Goal: Task Accomplishment & Management: Complete application form

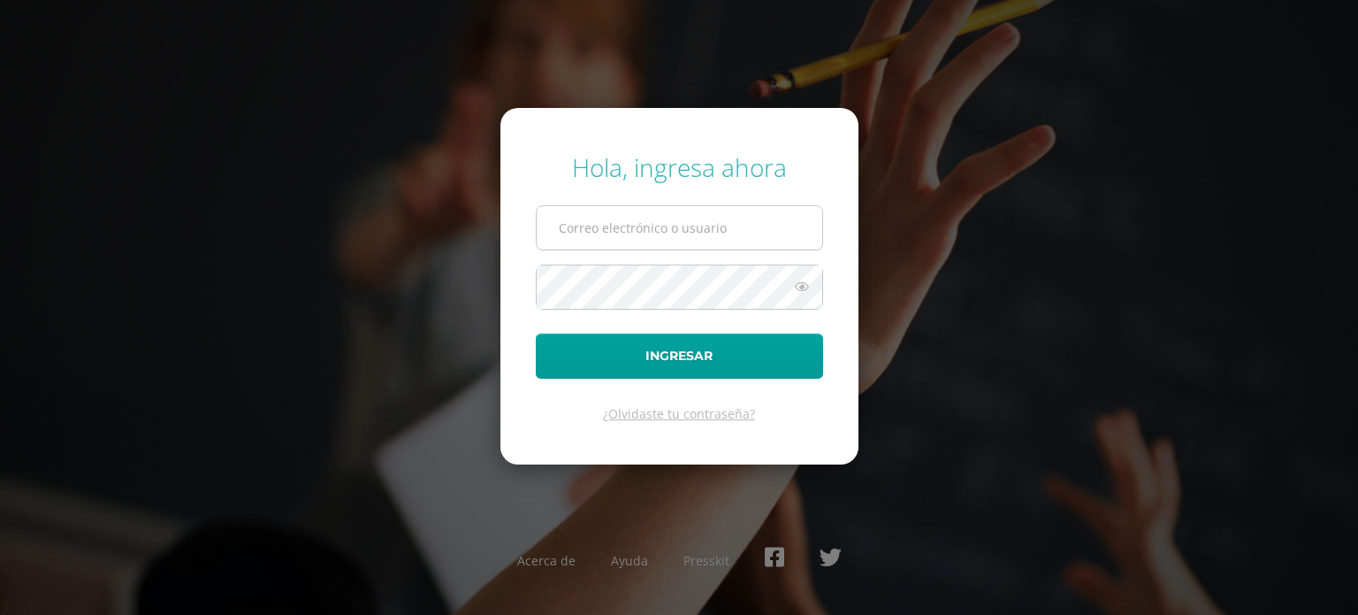
drag, startPoint x: 0, startPoint y: 0, endPoint x: 616, endPoint y: 232, distance: 658.5
click at [616, 232] on input "text" at bounding box center [680, 227] width 286 height 43
type input "patty.franco@centroeducativoelvalle.edu.gt"
click at [536, 333] on button "Ingresar" at bounding box center [679, 355] width 287 height 45
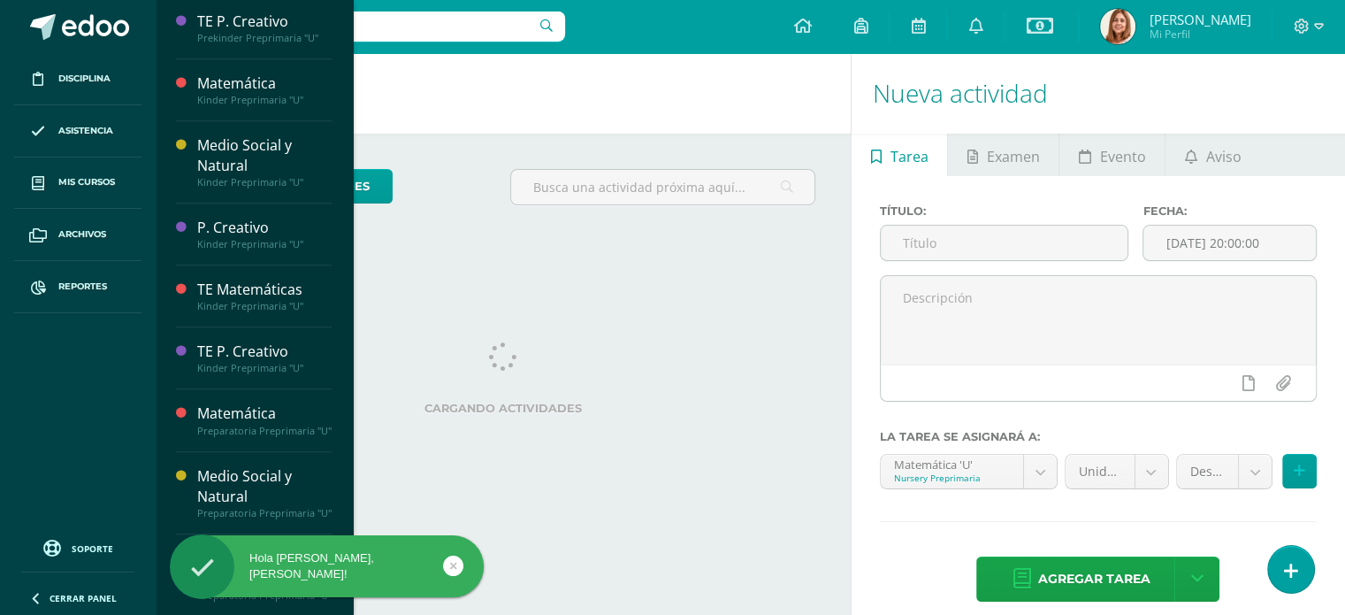
scroll to position [1151, 0]
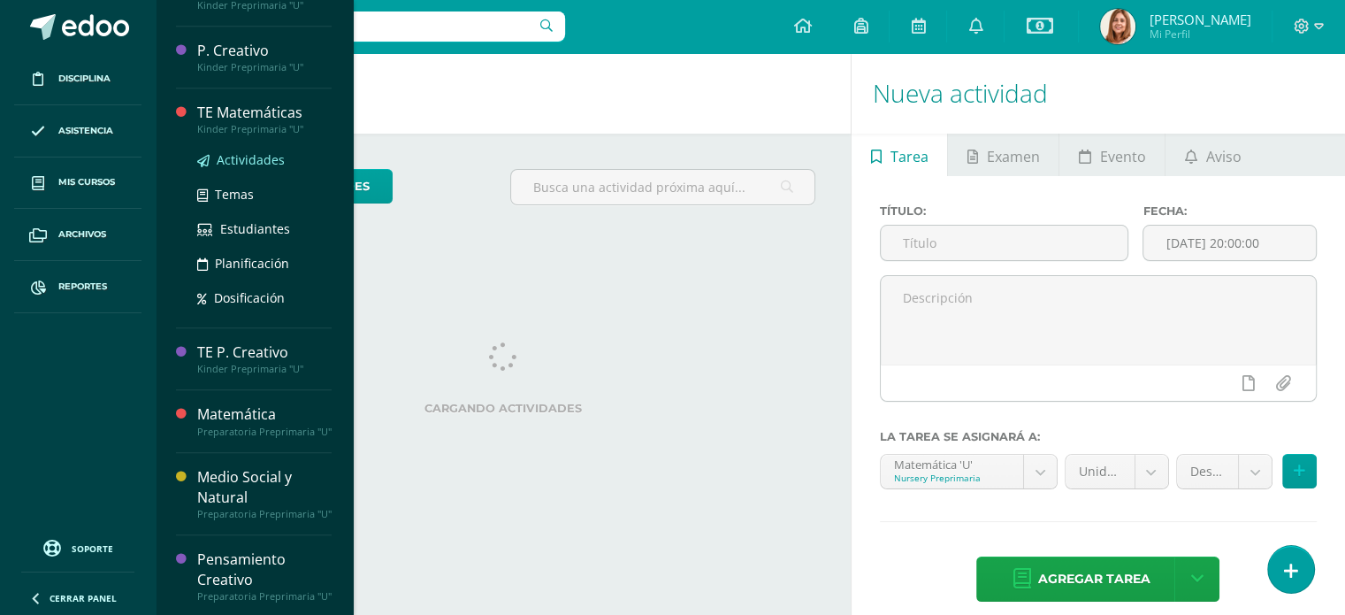
click at [233, 153] on span "Actividades" at bounding box center [251, 159] width 68 height 17
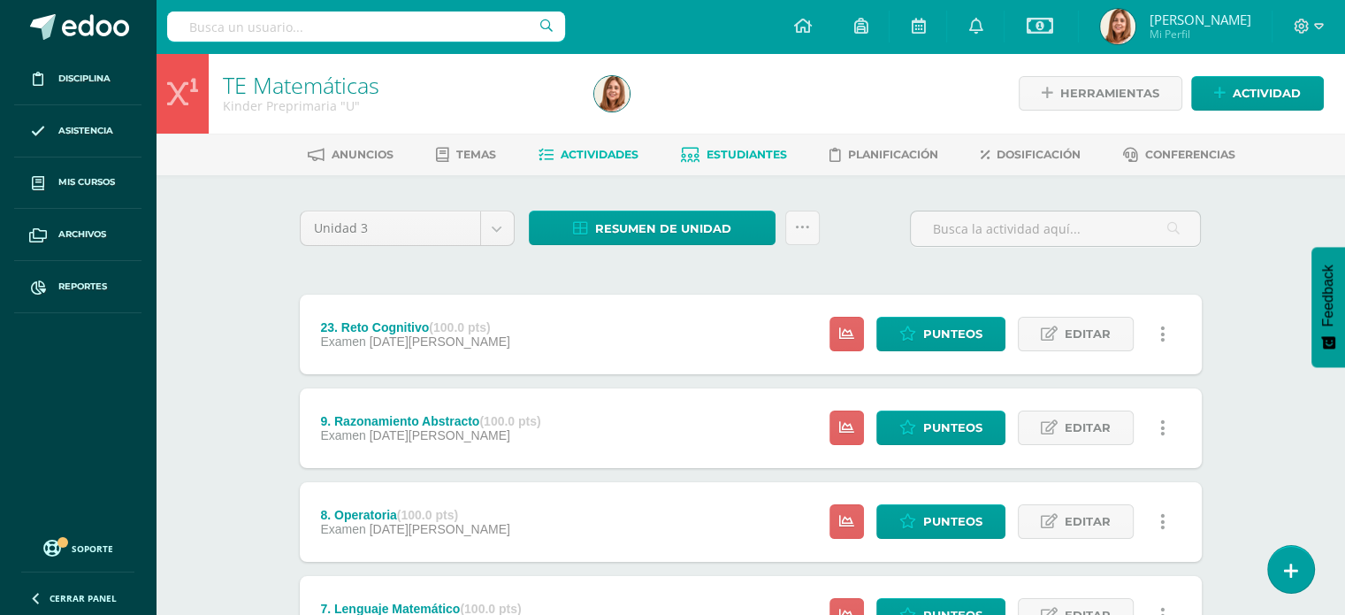
click at [725, 149] on span "Estudiantes" at bounding box center [747, 154] width 80 height 13
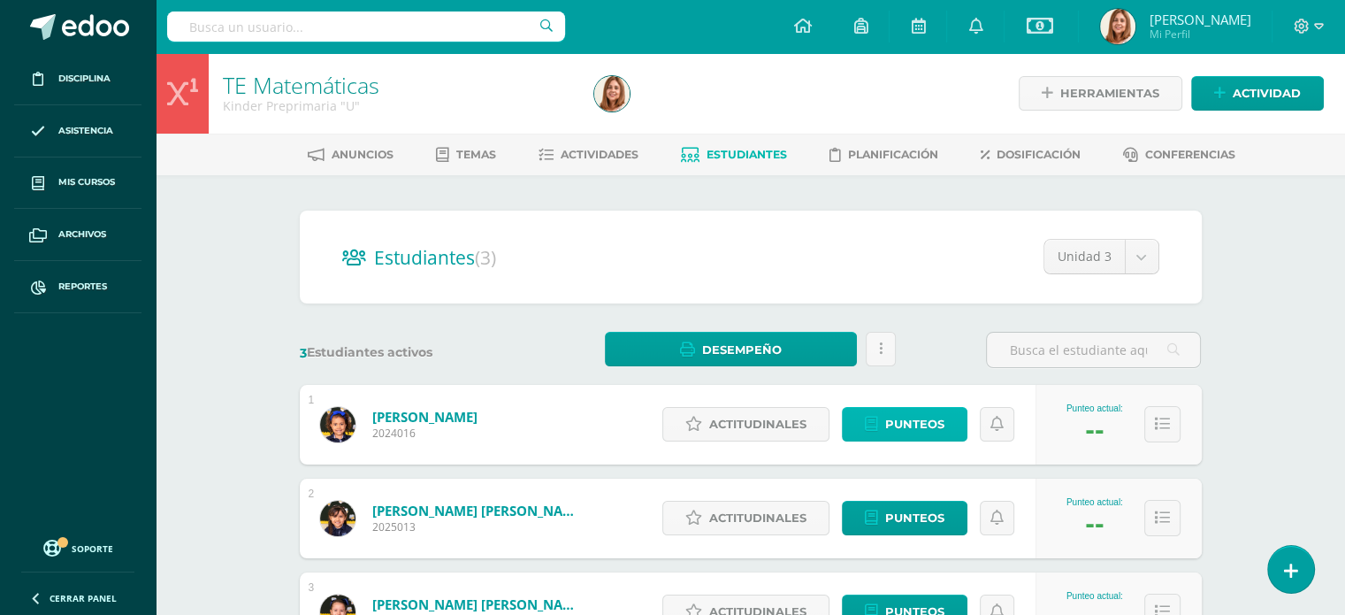
click at [913, 417] on span "Punteos" at bounding box center [914, 424] width 59 height 33
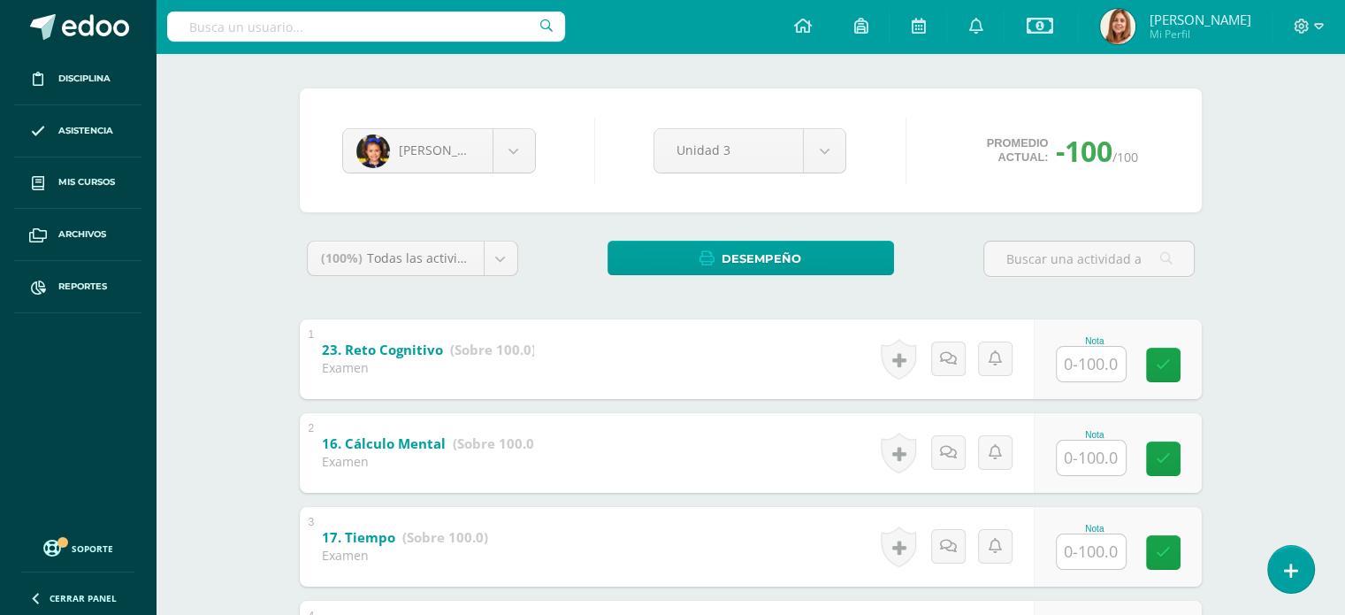
scroll to position [200, 0]
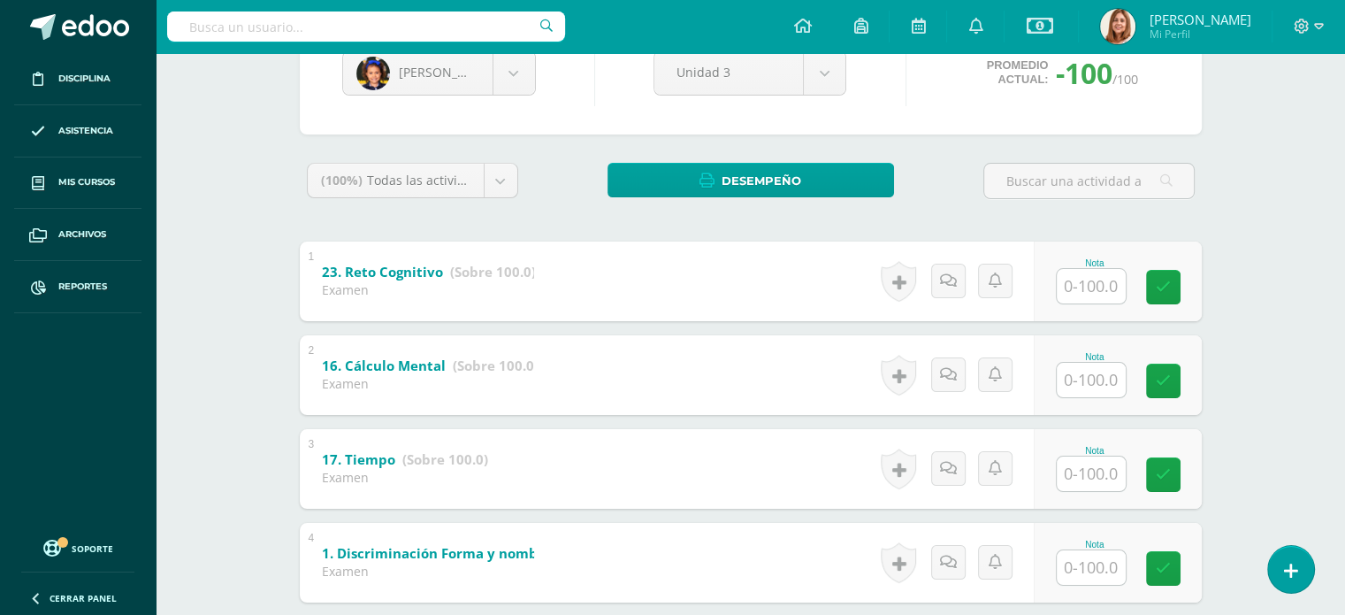
click at [1084, 285] on input "text" at bounding box center [1091, 286] width 69 height 34
type input "100"
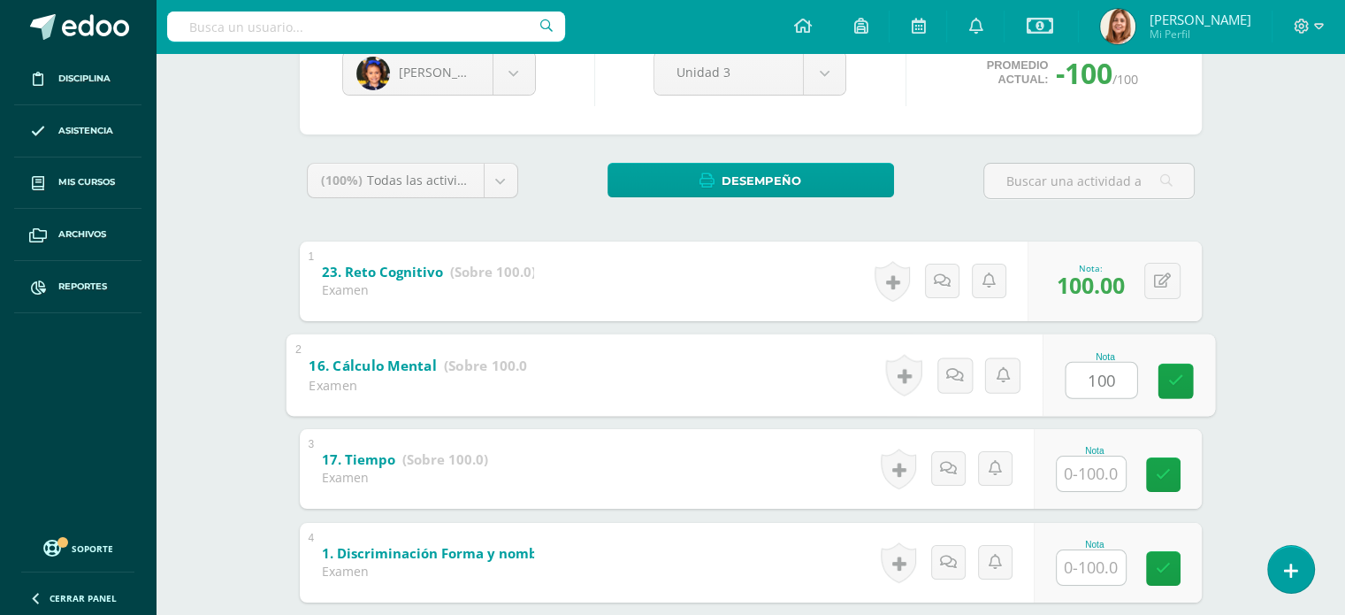
type input "100"
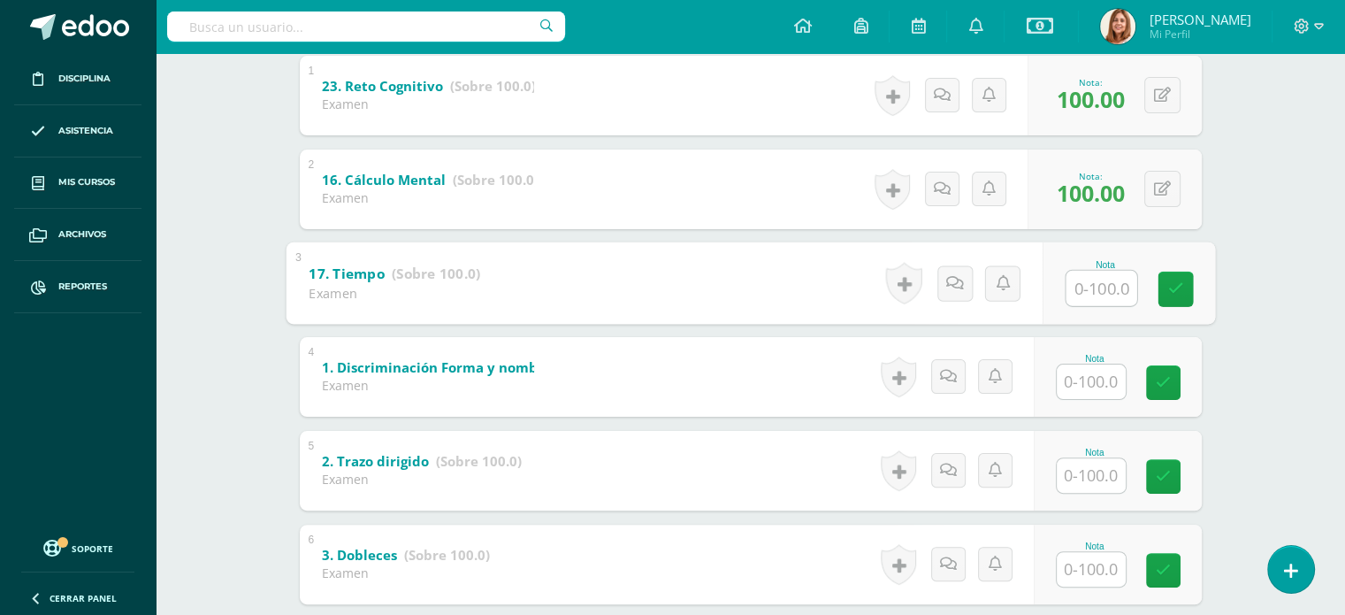
scroll to position [391, 0]
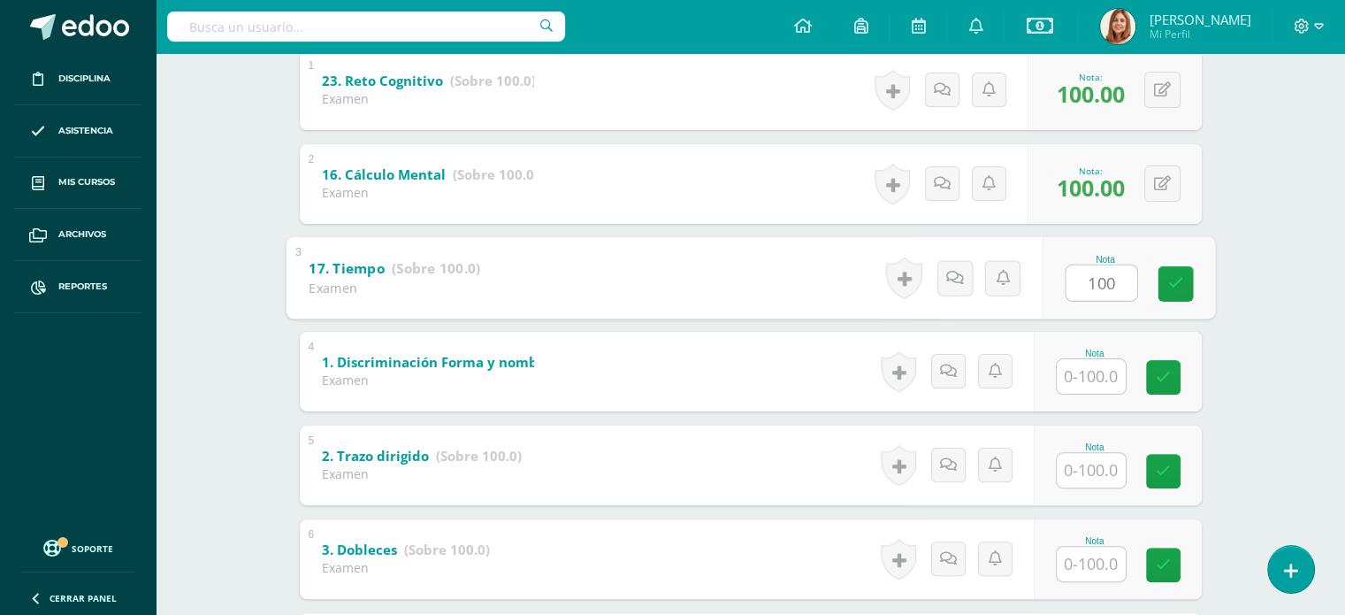
type input "100"
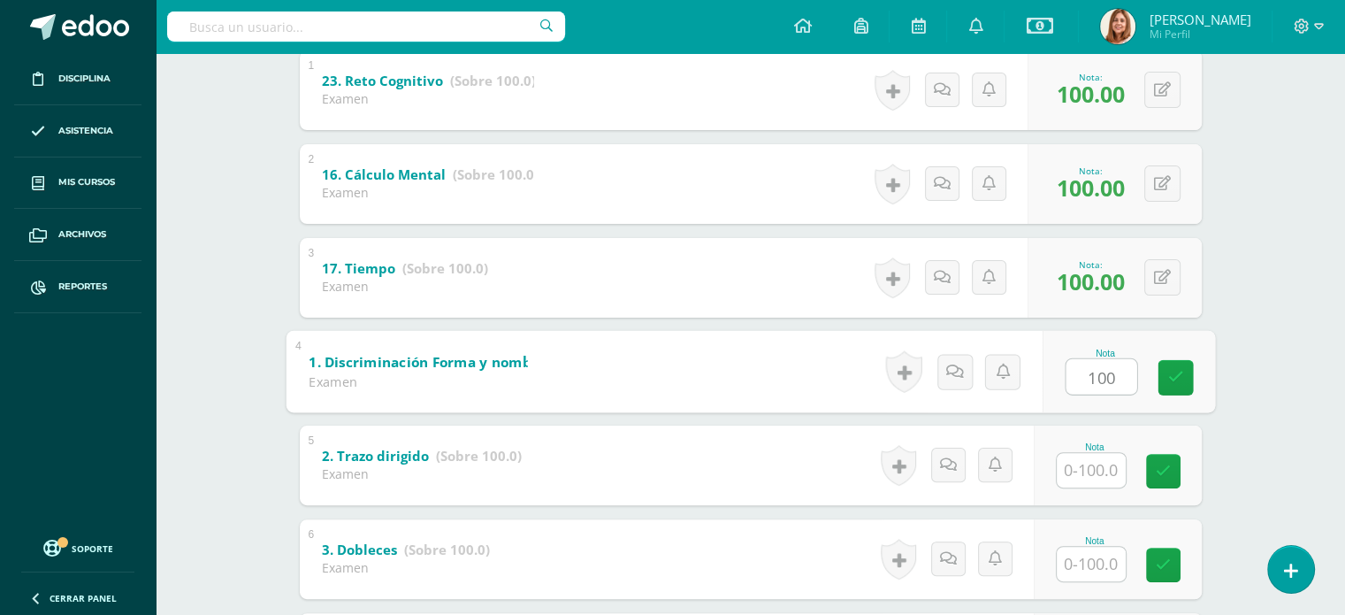
type input "100"
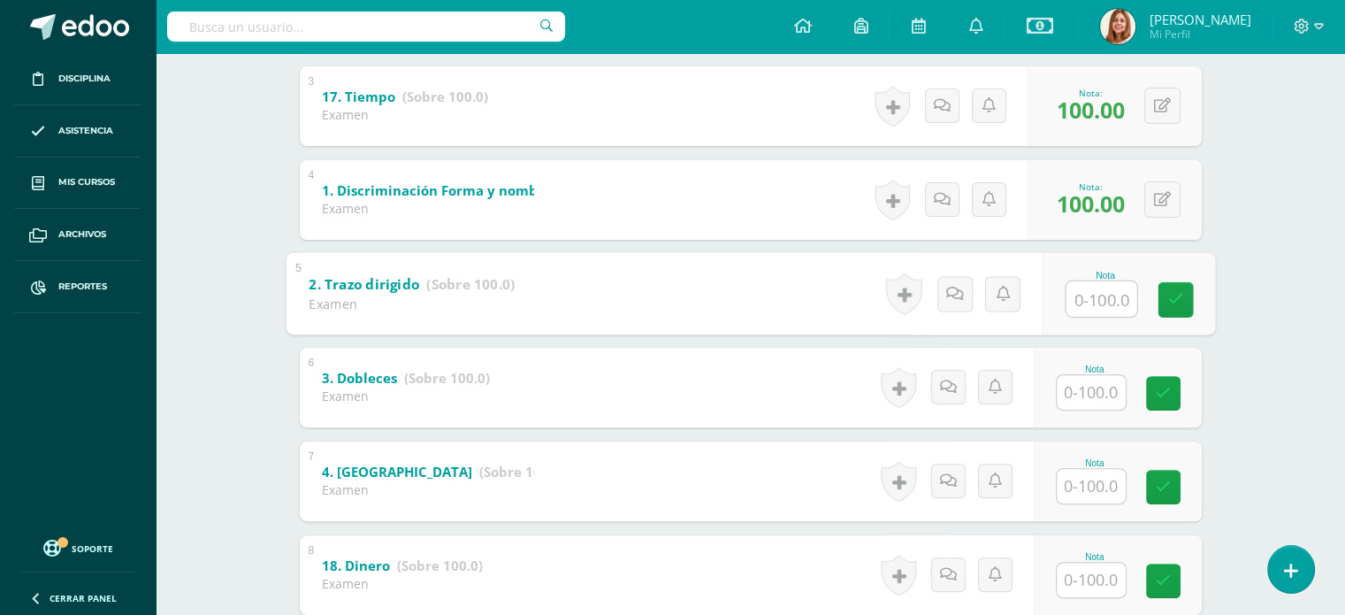
scroll to position [564, 0]
type input "98"
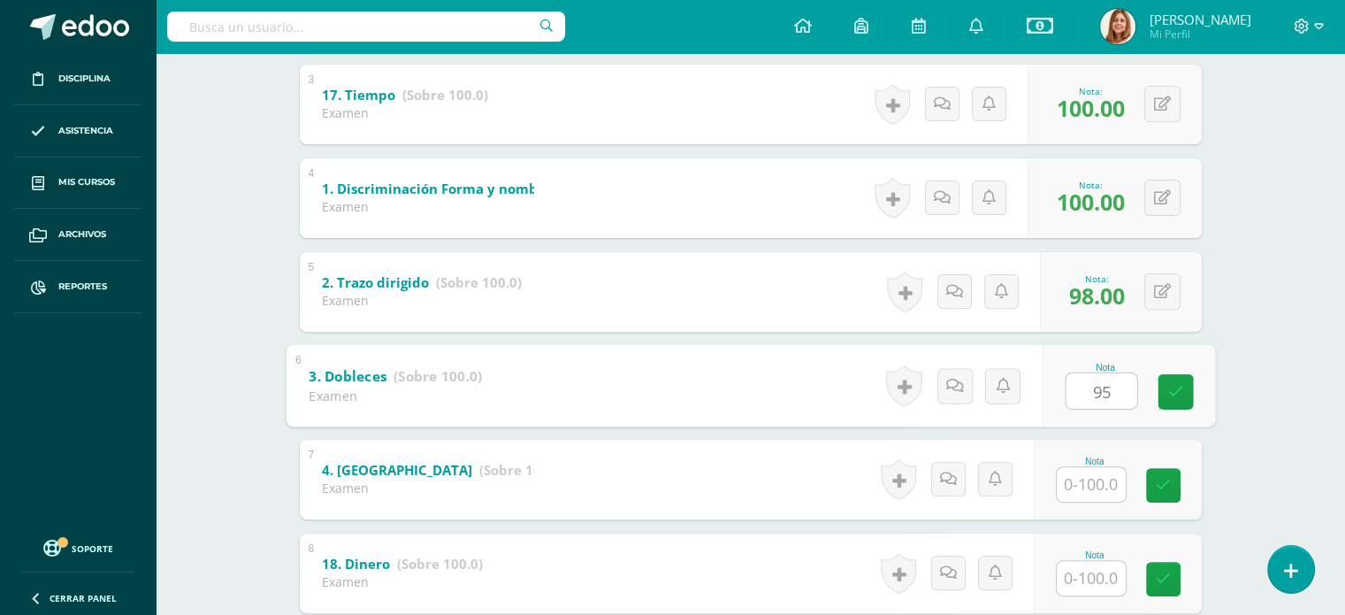
type input "95"
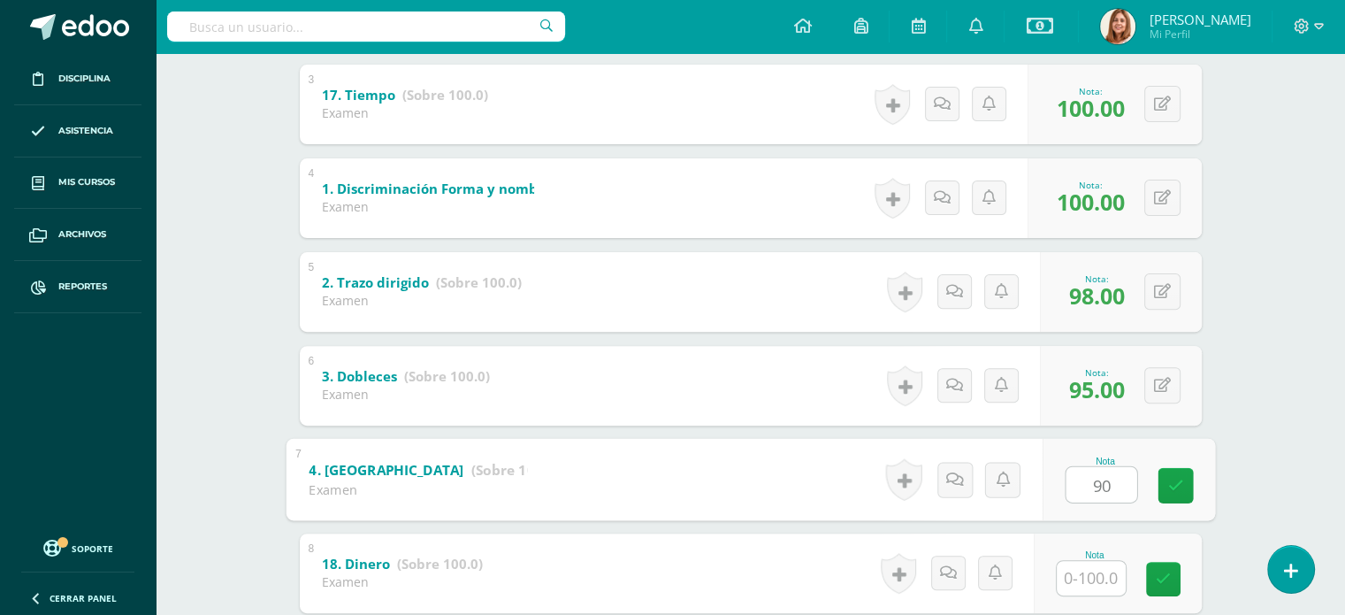
type input "90"
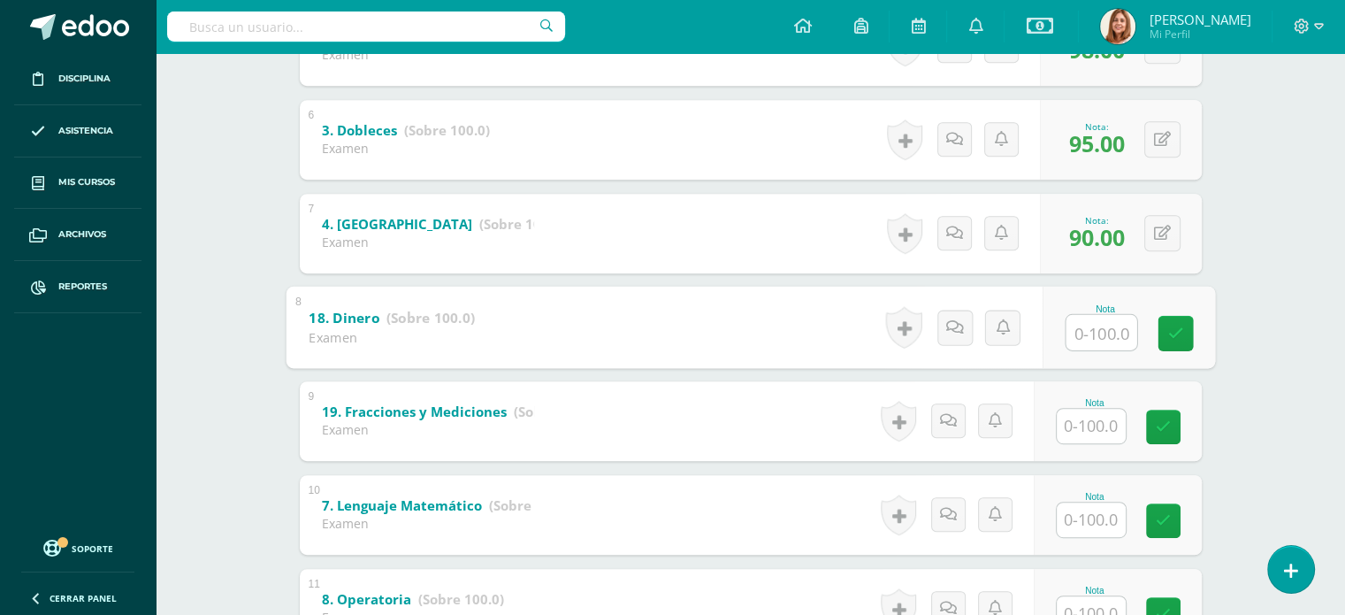
scroll to position [812, 0]
type input "100"
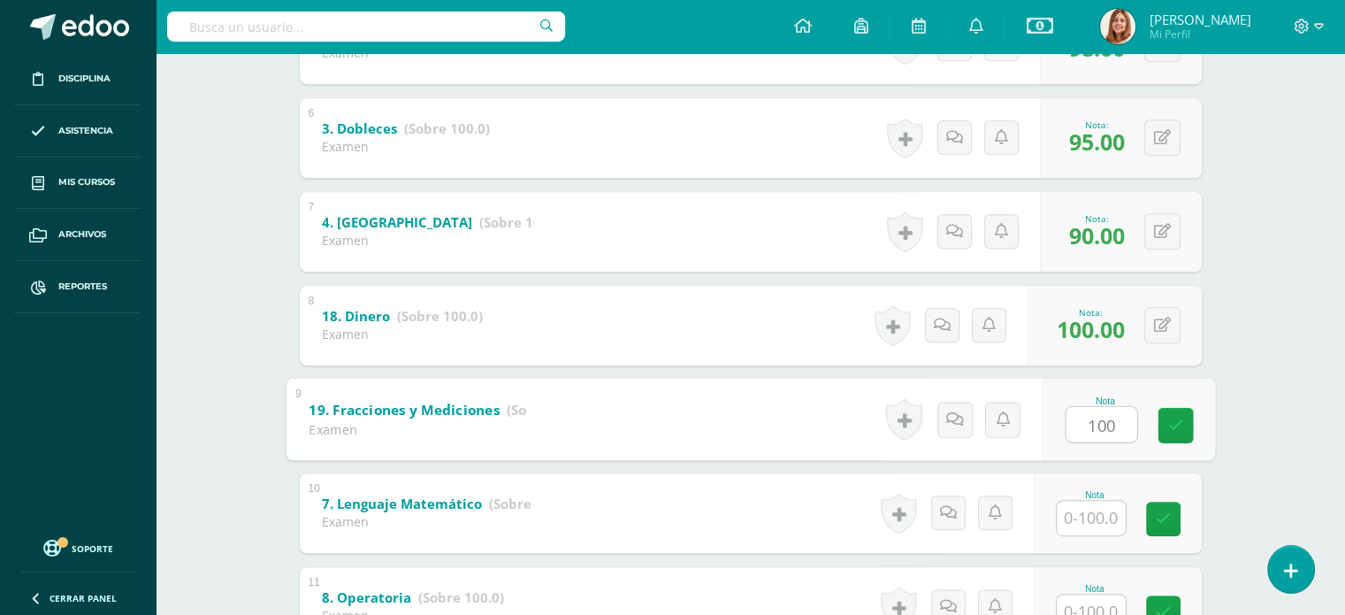
type input "100"
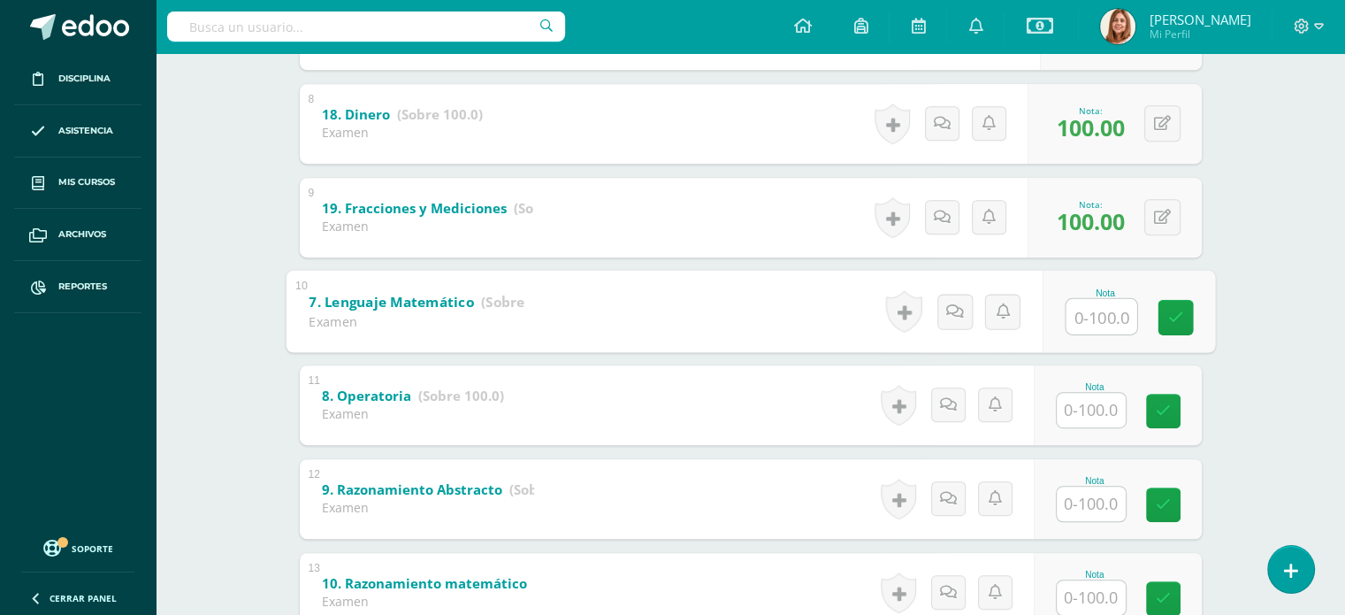
scroll to position [1046, 0]
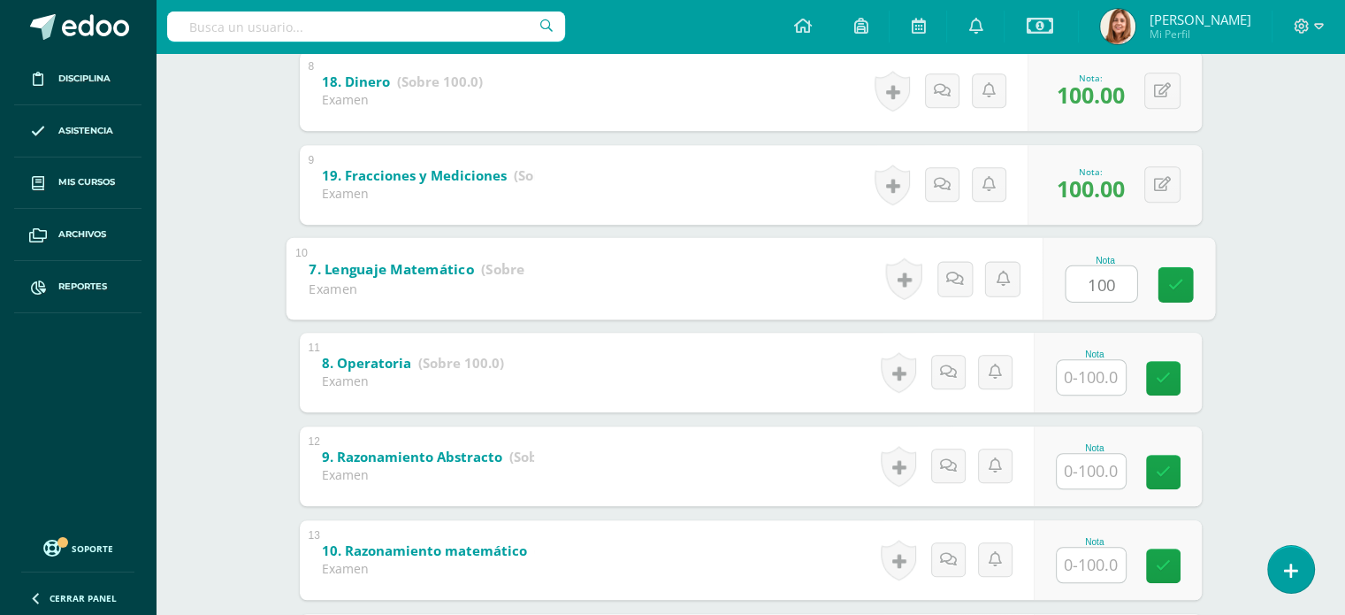
type input "100"
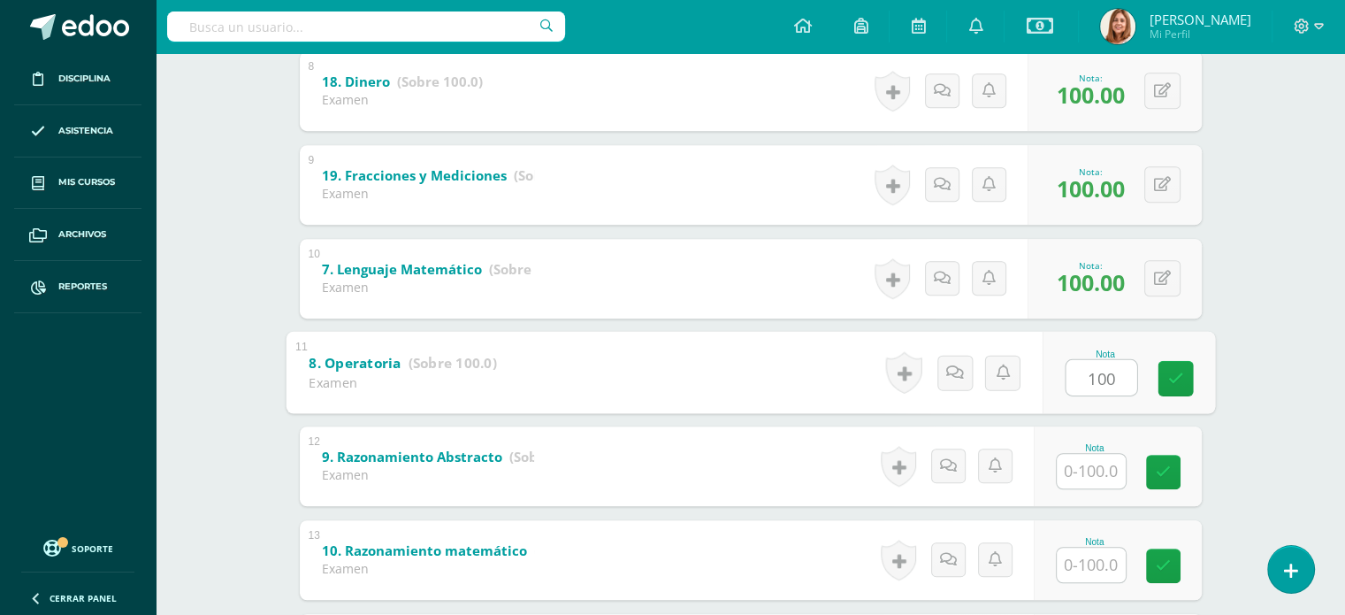
type input "100"
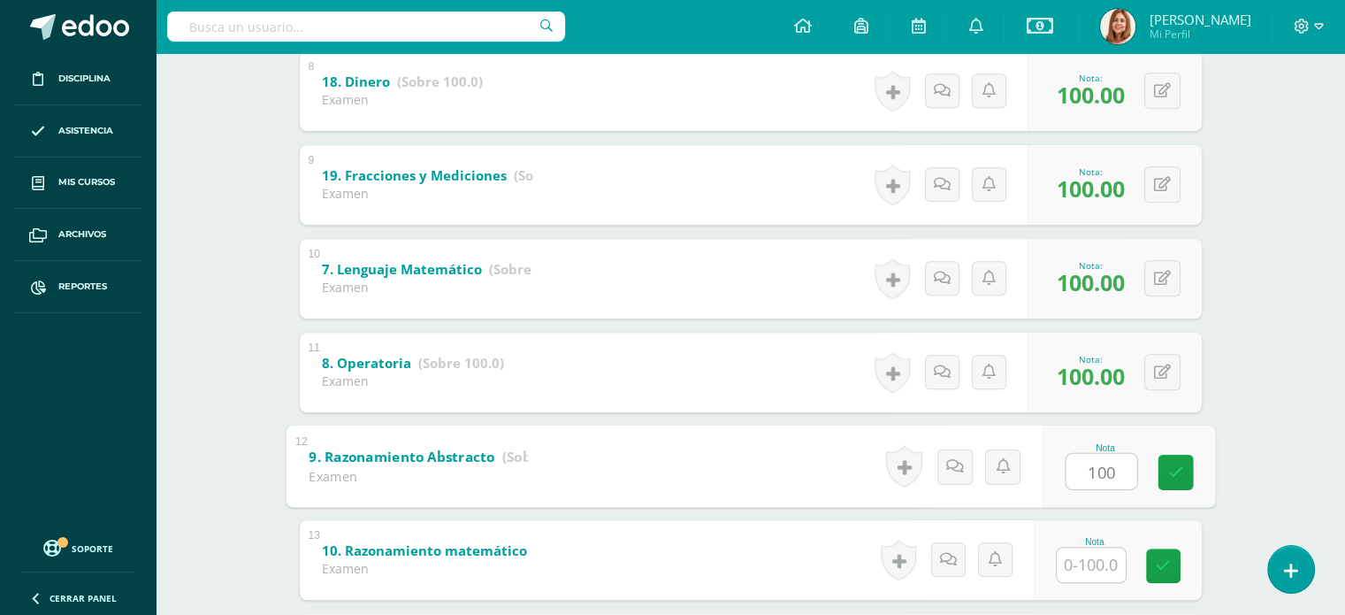
type input "100"
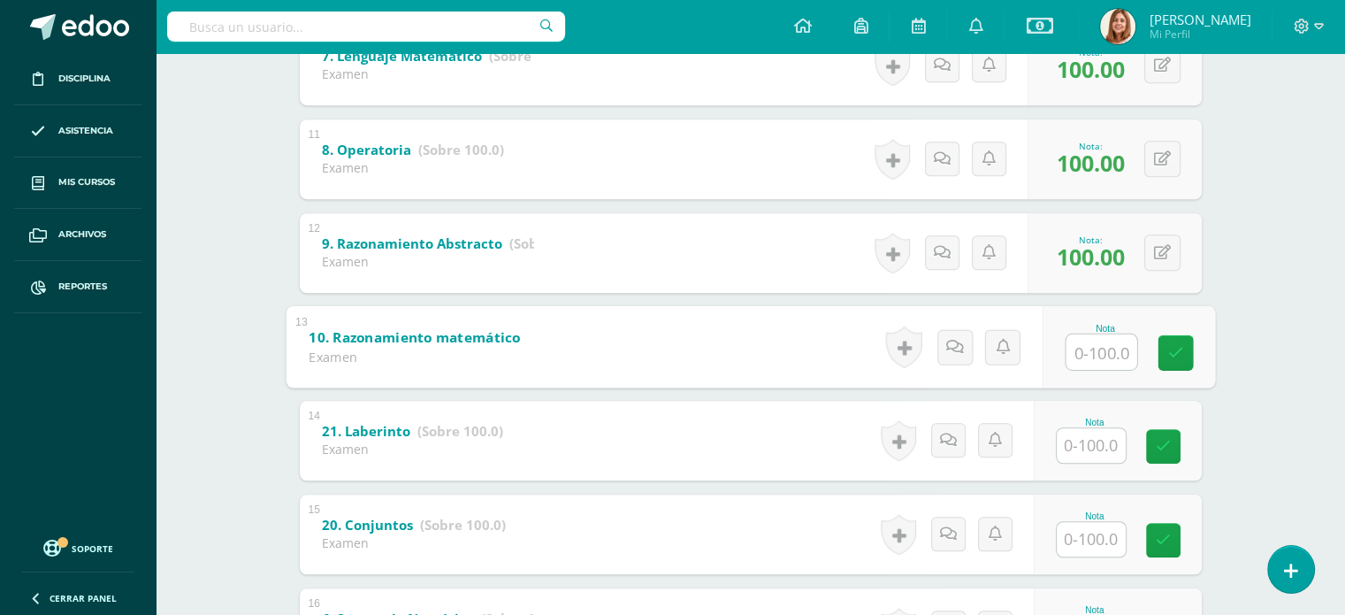
scroll to position [1297, 0]
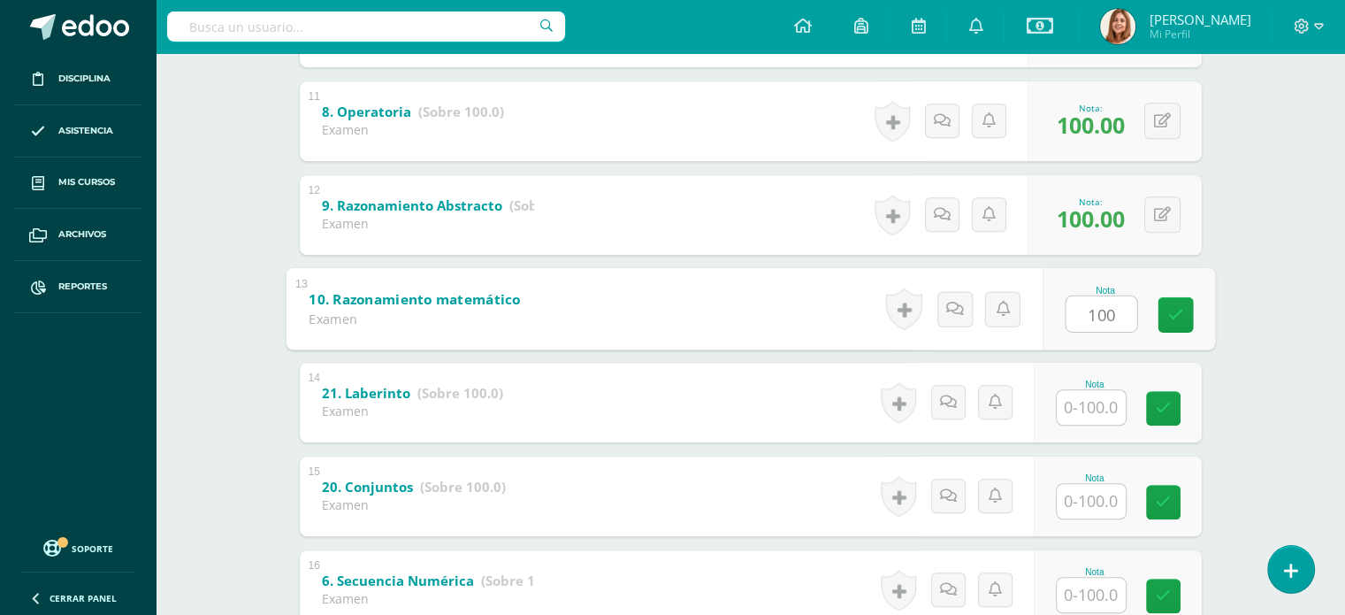
type input "100"
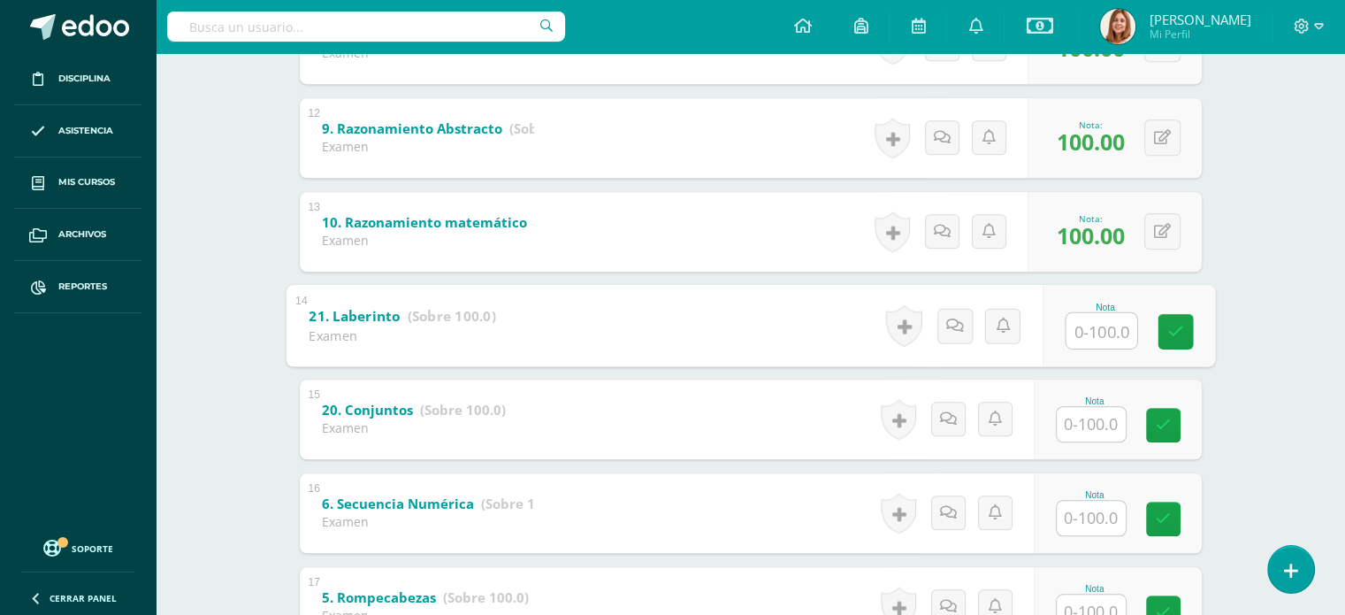
scroll to position [1404, 0]
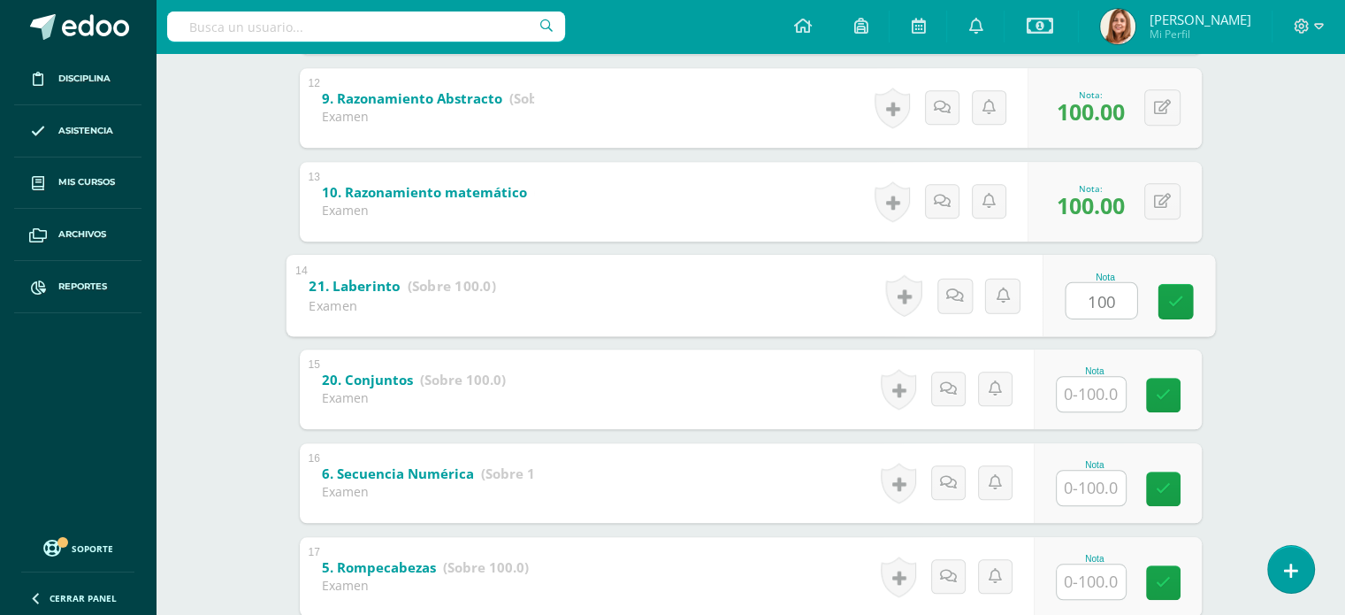
type input "100"
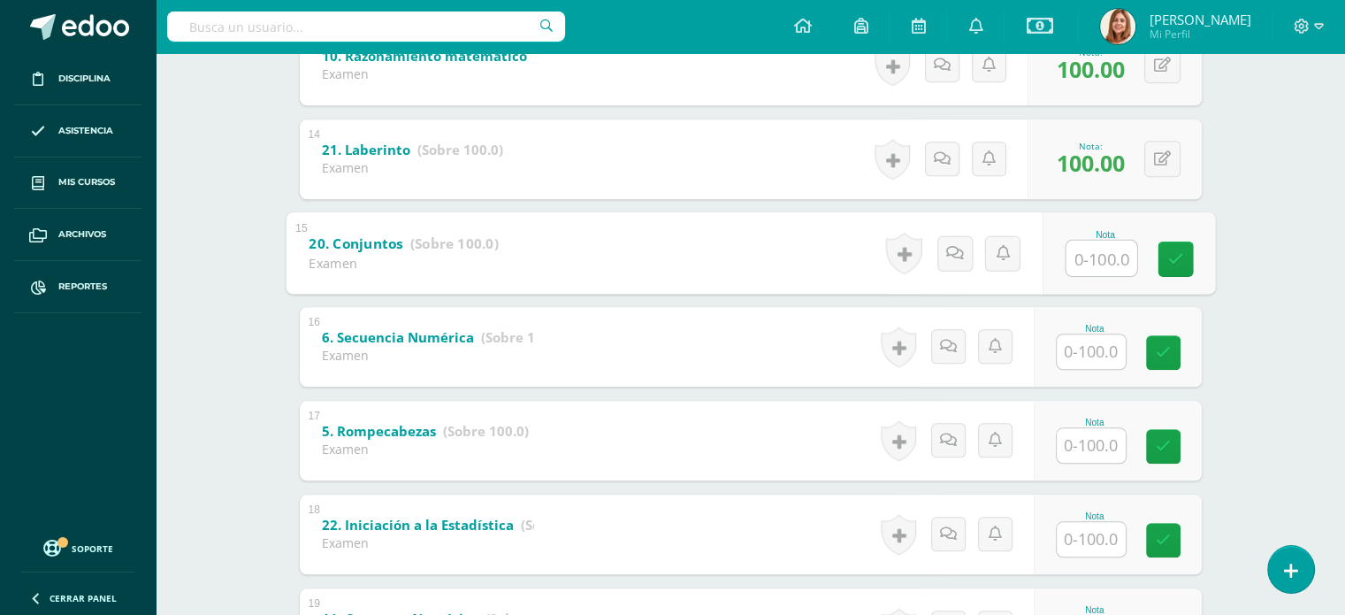
scroll to position [1542, 0]
type input "100"
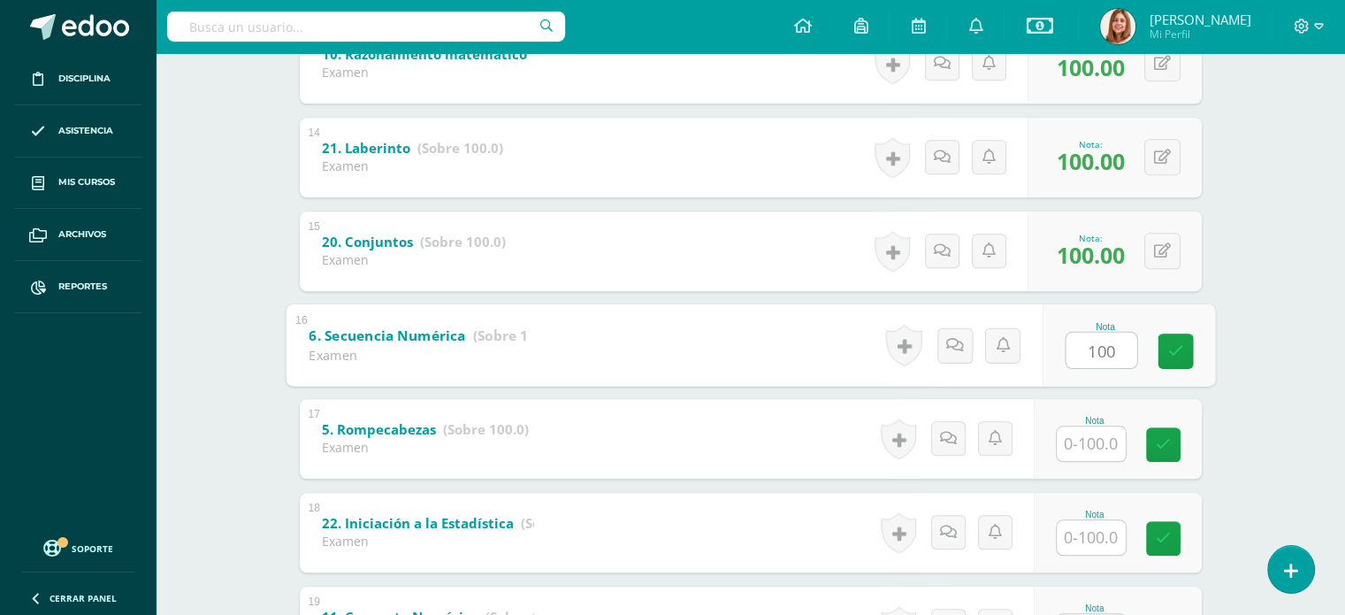
type input "100"
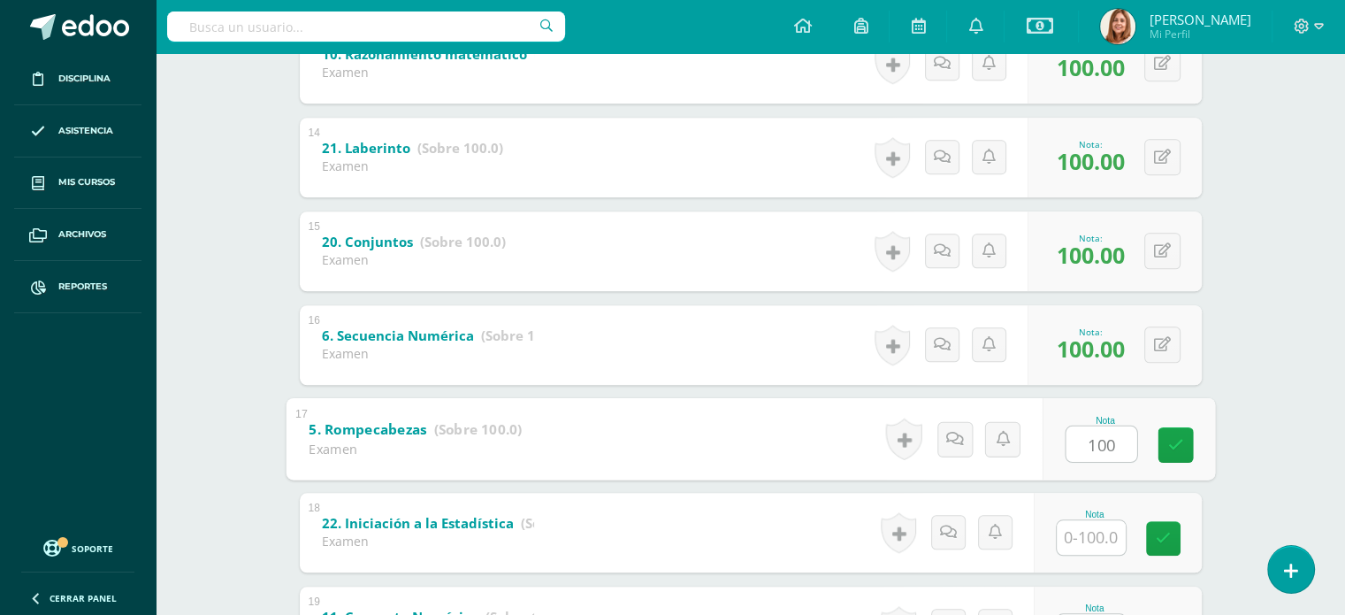
type input "100"
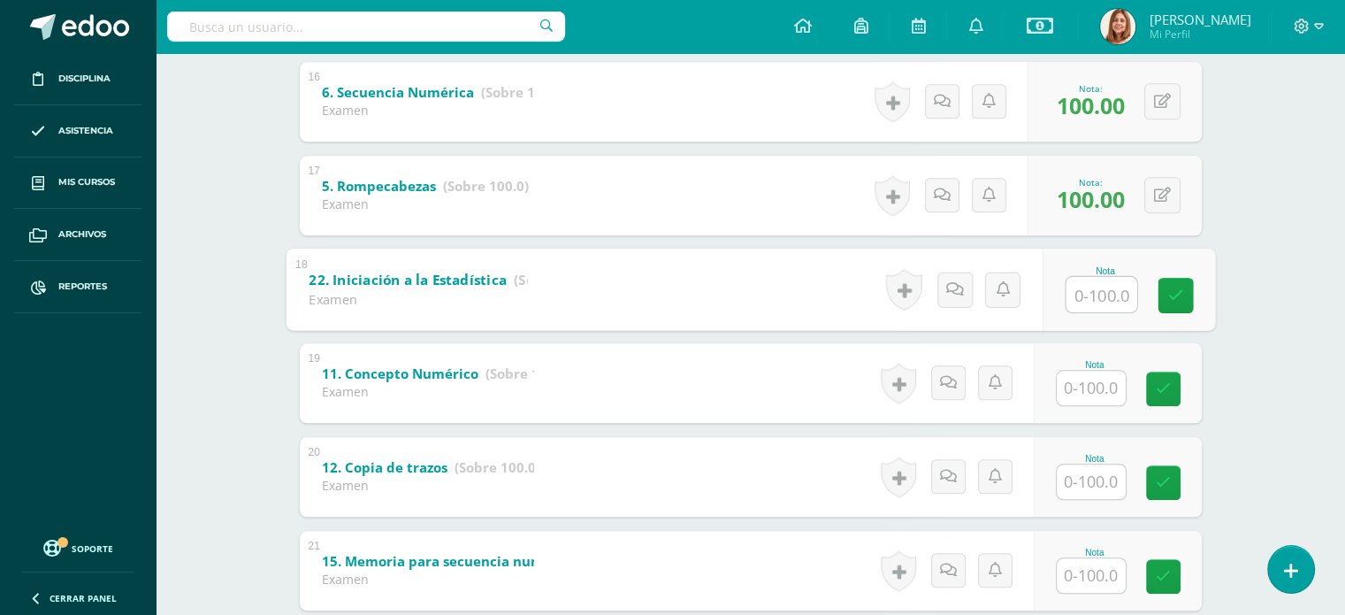
scroll to position [1786, 0]
type input "100"
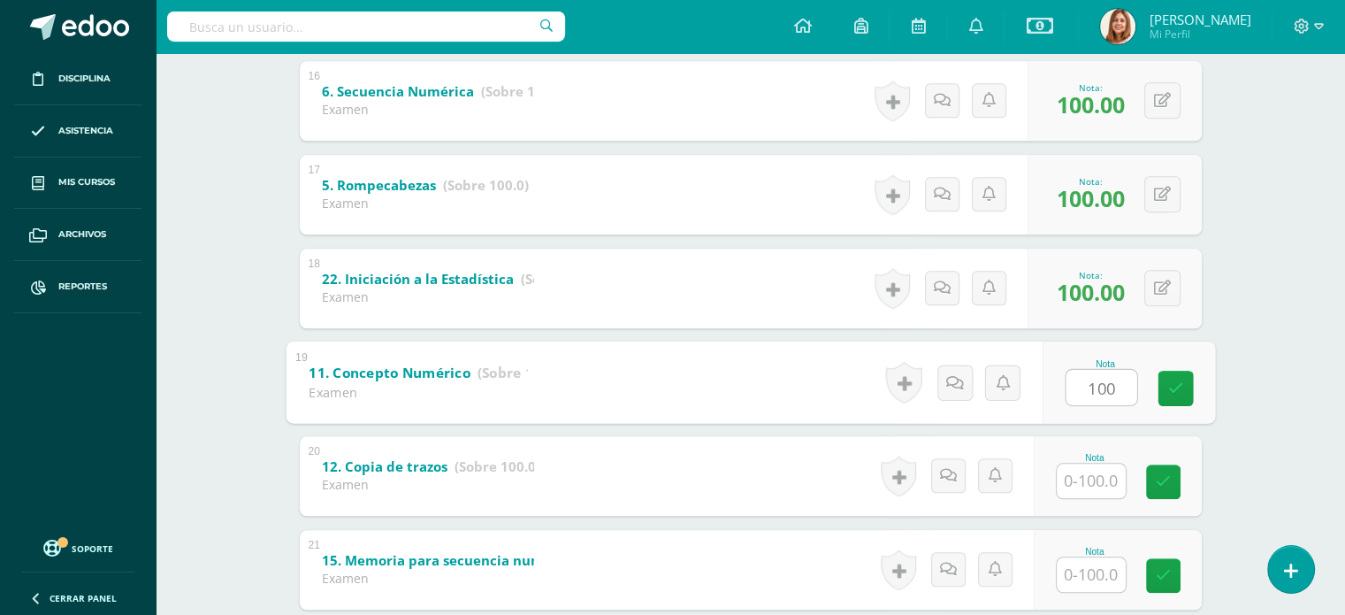
type input "100"
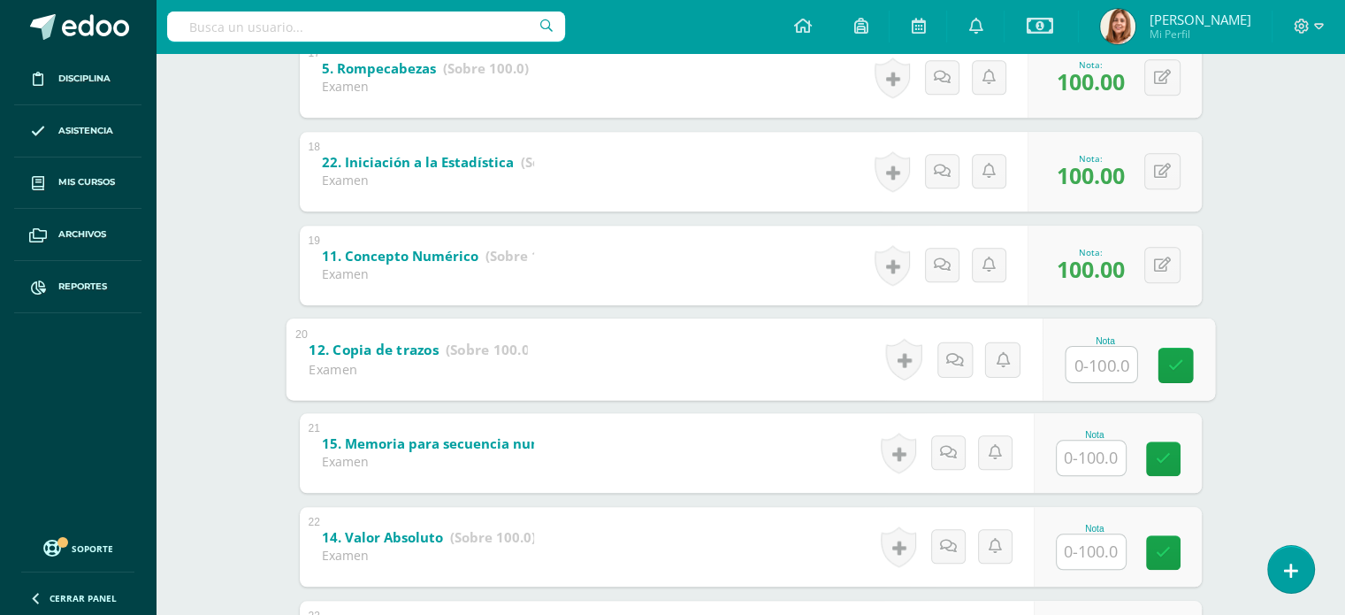
scroll to position [1939, 0]
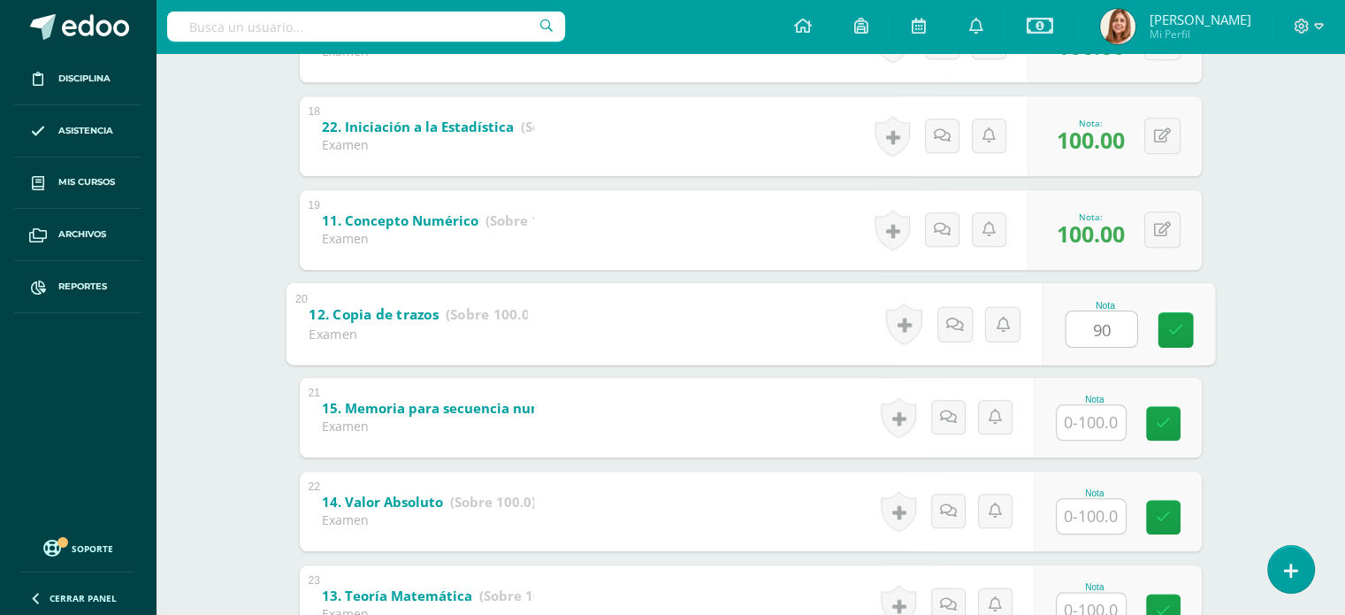
type input "90"
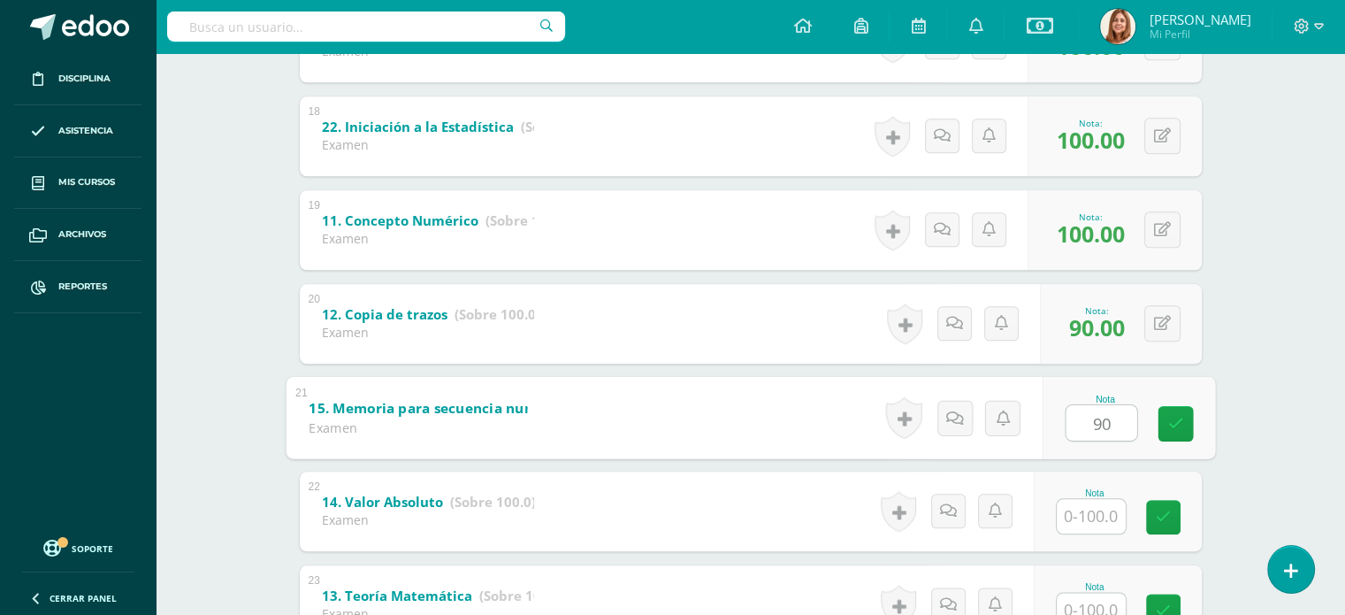
type input "90"
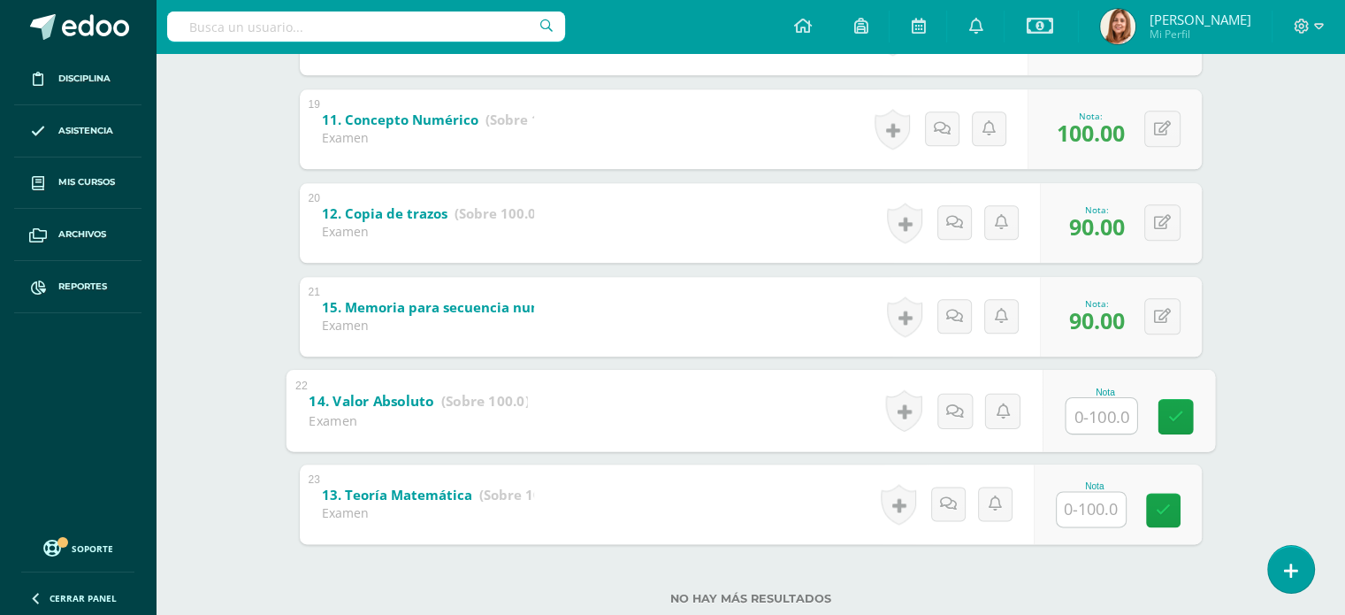
scroll to position [2085, 0]
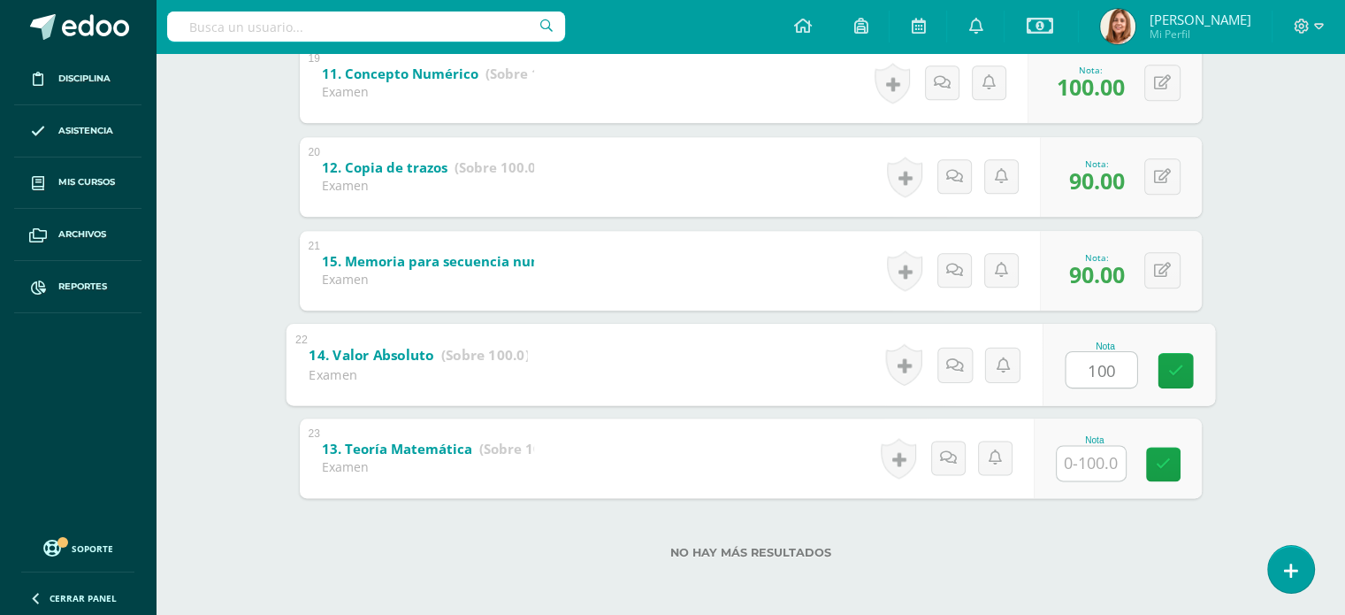
type input "100"
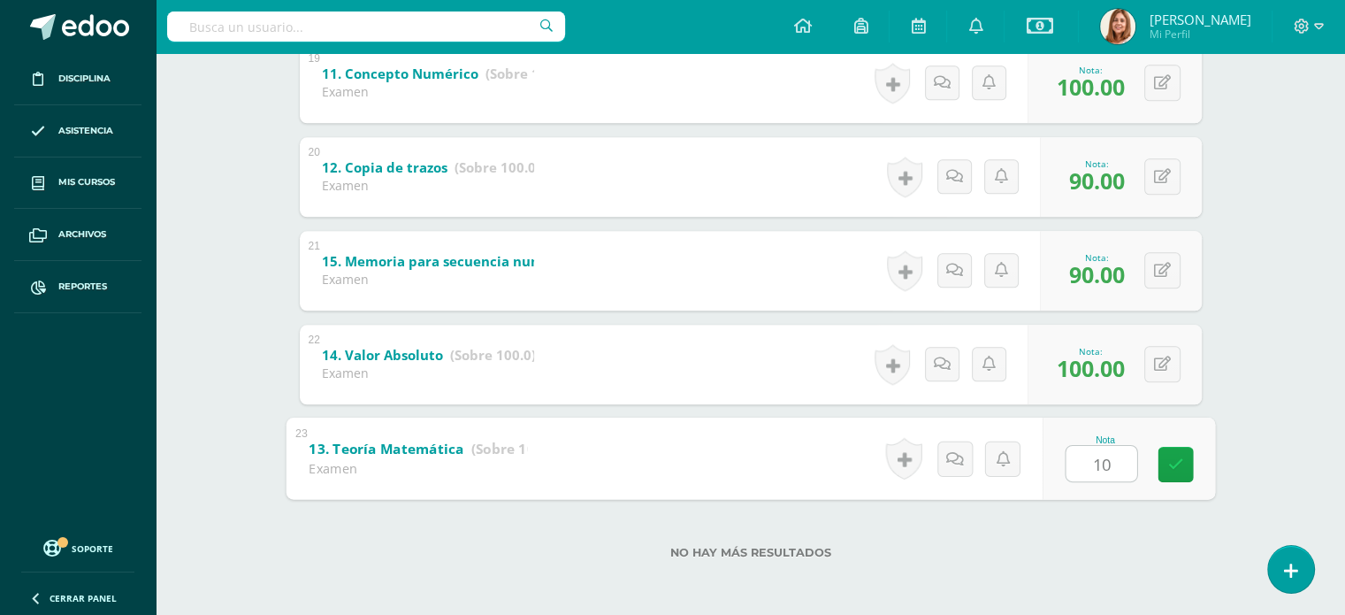
type input "100"
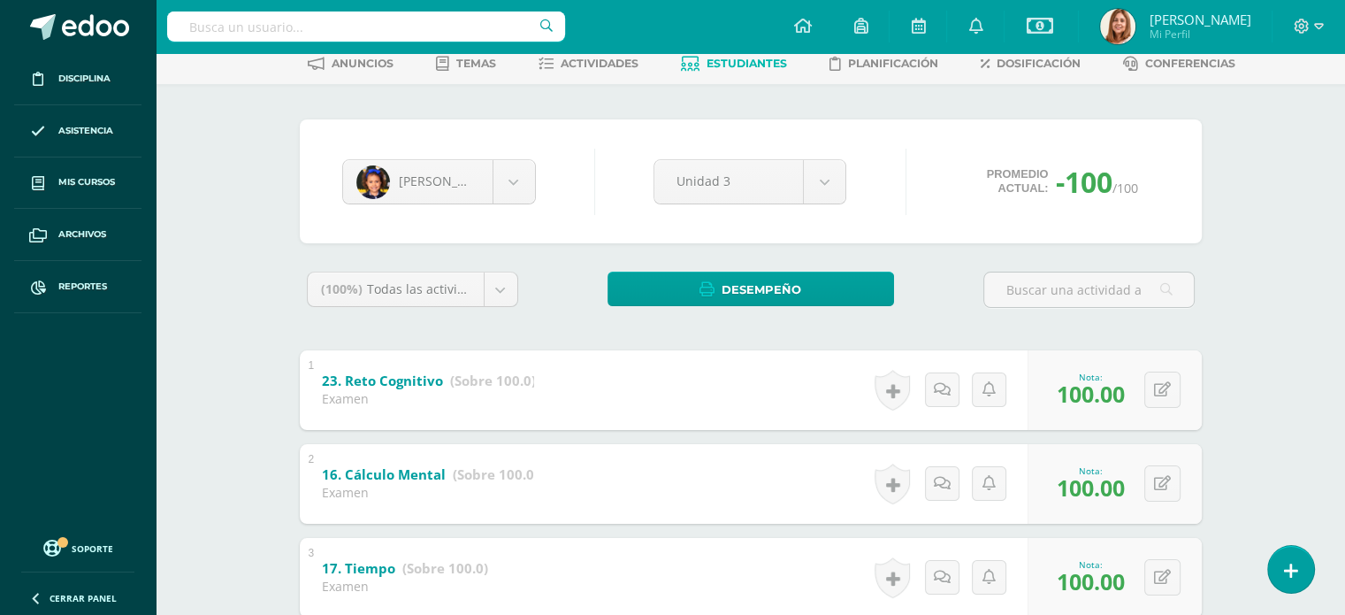
scroll to position [90, 0]
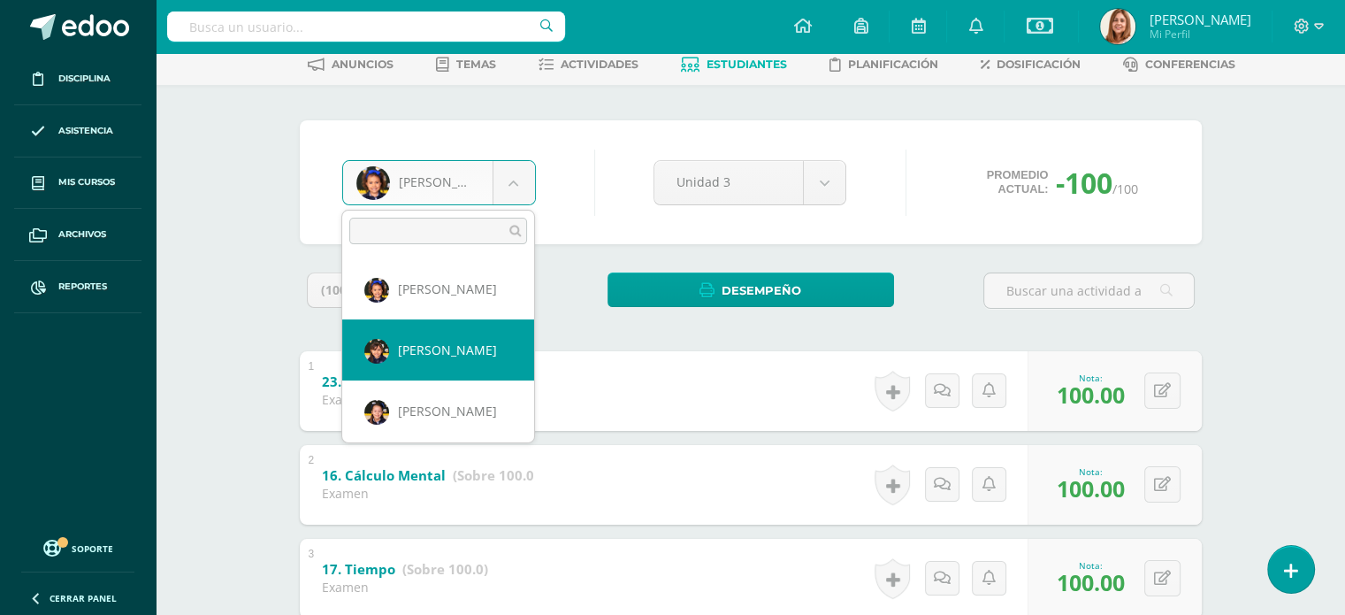
select select "601"
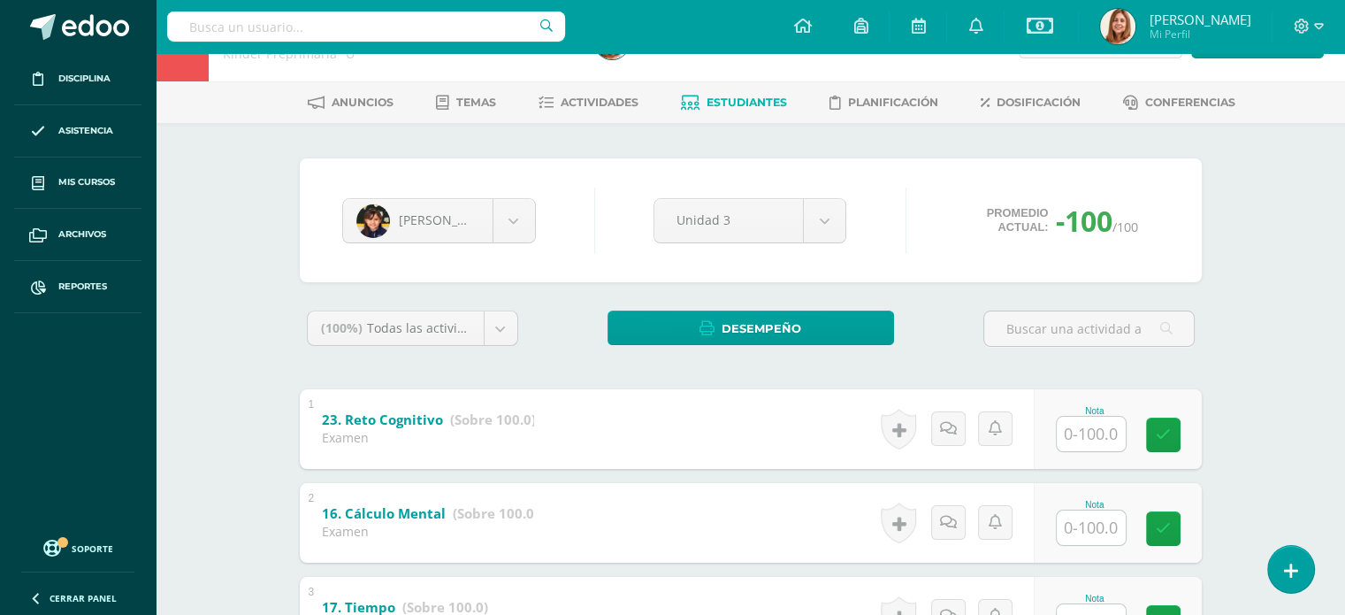
scroll to position [53, 0]
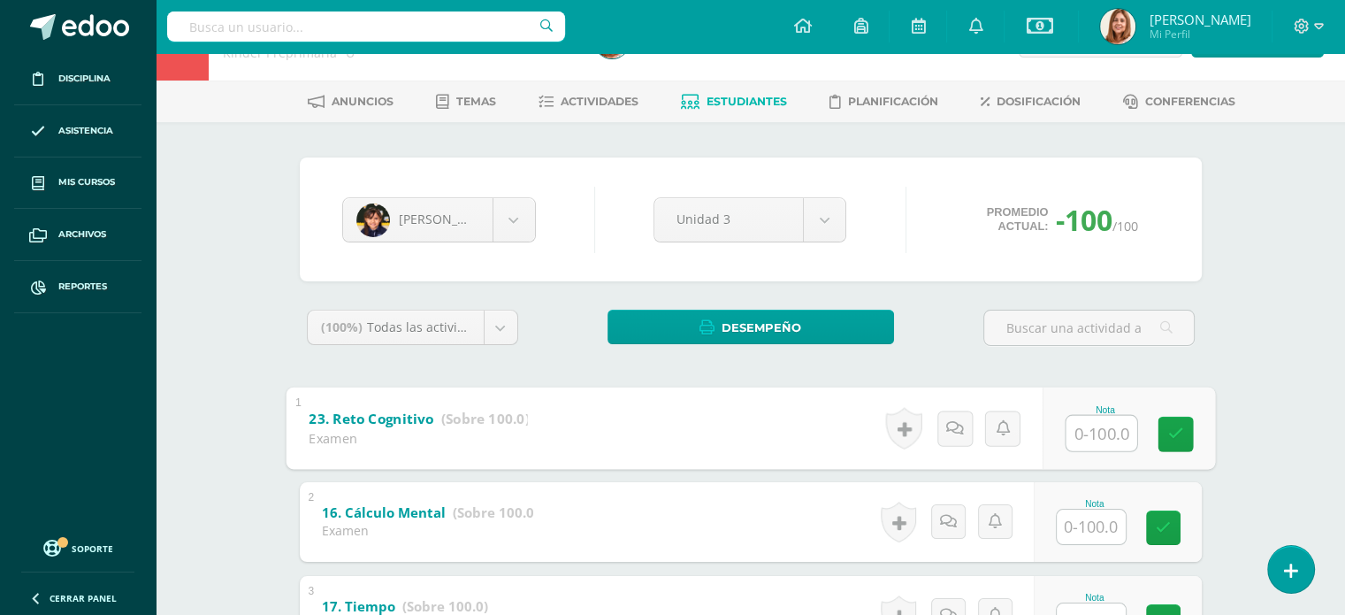
click at [1086, 423] on input "text" at bounding box center [1101, 432] width 71 height 35
type input "100"
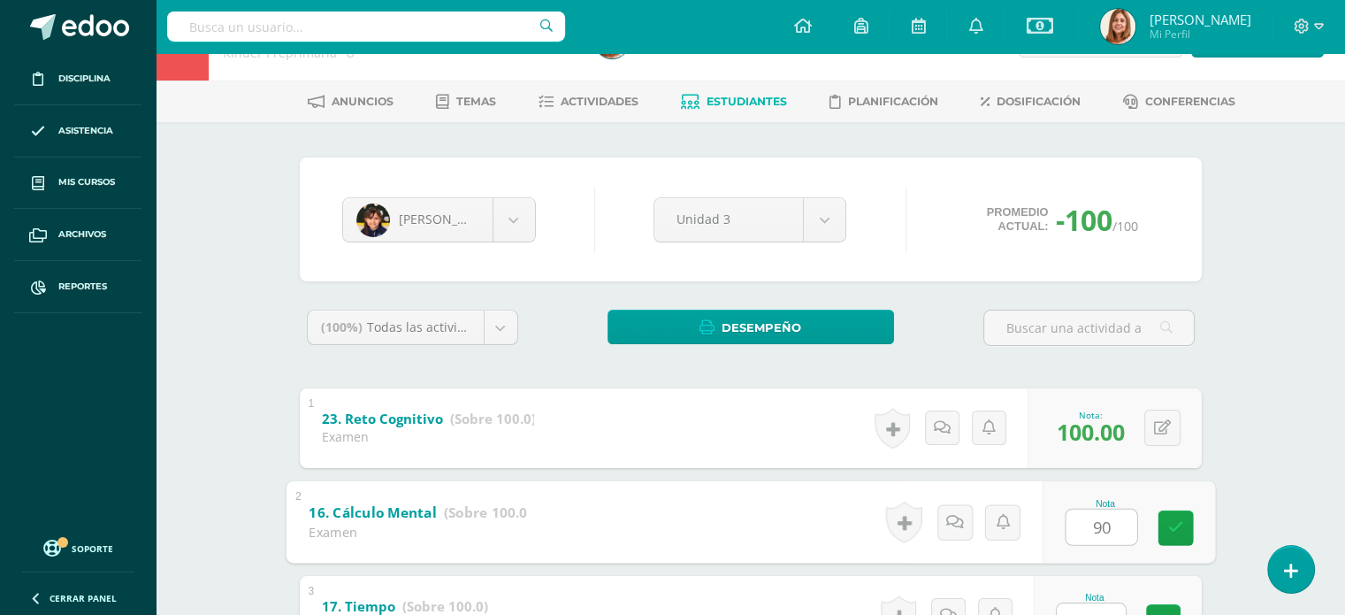
type input "90"
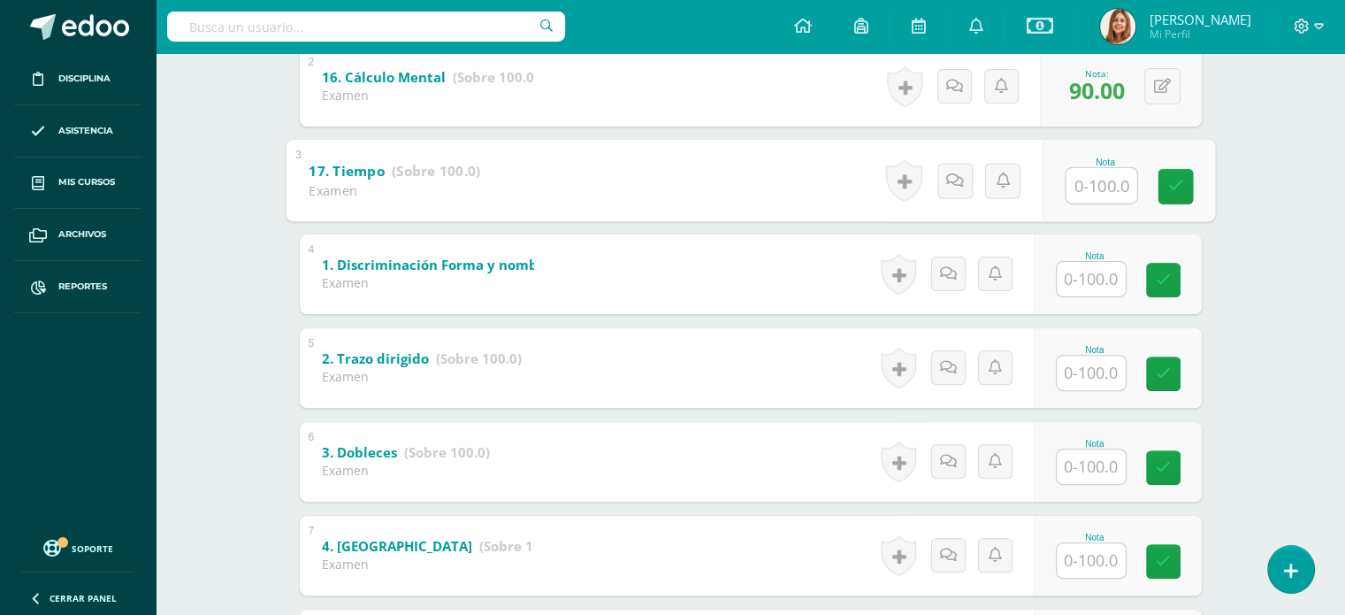
scroll to position [496, 0]
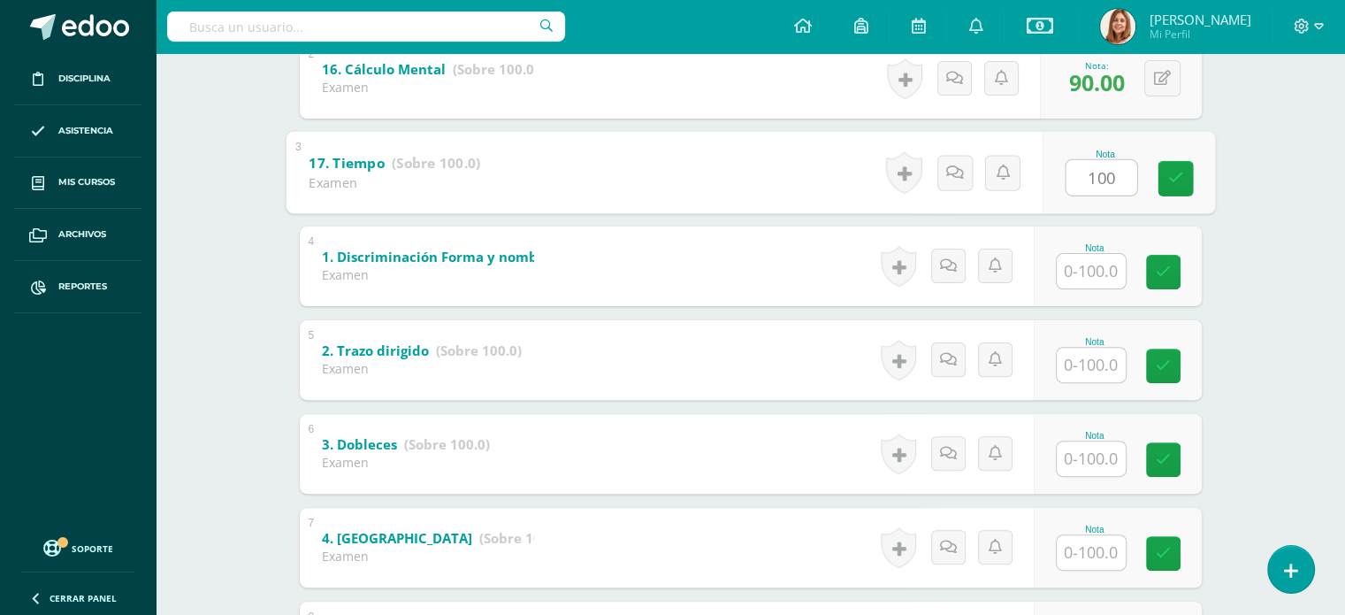
type input "100"
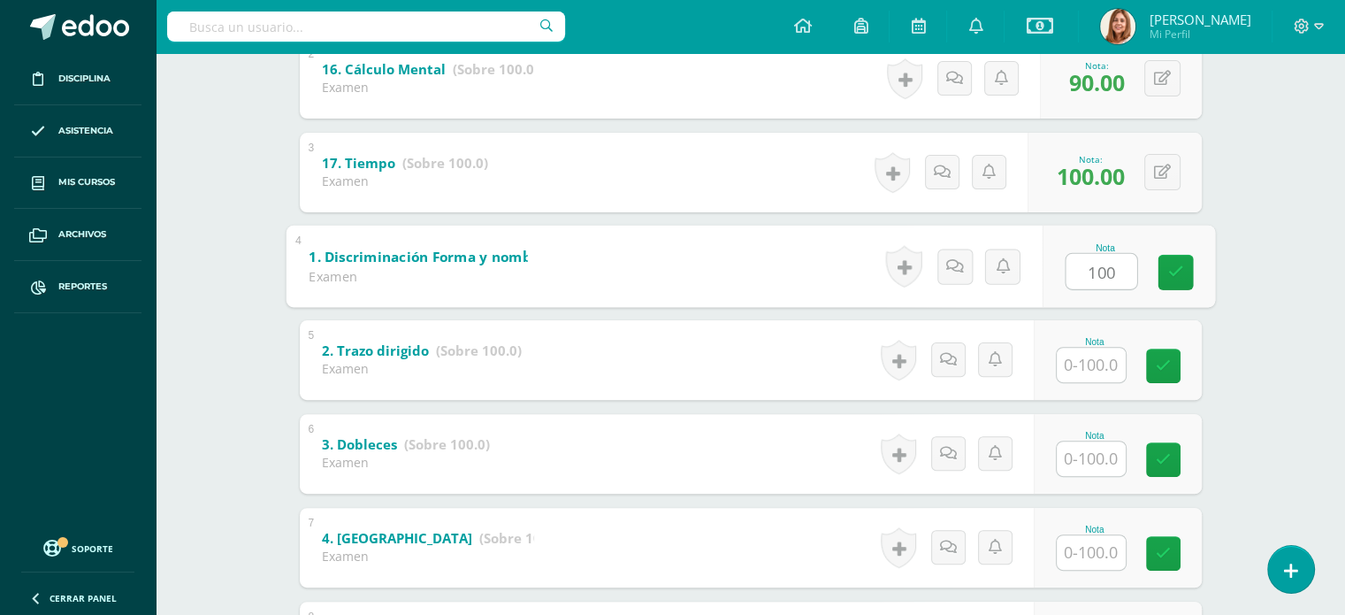
type input "100"
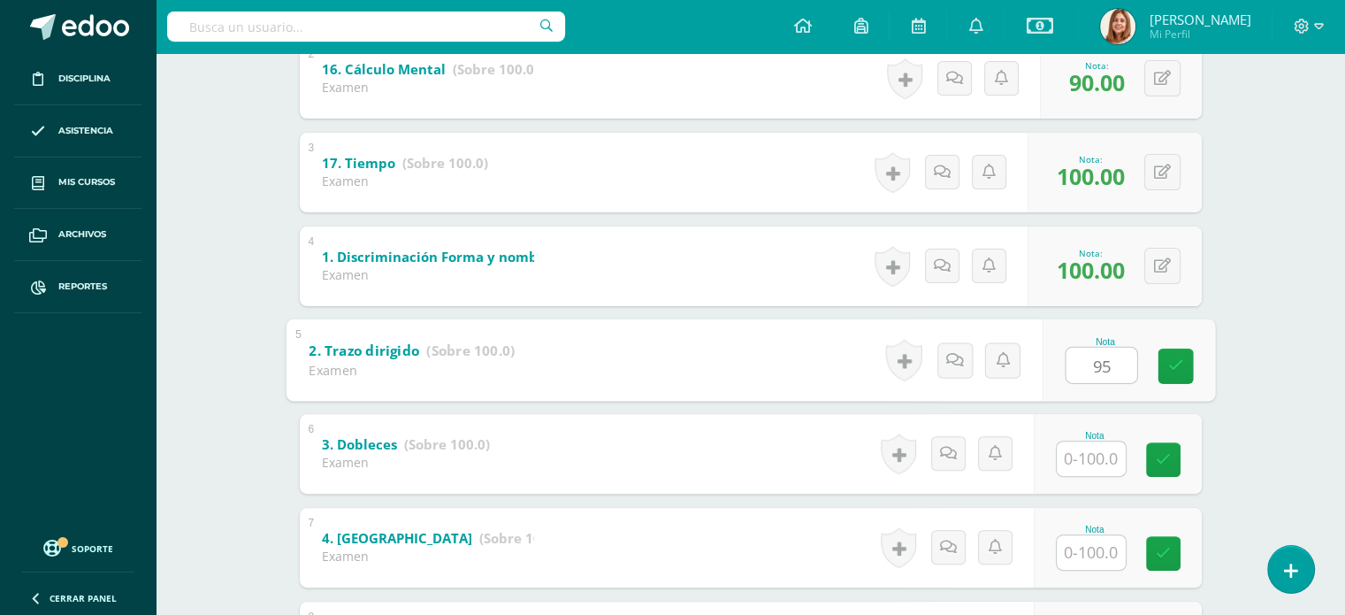
type input "95"
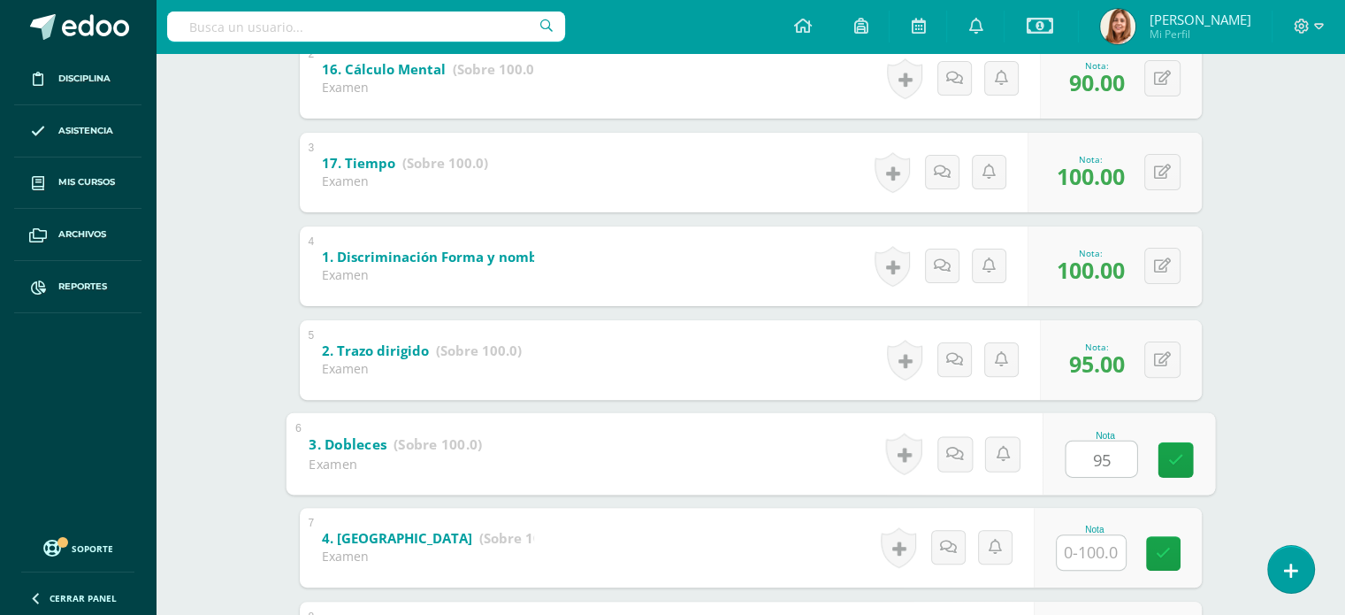
type input "95"
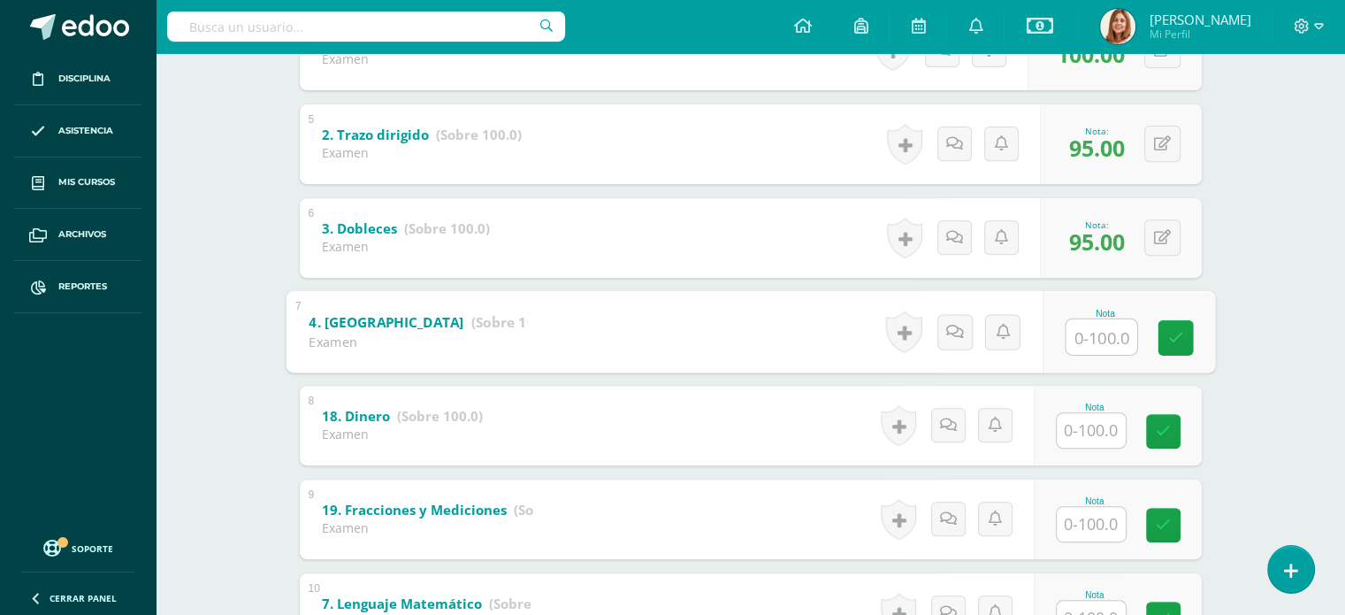
scroll to position [721, 0]
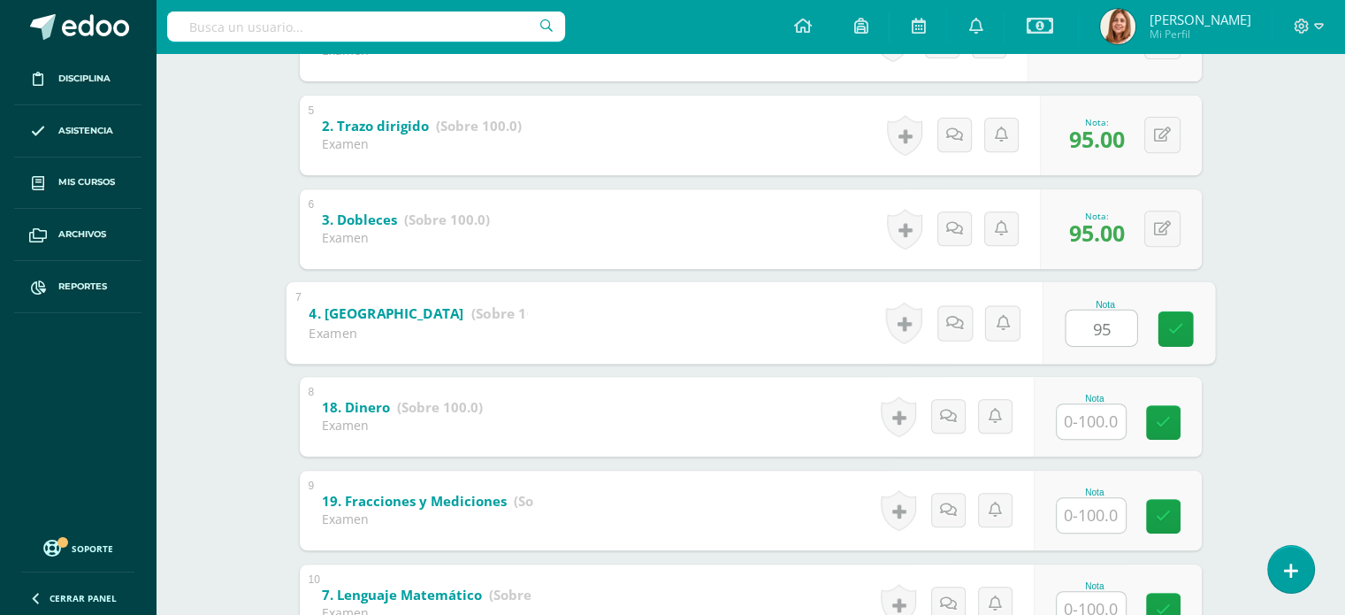
type input "95"
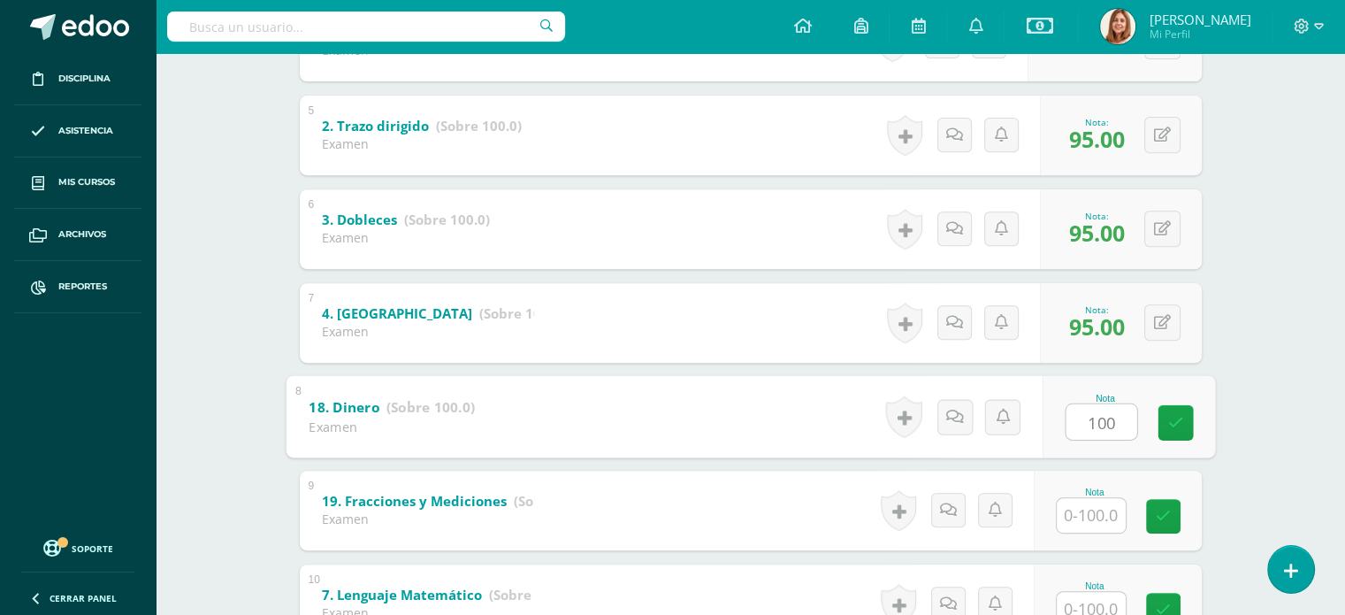
type input "100"
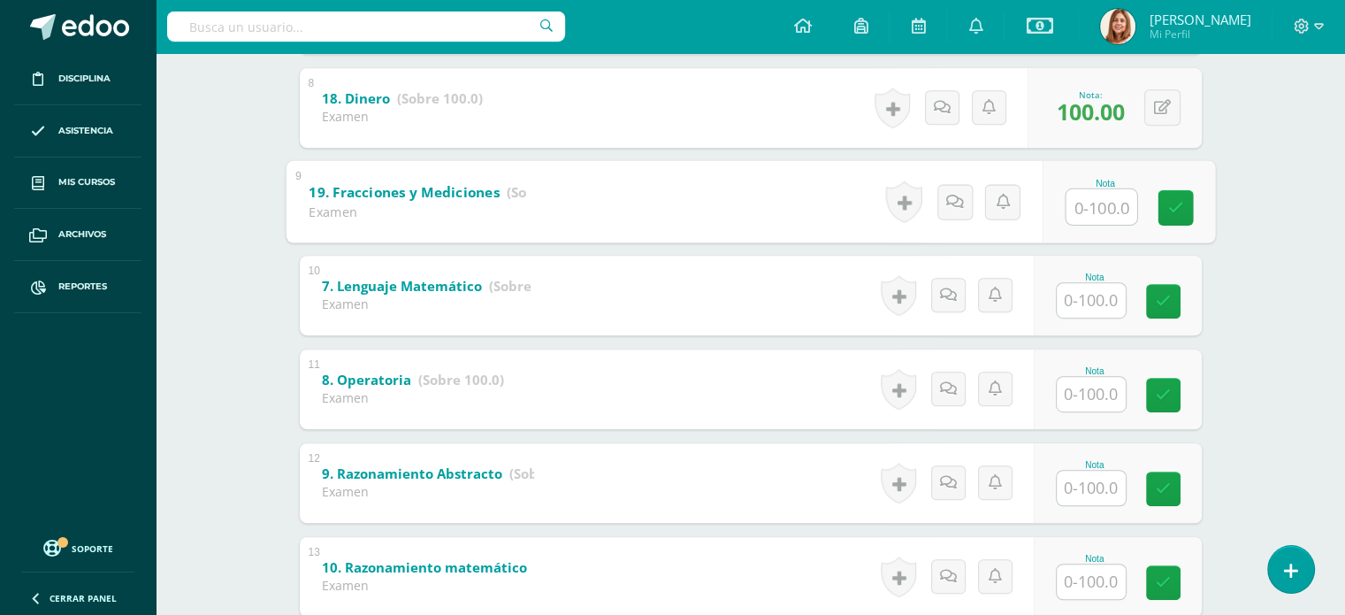
scroll to position [1033, 0]
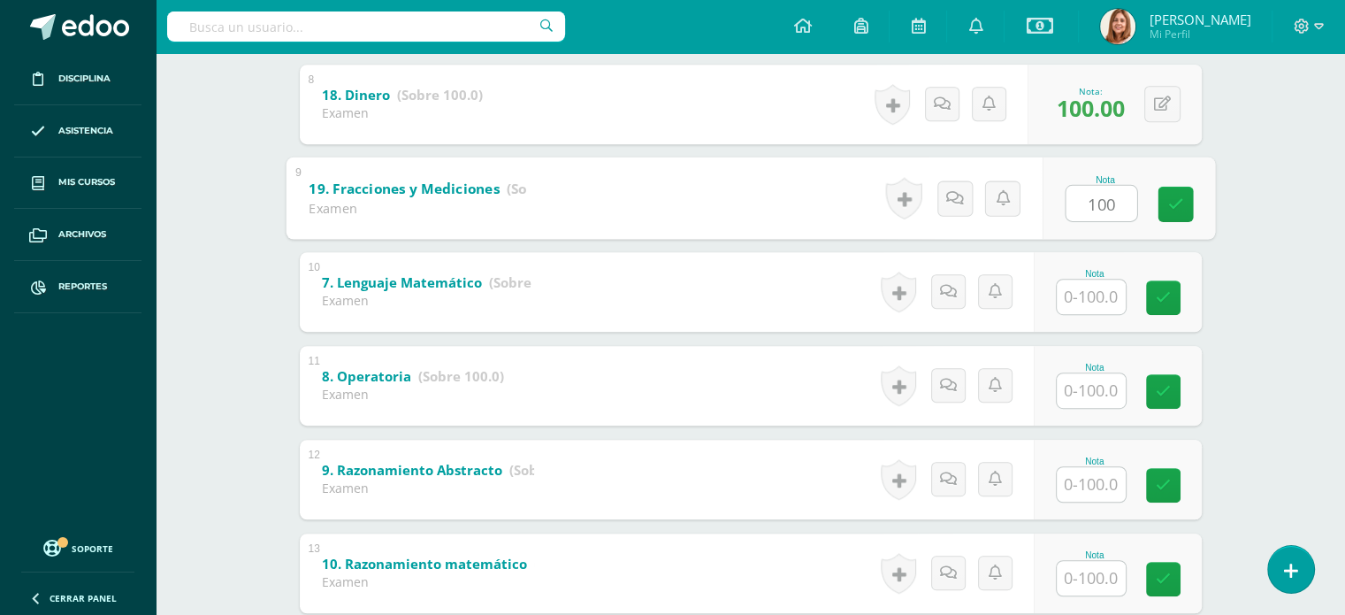
type input "100"
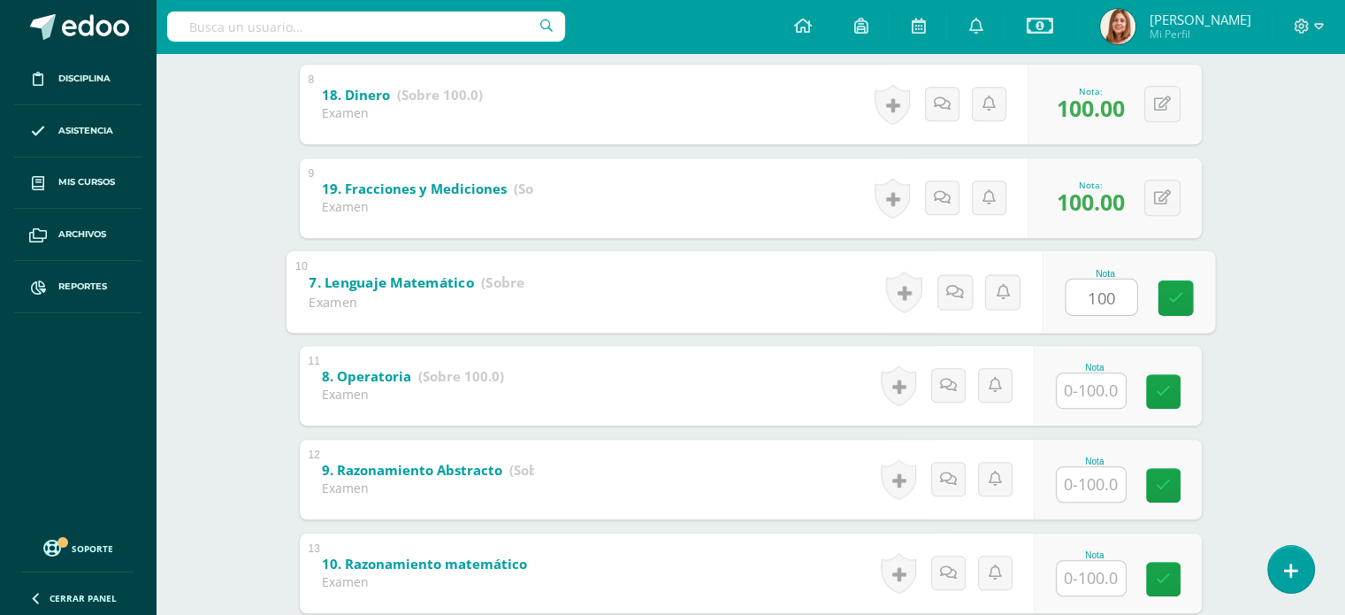
type input "100"
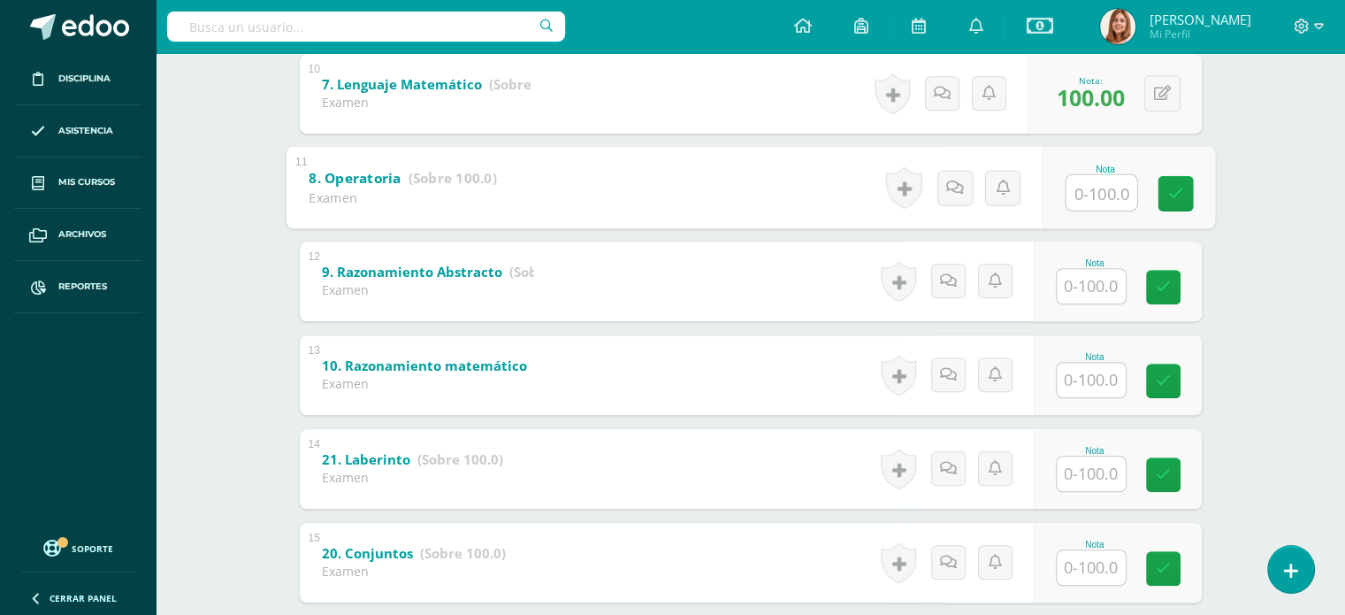
scroll to position [1231, 0]
type input "100"
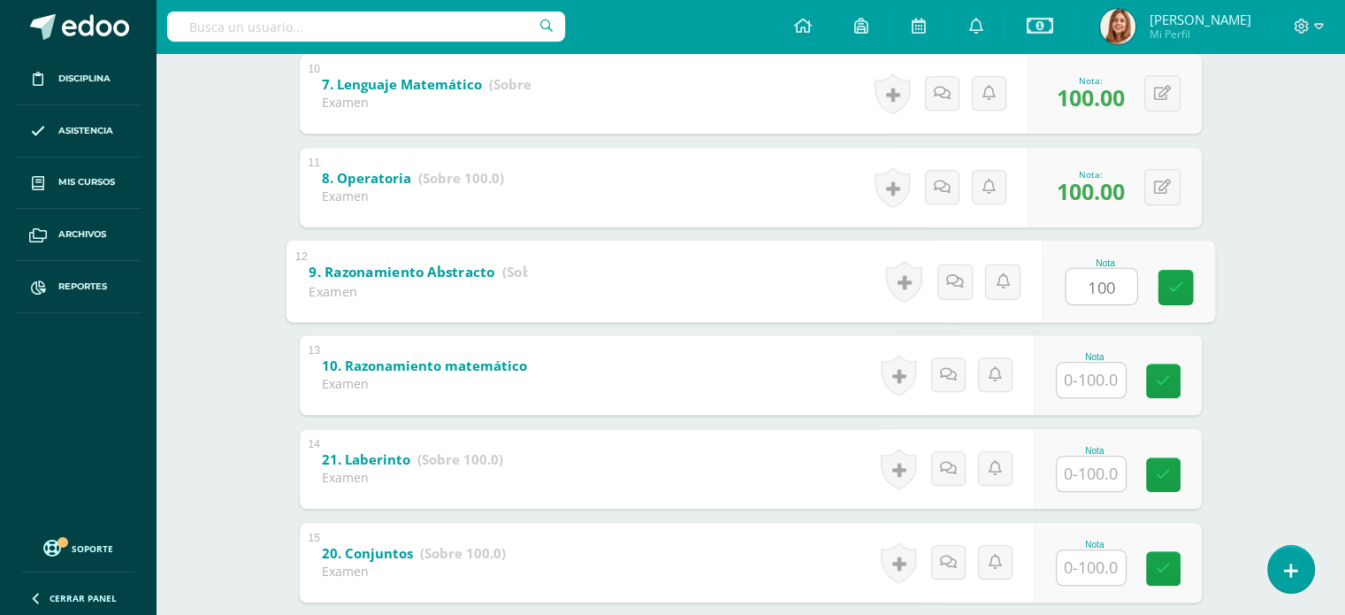
type input "100"
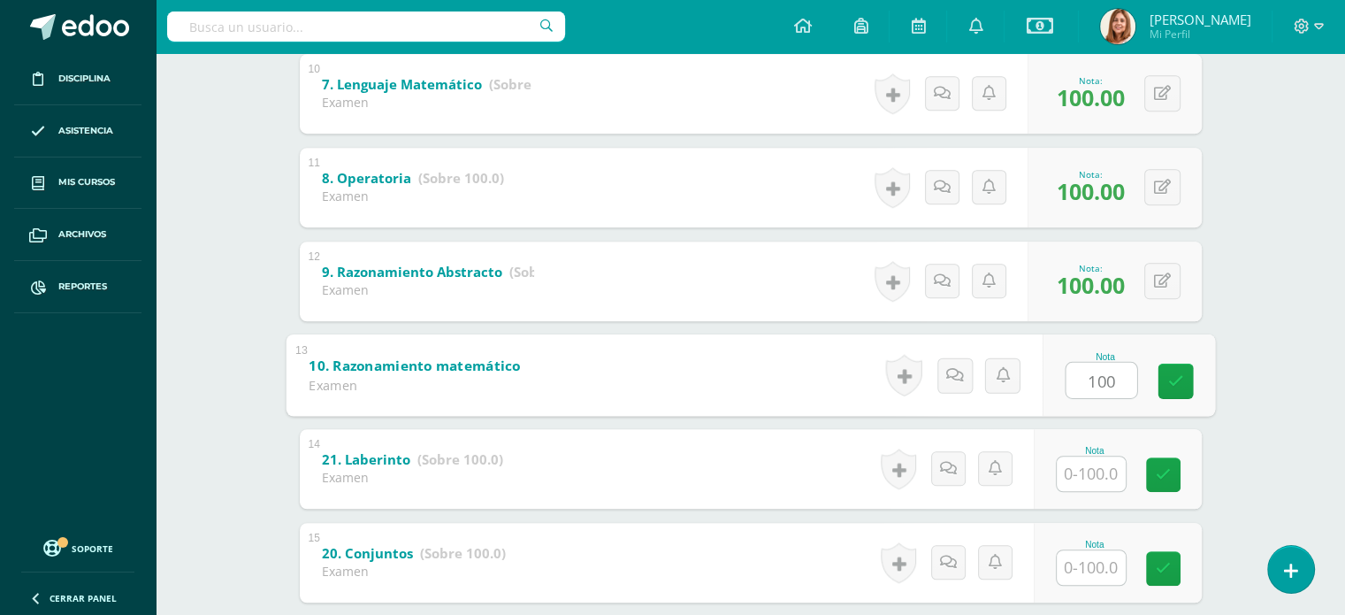
type input "100"
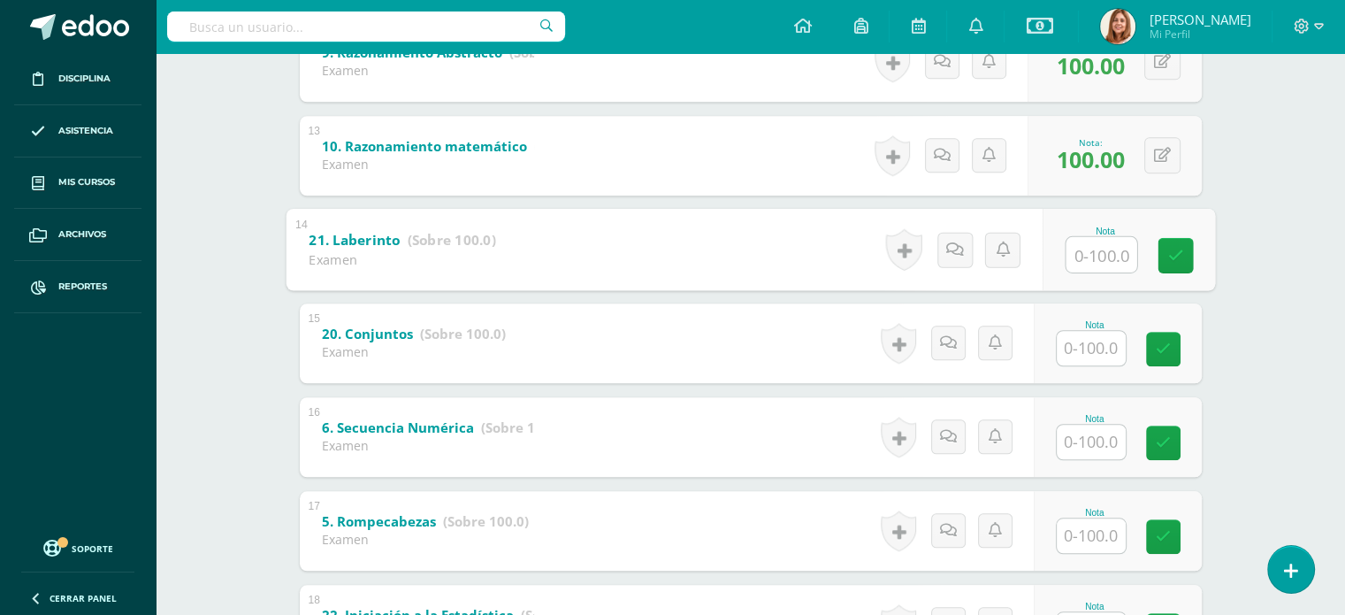
scroll to position [1486, 0]
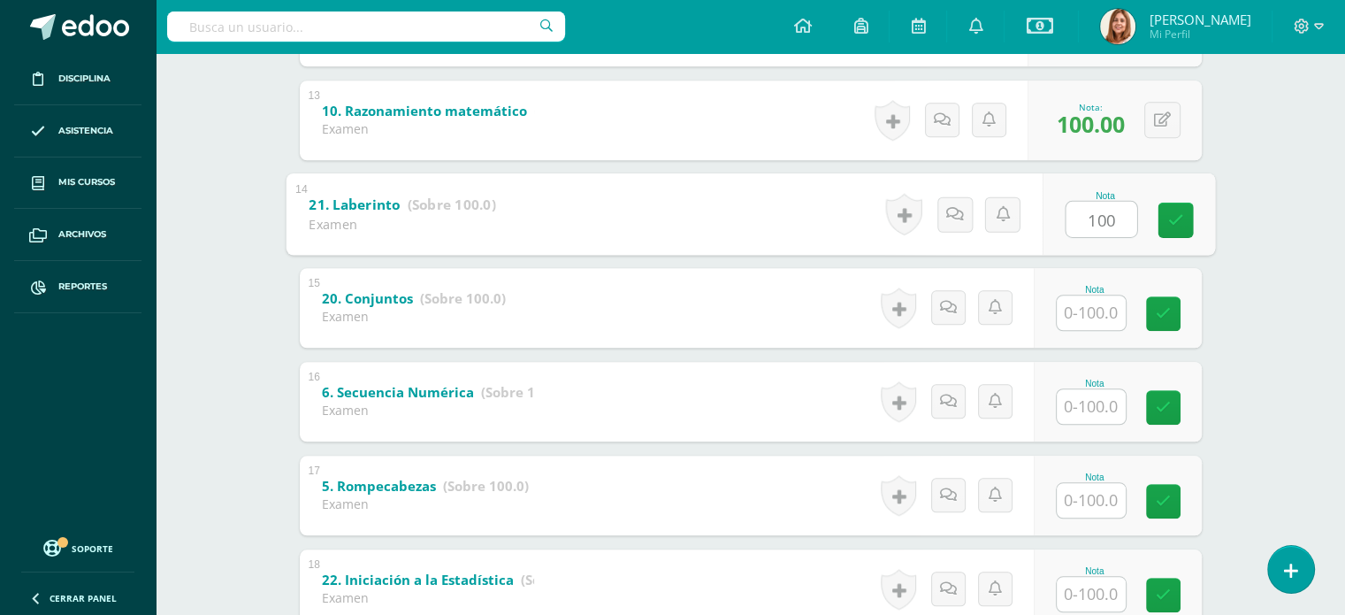
type input "100"
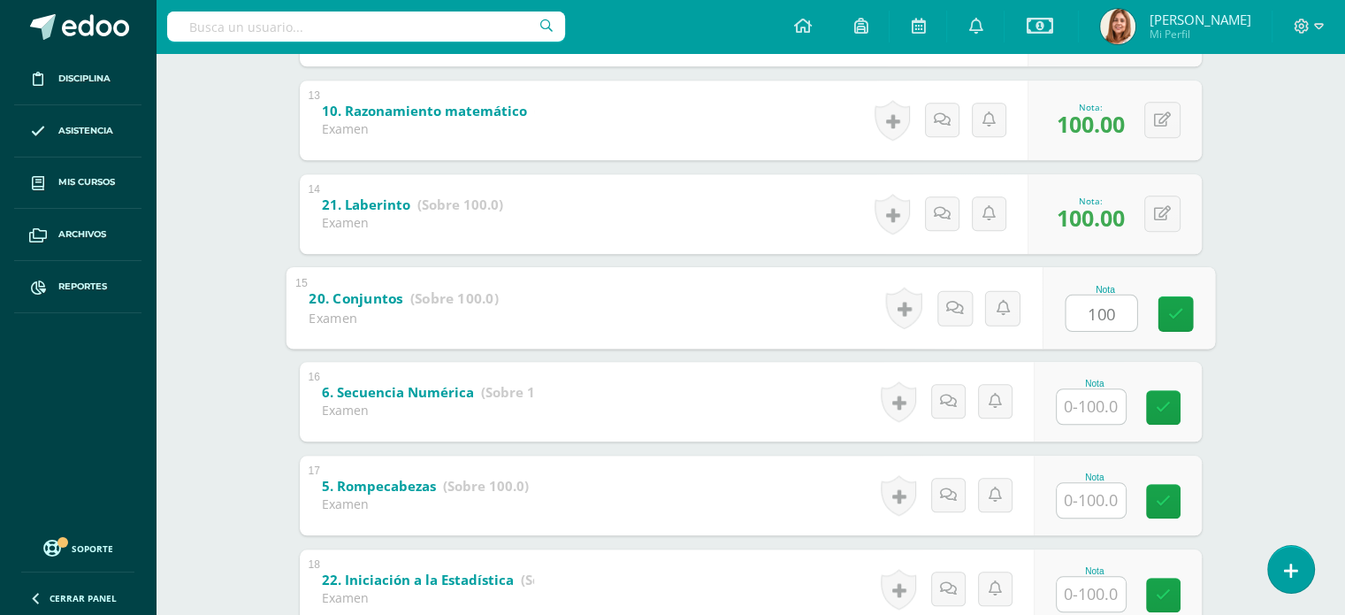
type input "100"
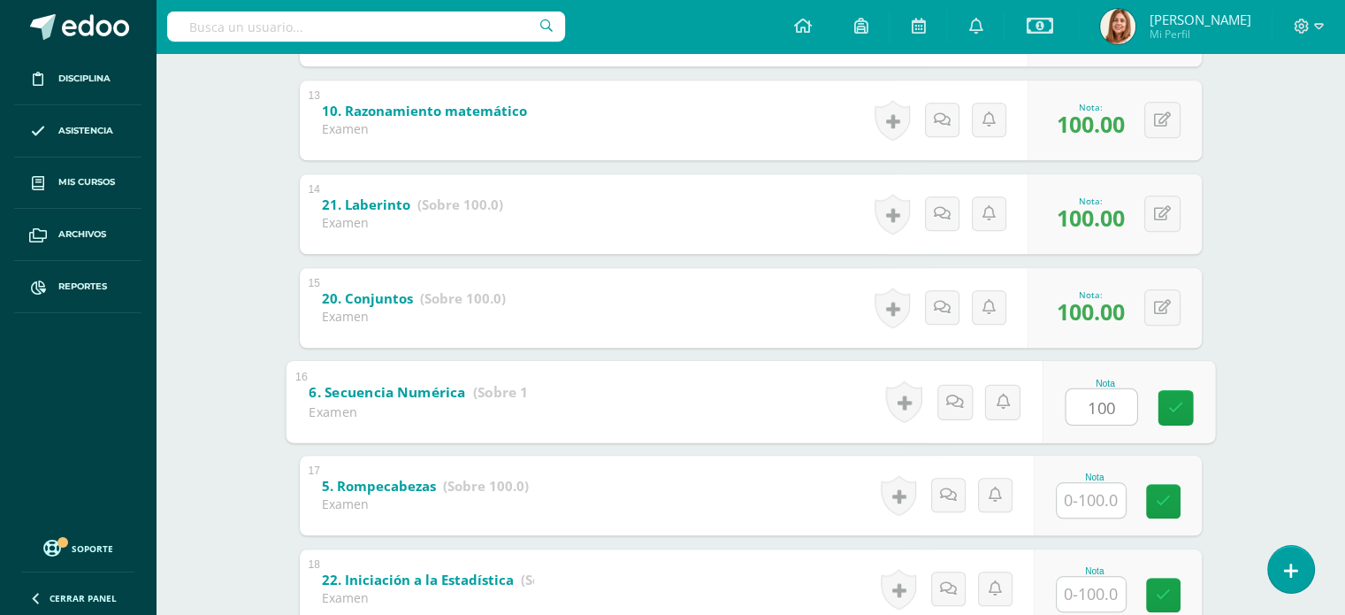
type input "100"
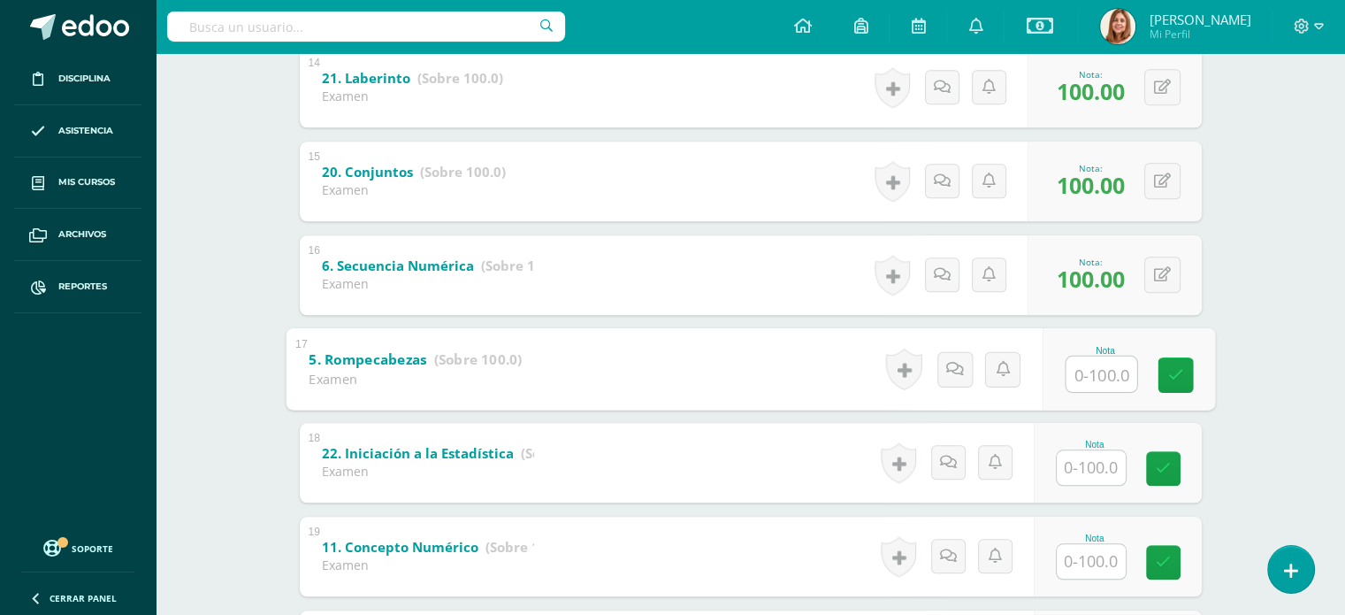
scroll to position [1613, 0]
type input "100"
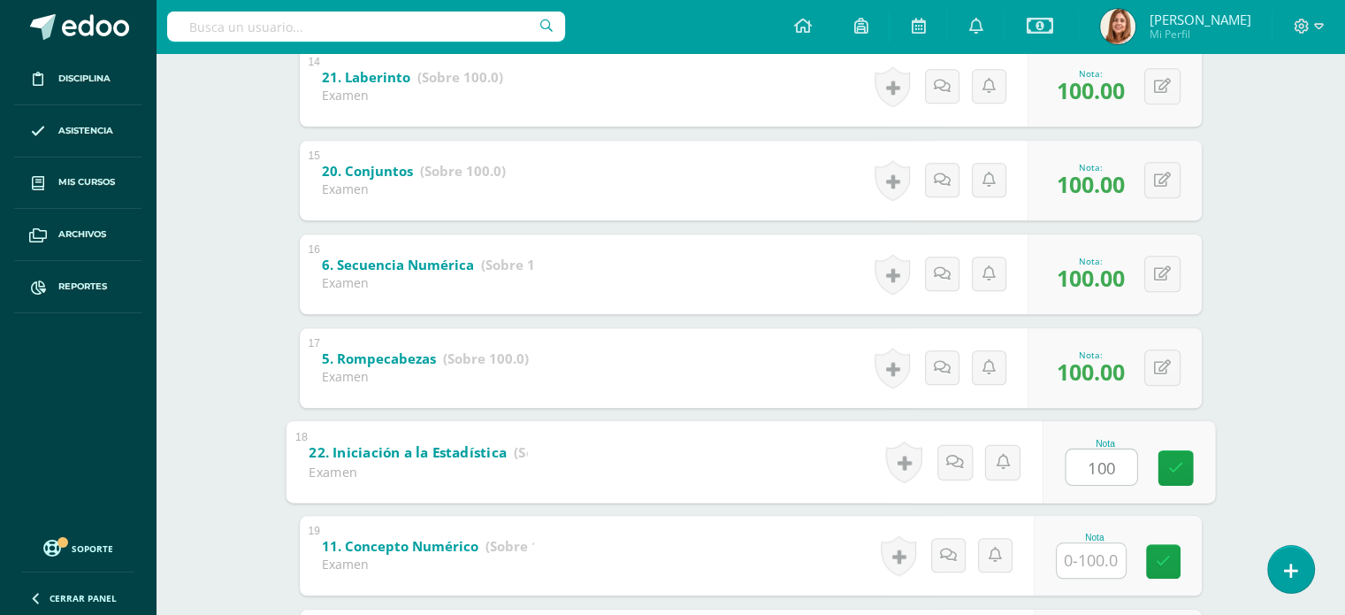
type input "100"
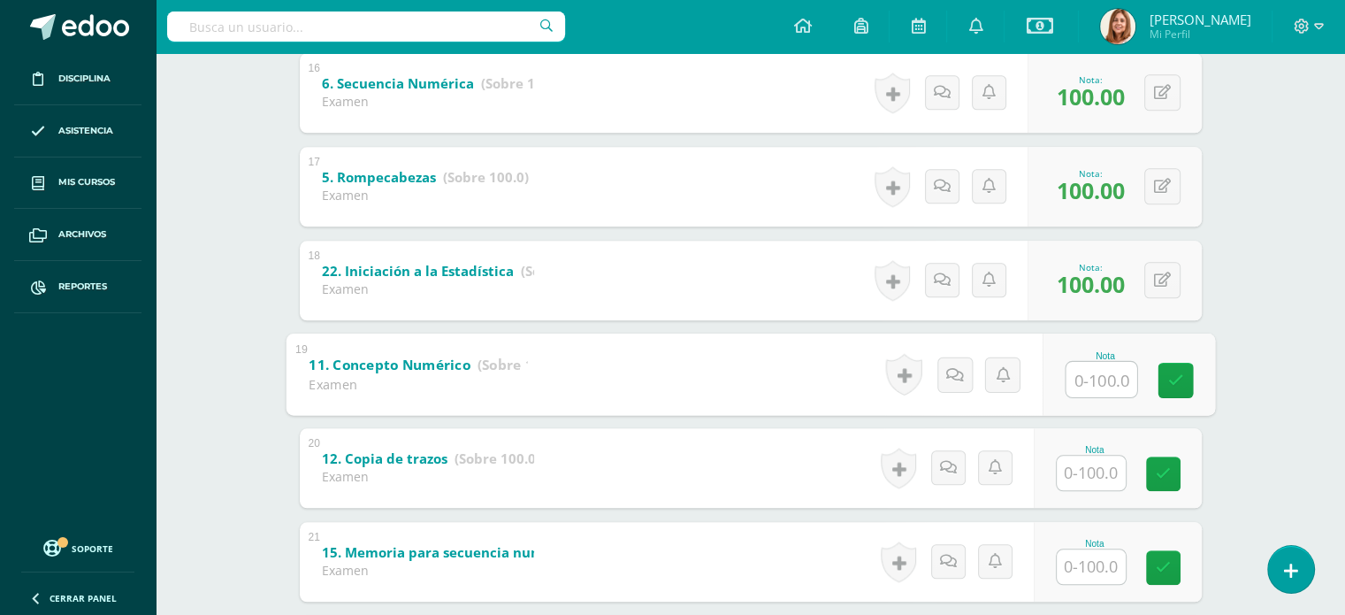
scroll to position [1819, 0]
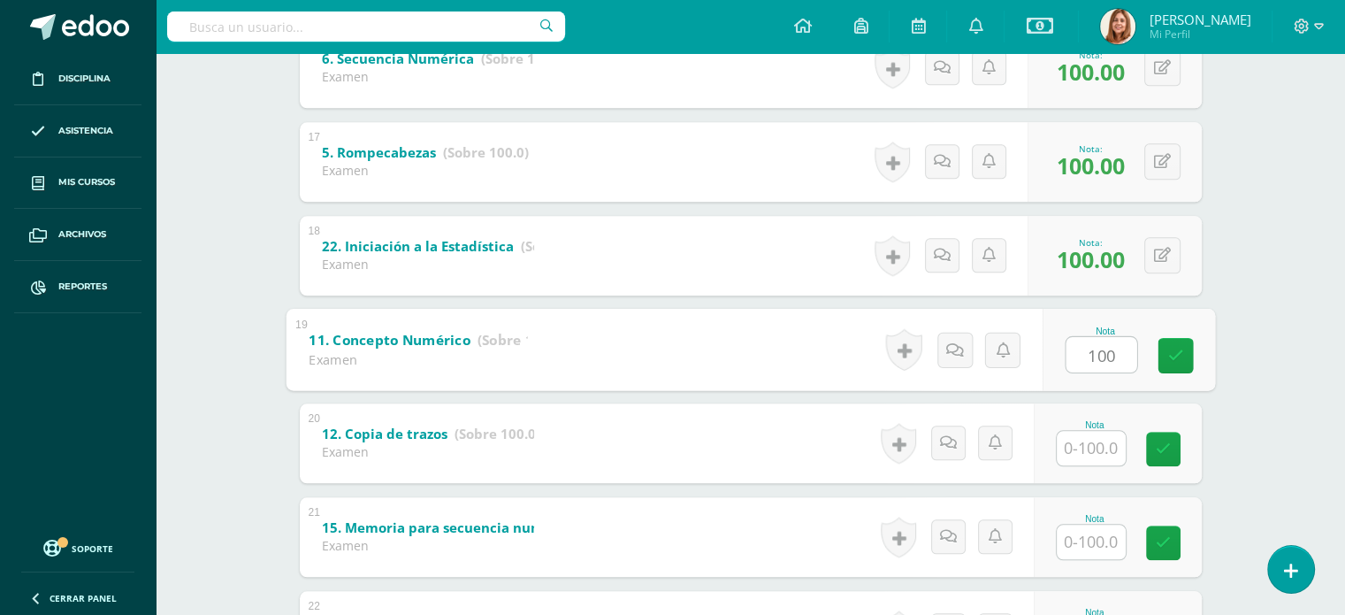
type input "100"
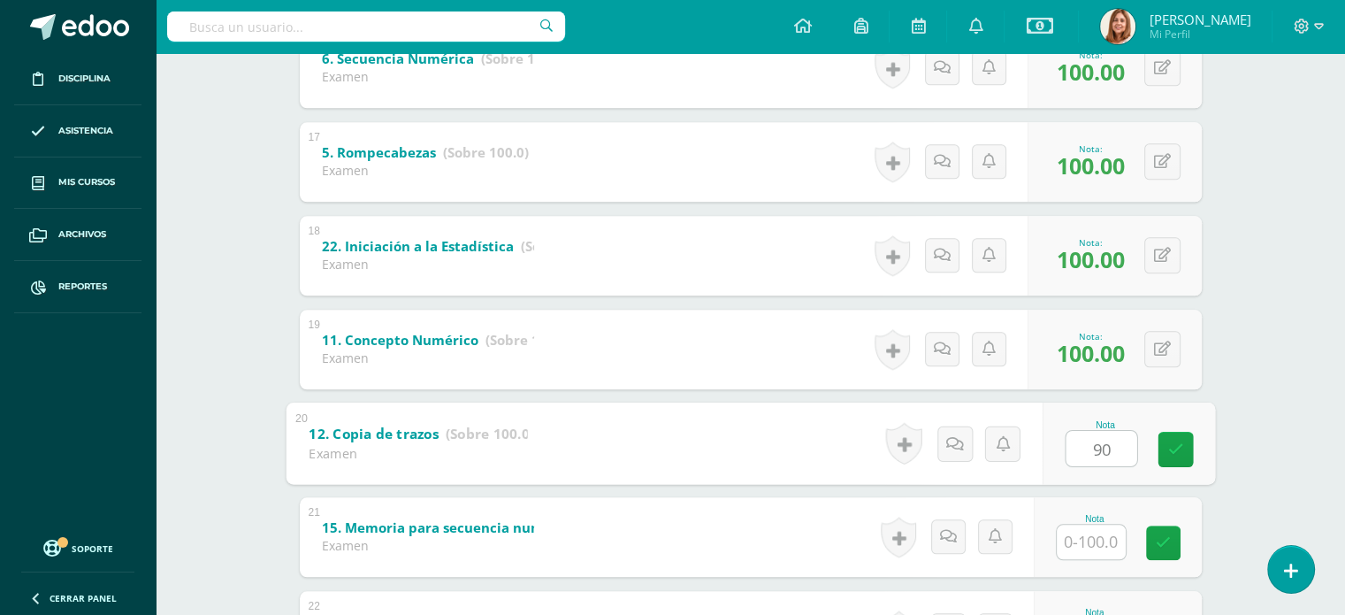
type input "90"
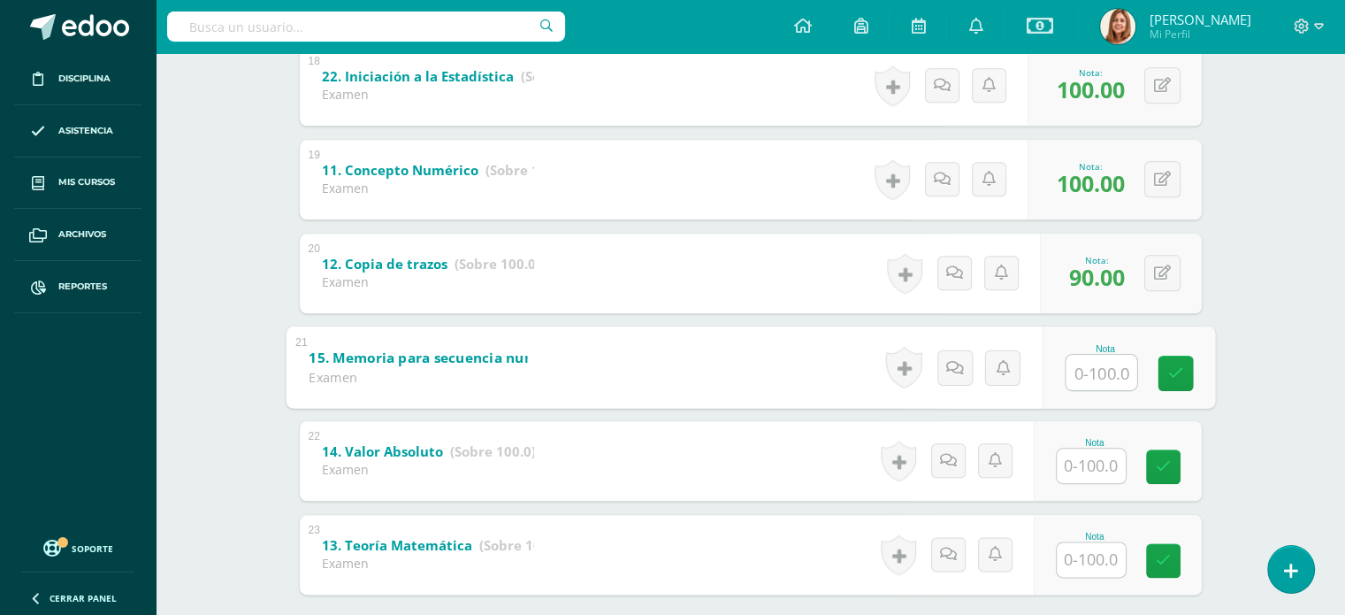
scroll to position [1992, 0]
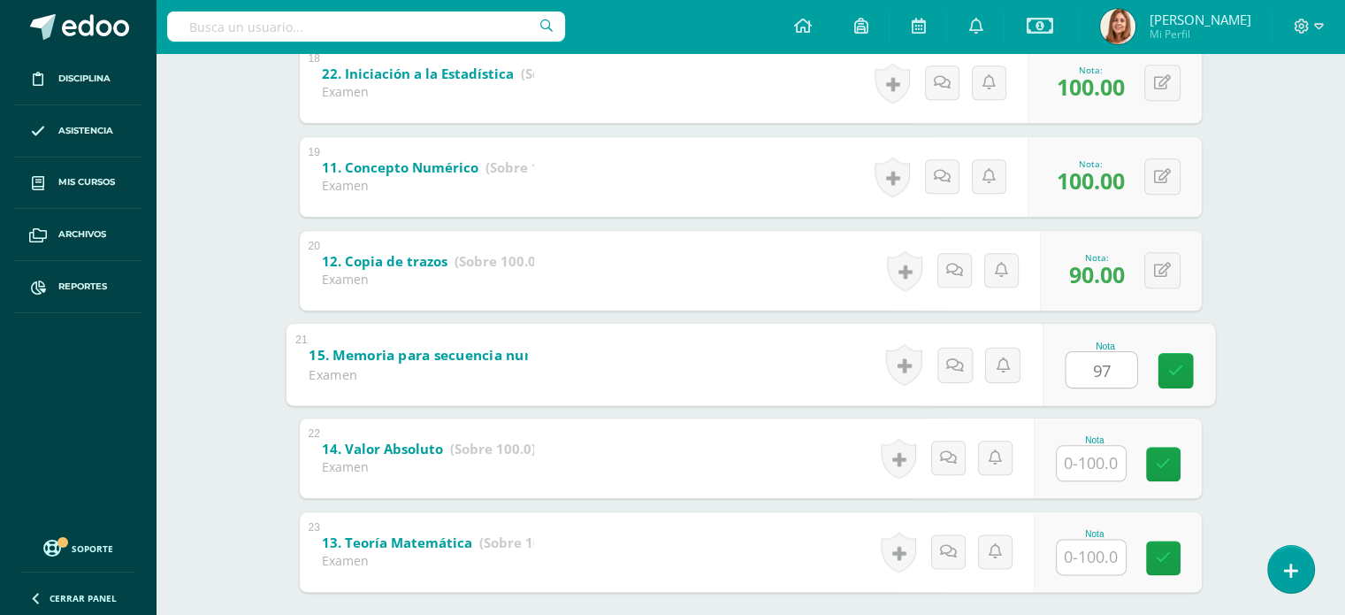
type input "97"
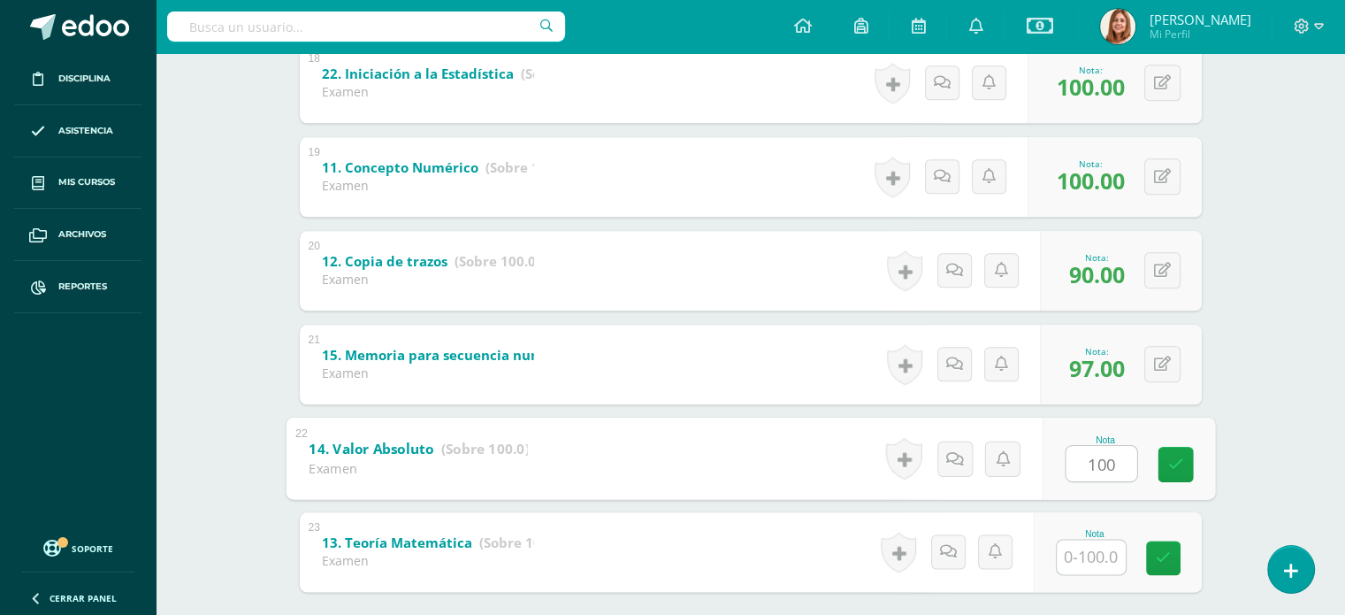
type input "100"
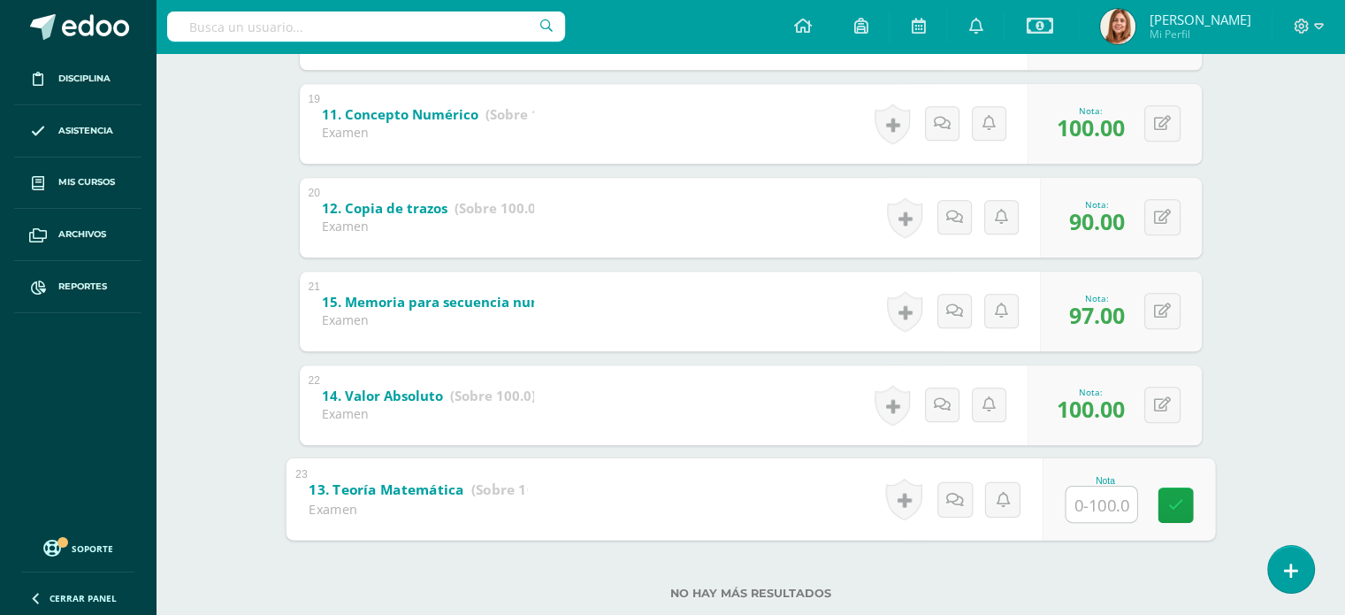
scroll to position [2085, 0]
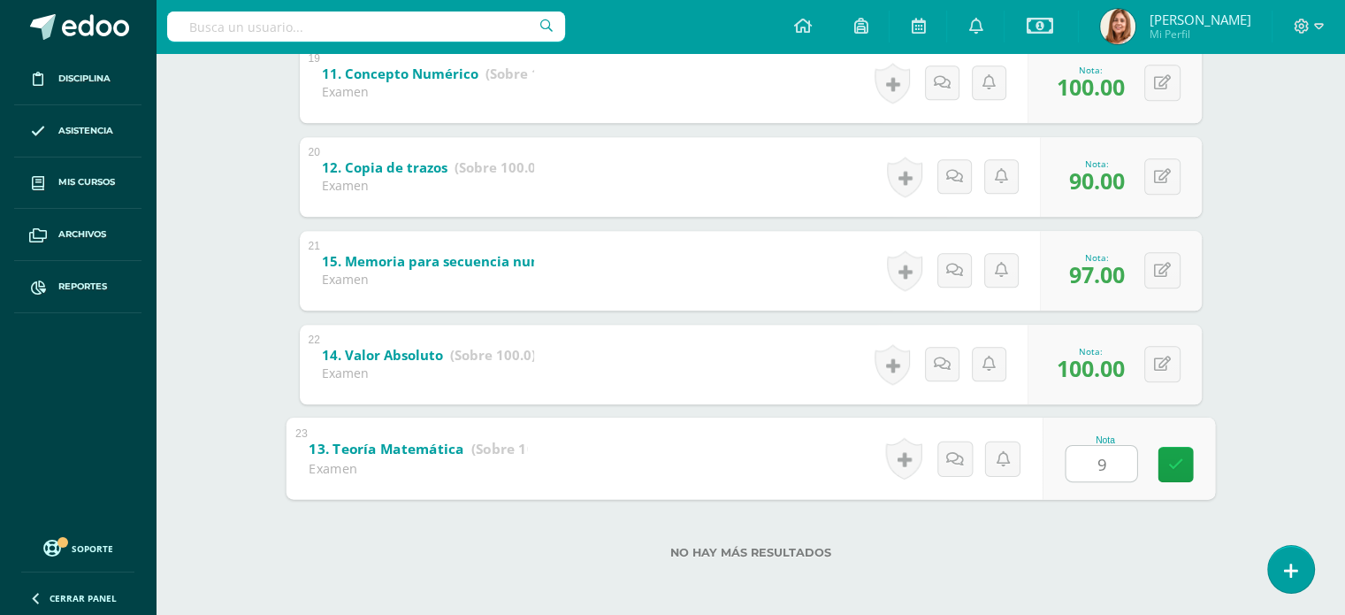
type input "90"
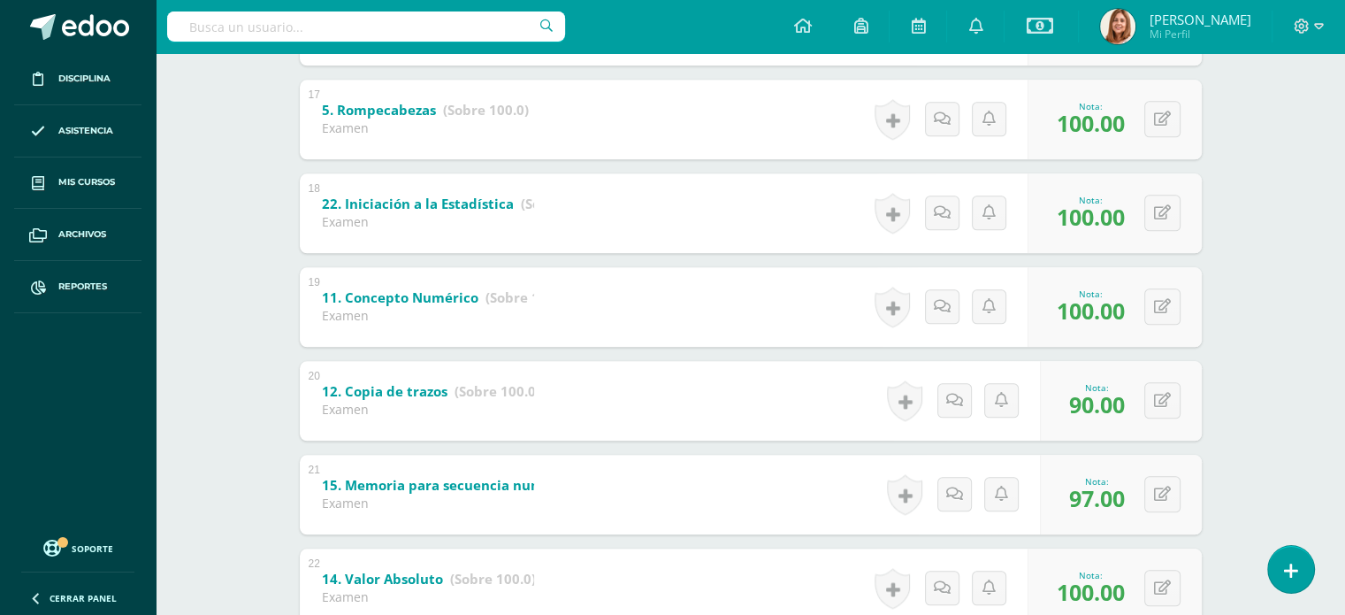
scroll to position [1821, 0]
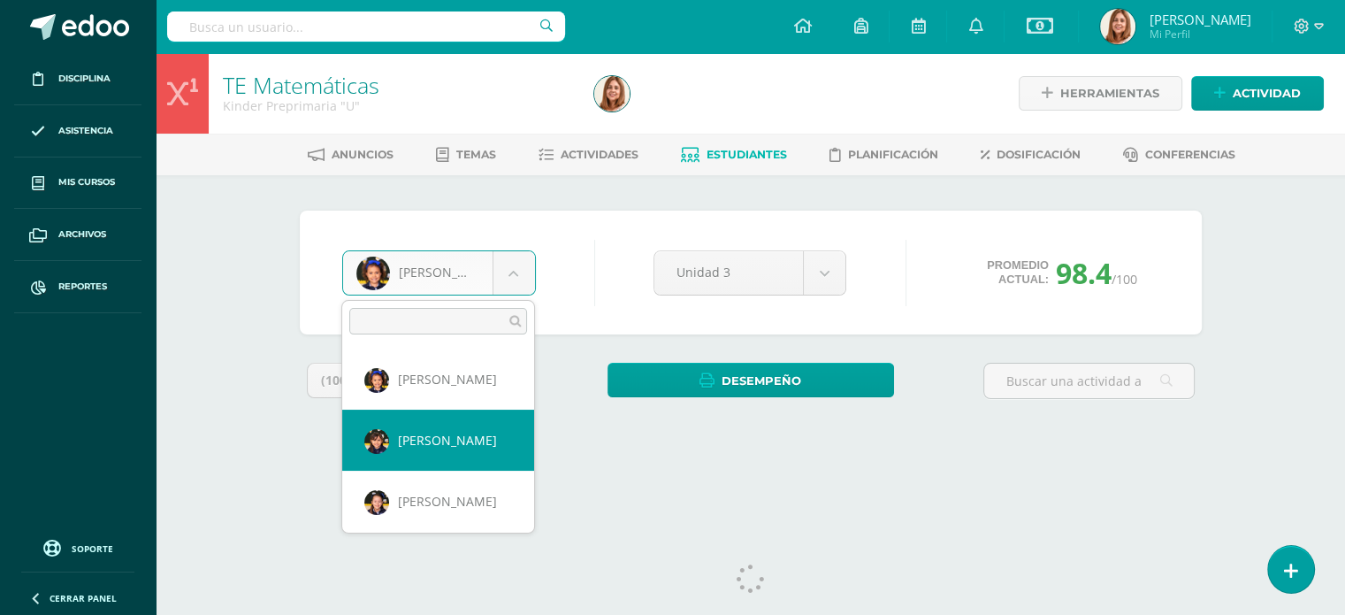
click at [509, 274] on body "Disciplina Asistencia Mis cursos Archivos Reportes Soporte Ayuda Reportar un pr…" at bounding box center [672, 238] width 1345 height 477
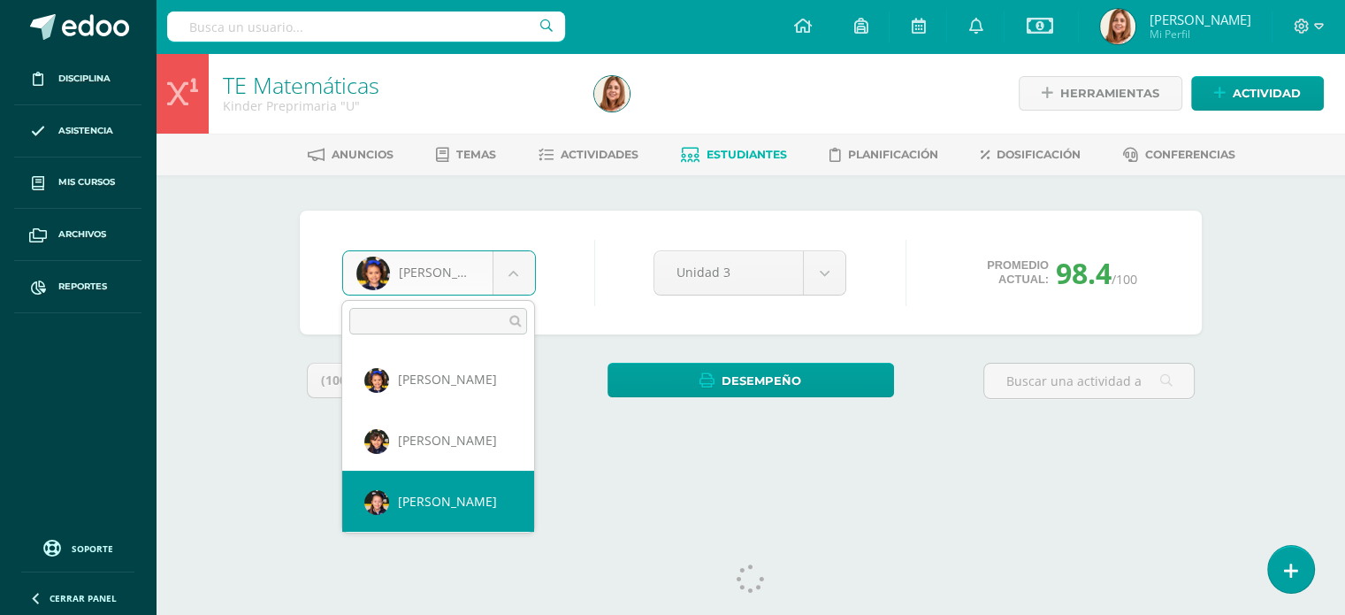
select select "568"
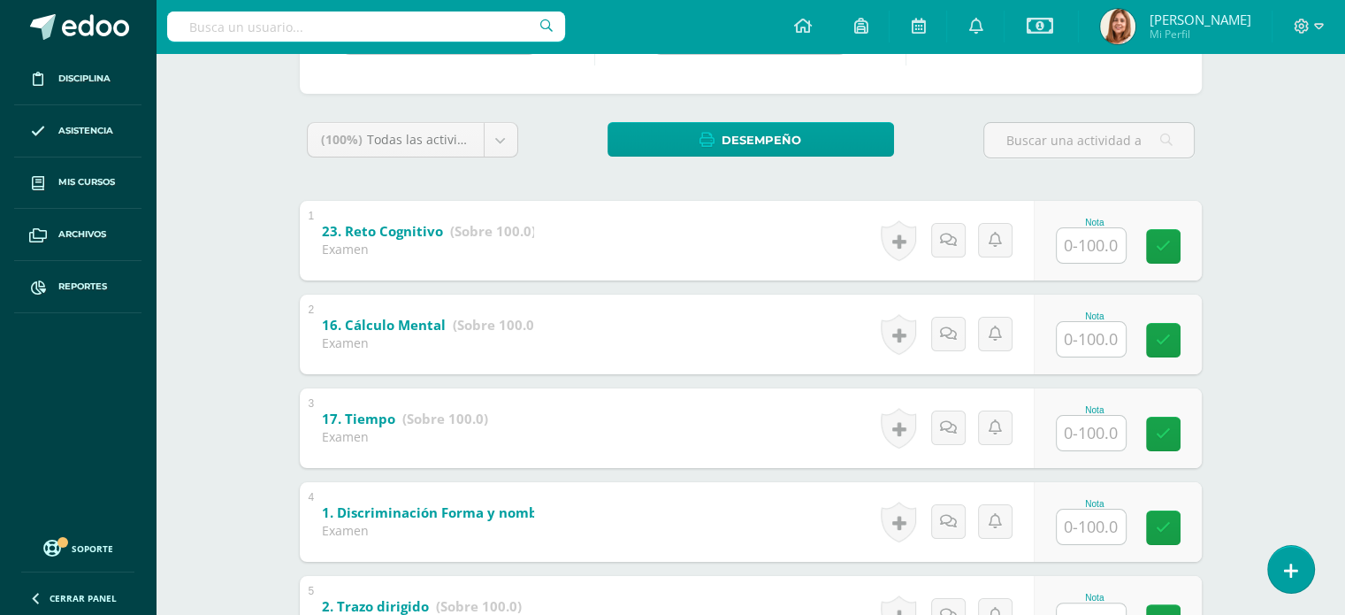
scroll to position [246, 0]
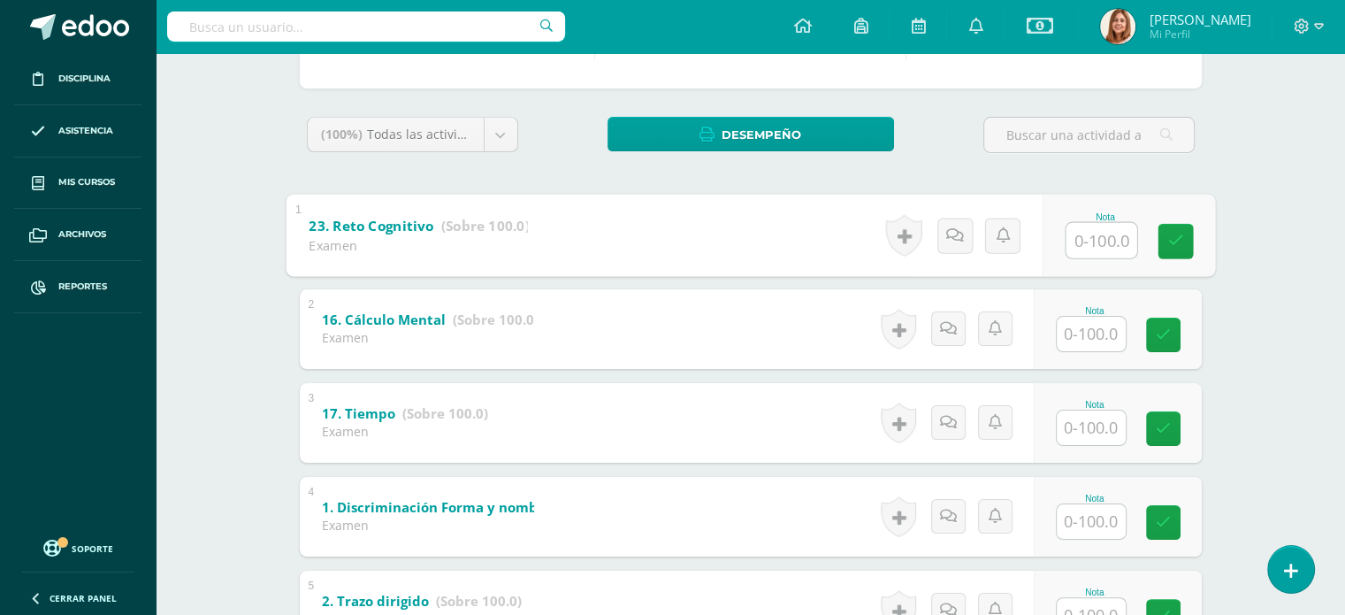
click at [1082, 234] on input "text" at bounding box center [1101, 239] width 71 height 35
type input "50"
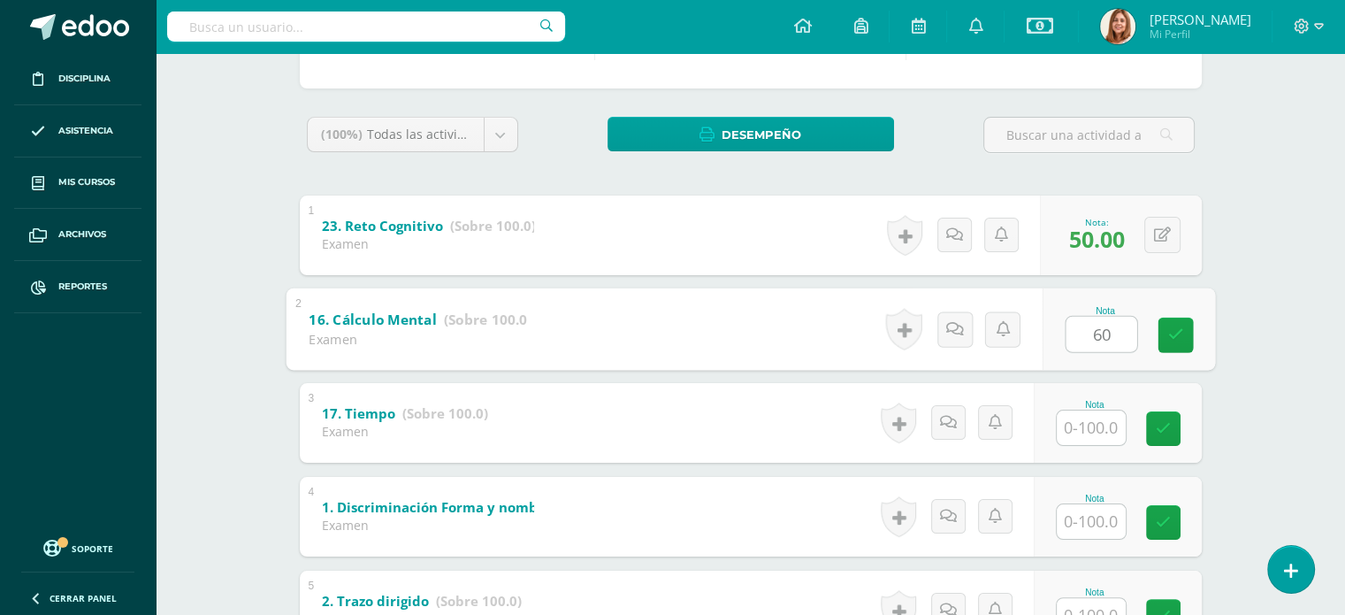
type input "60"
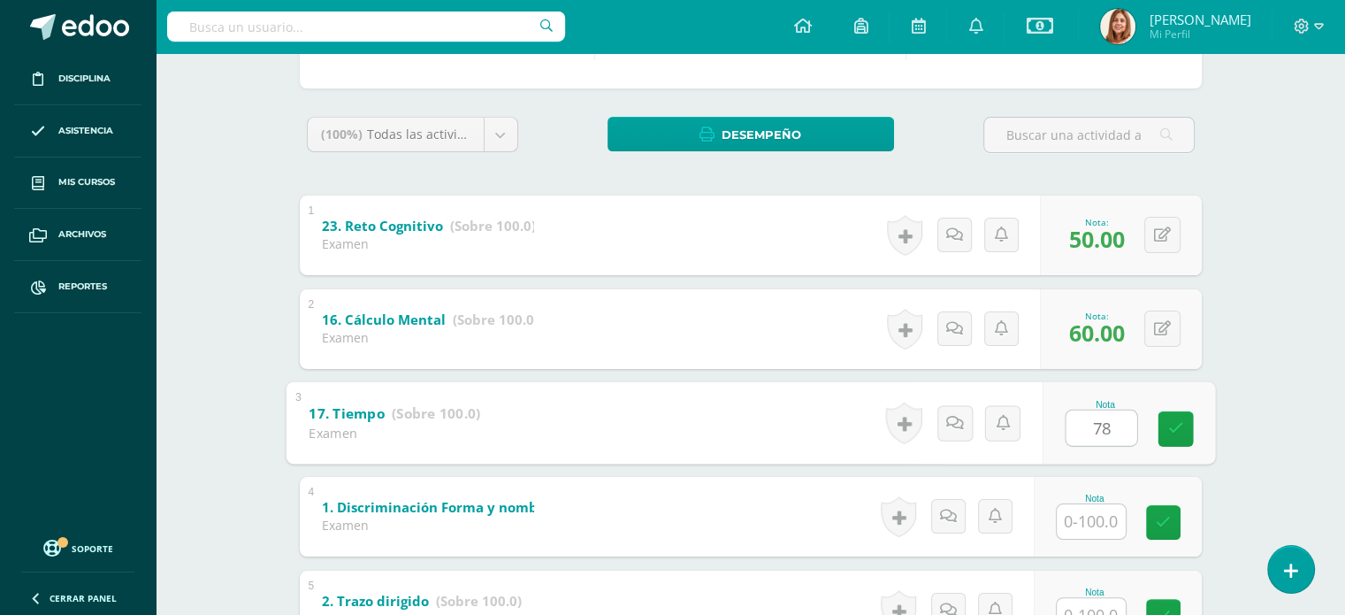
type input "78"
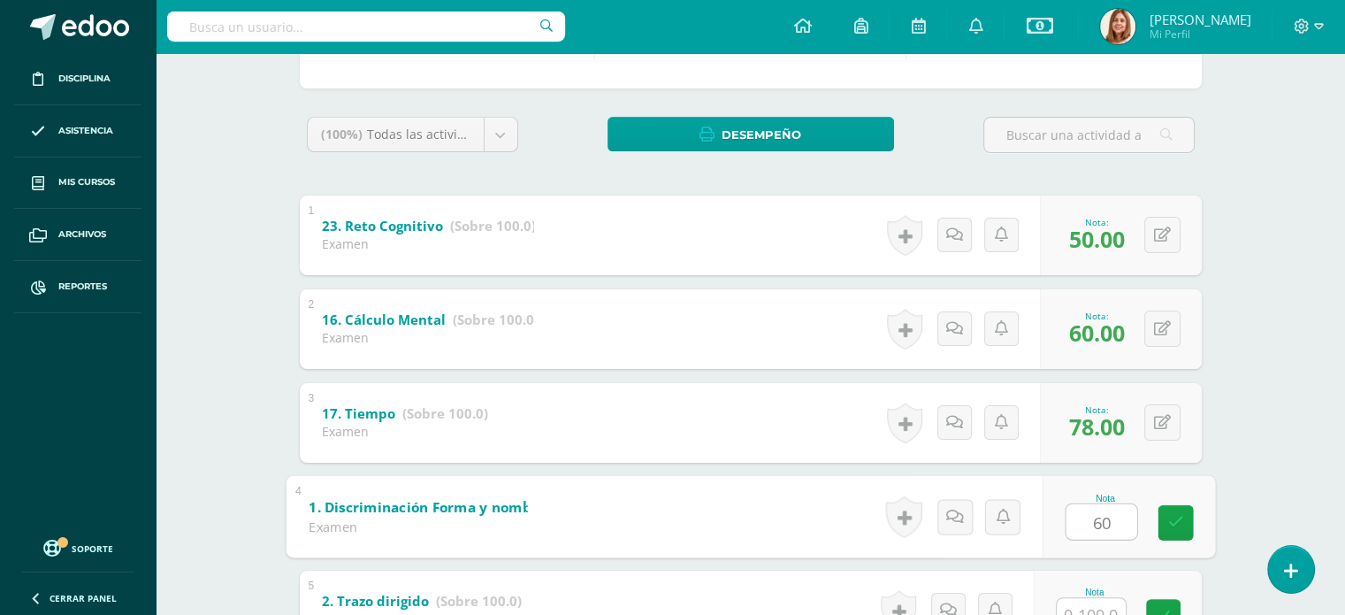
type input "60"
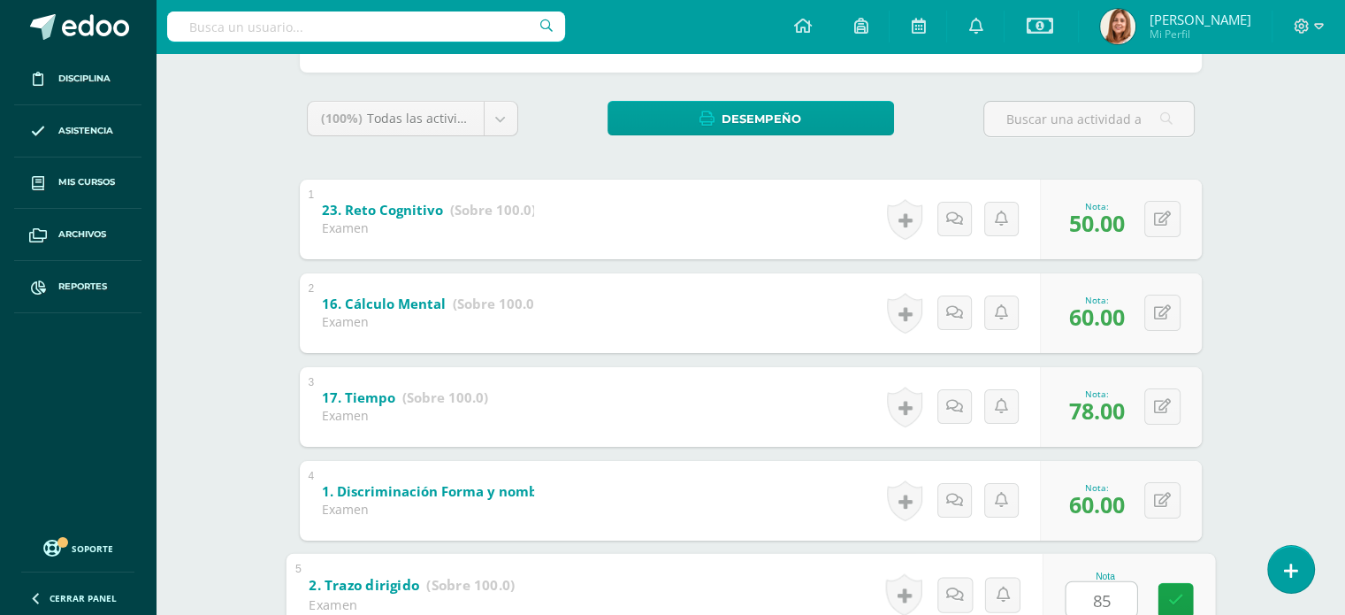
type input "85"
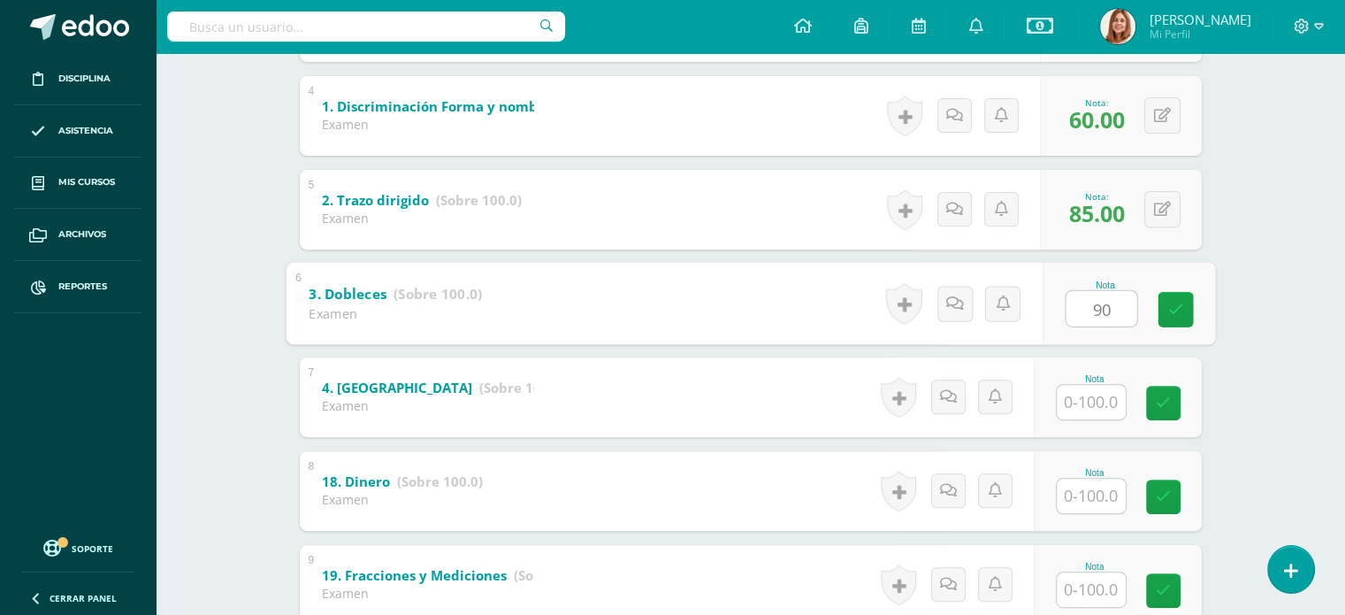
type input "90"
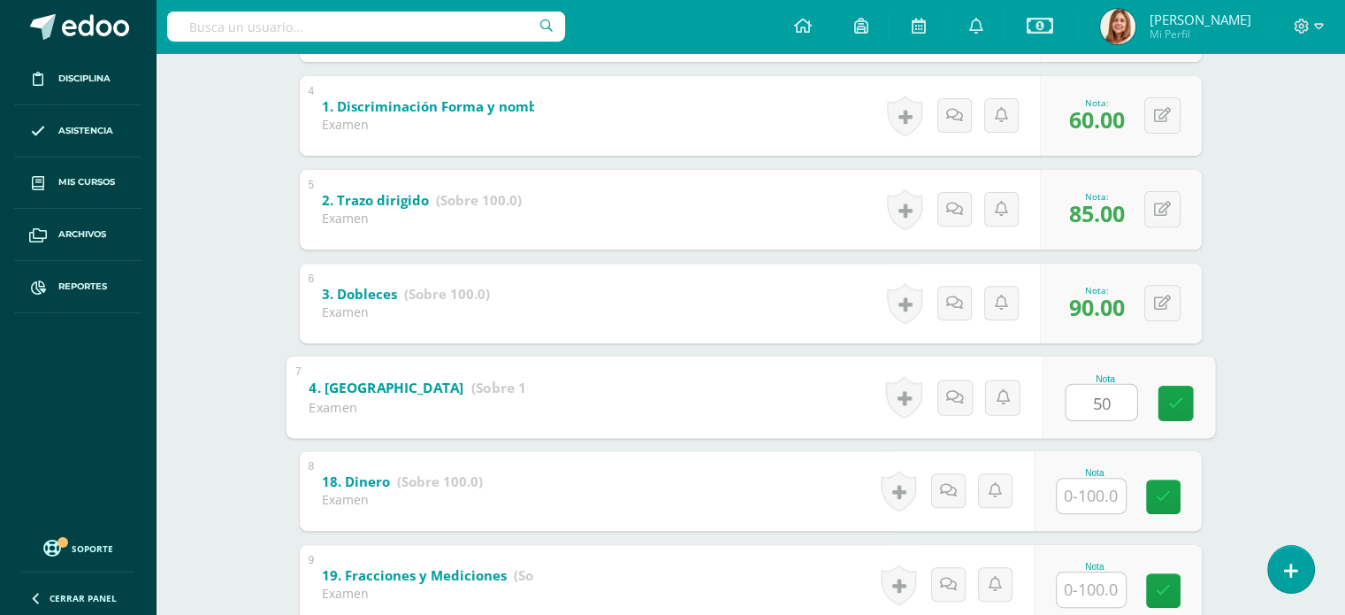
type input "50"
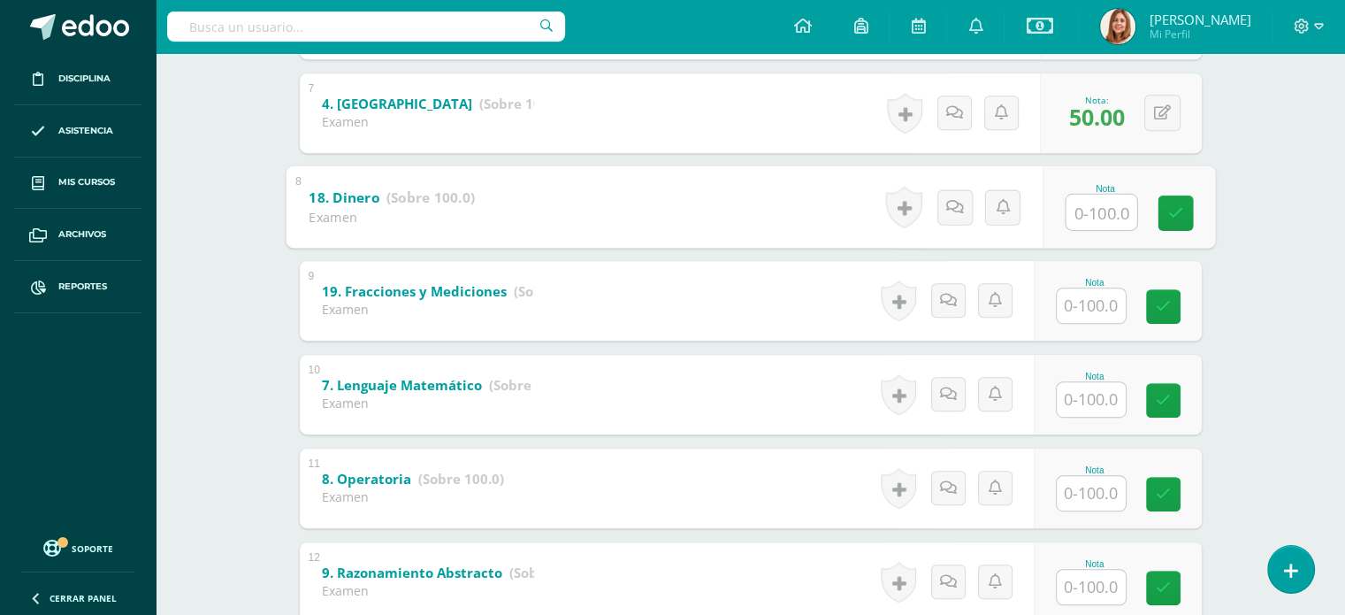
scroll to position [934, 0]
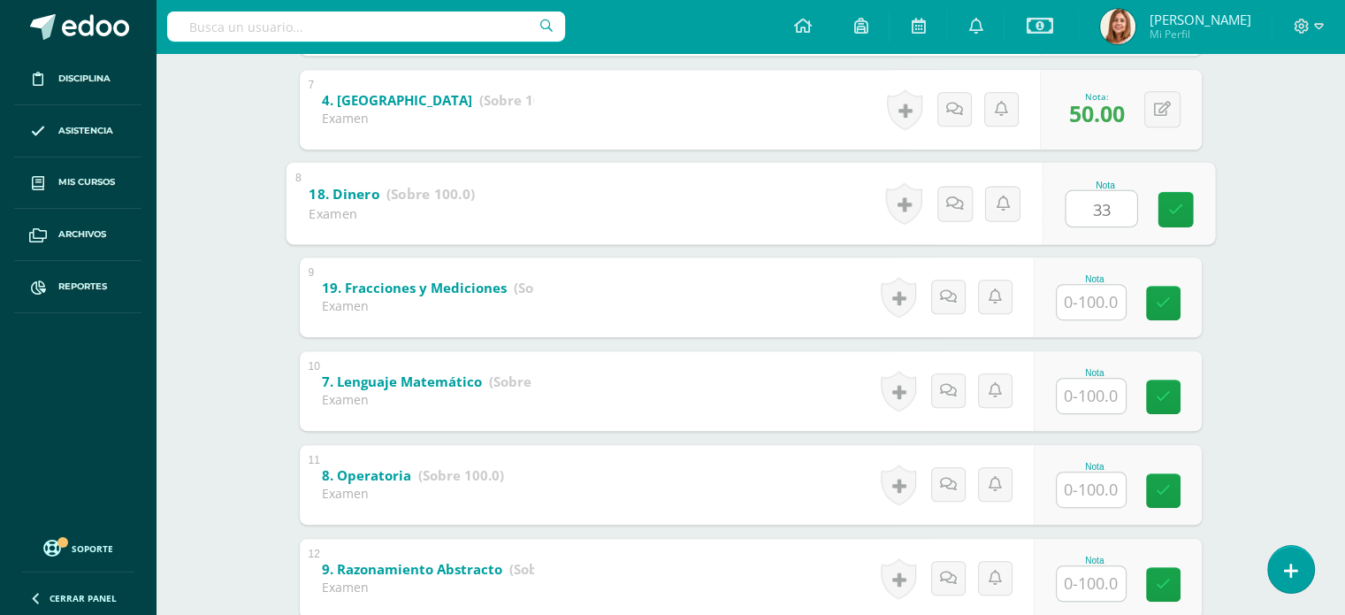
type input "33"
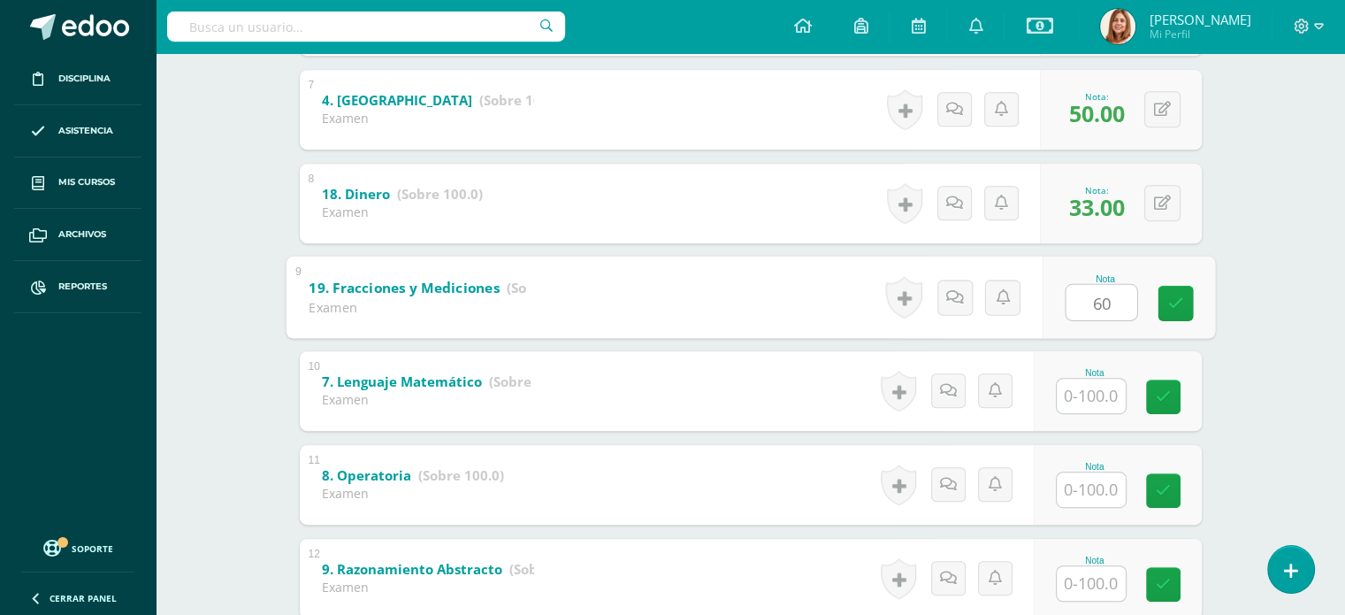
type input "60"
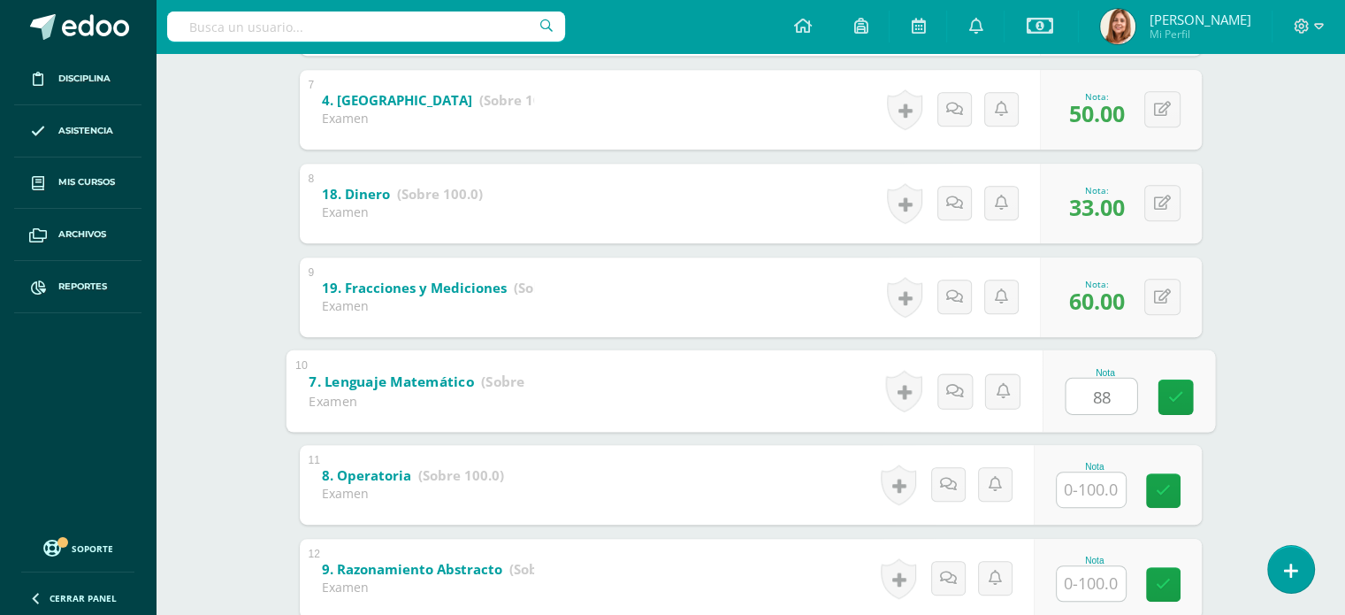
type input "88"
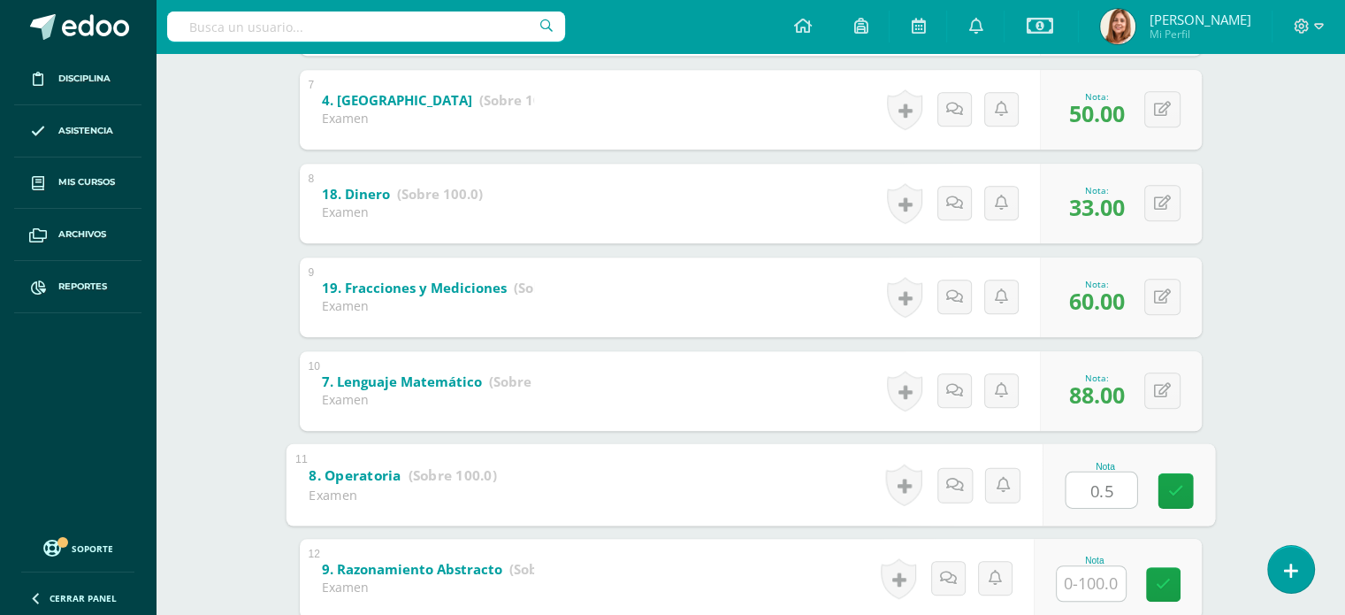
type input "0.5"
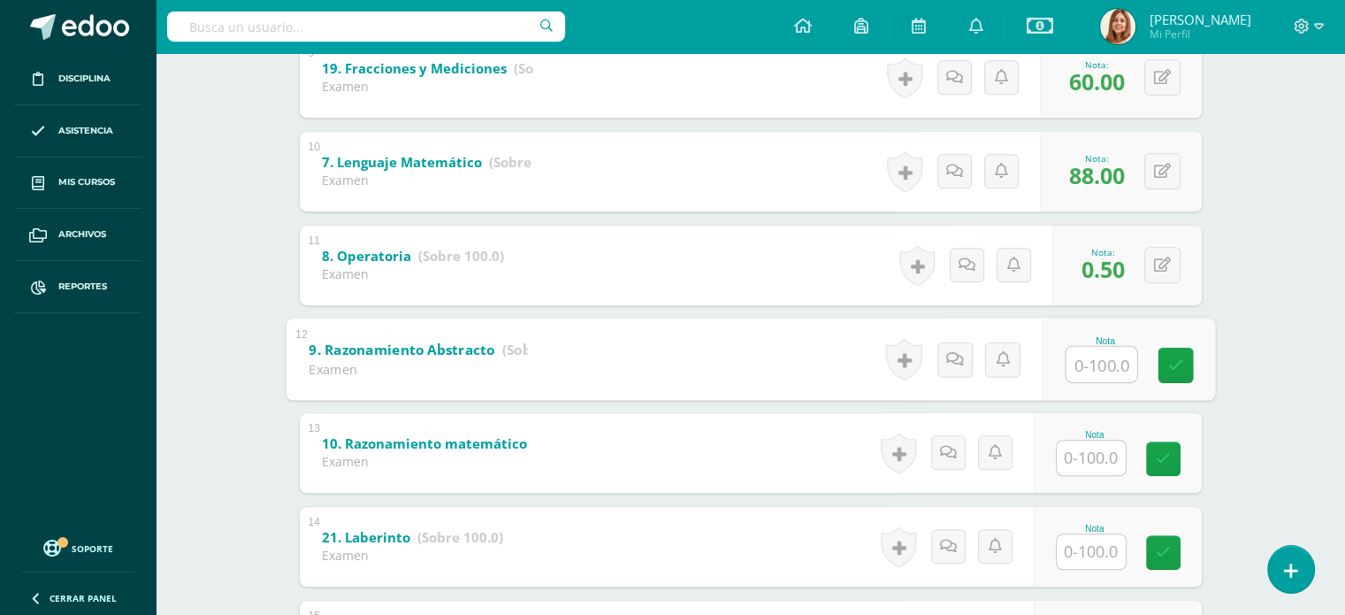
scroll to position [1153, 0]
type input "100"
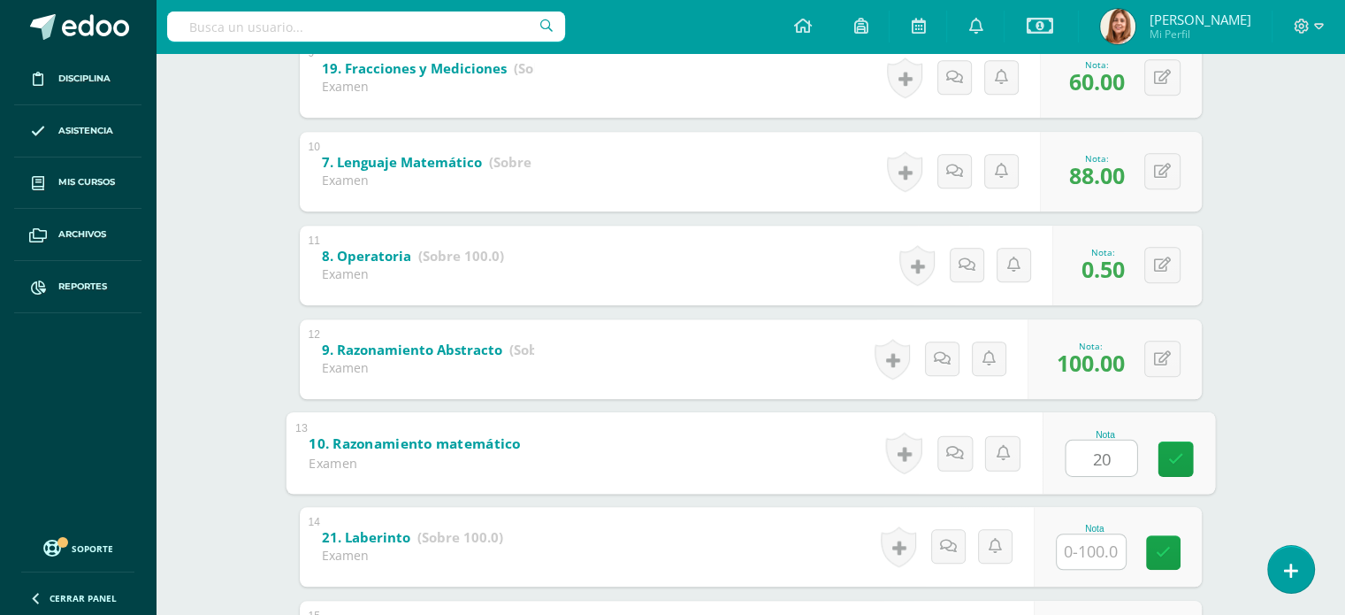
type input "20"
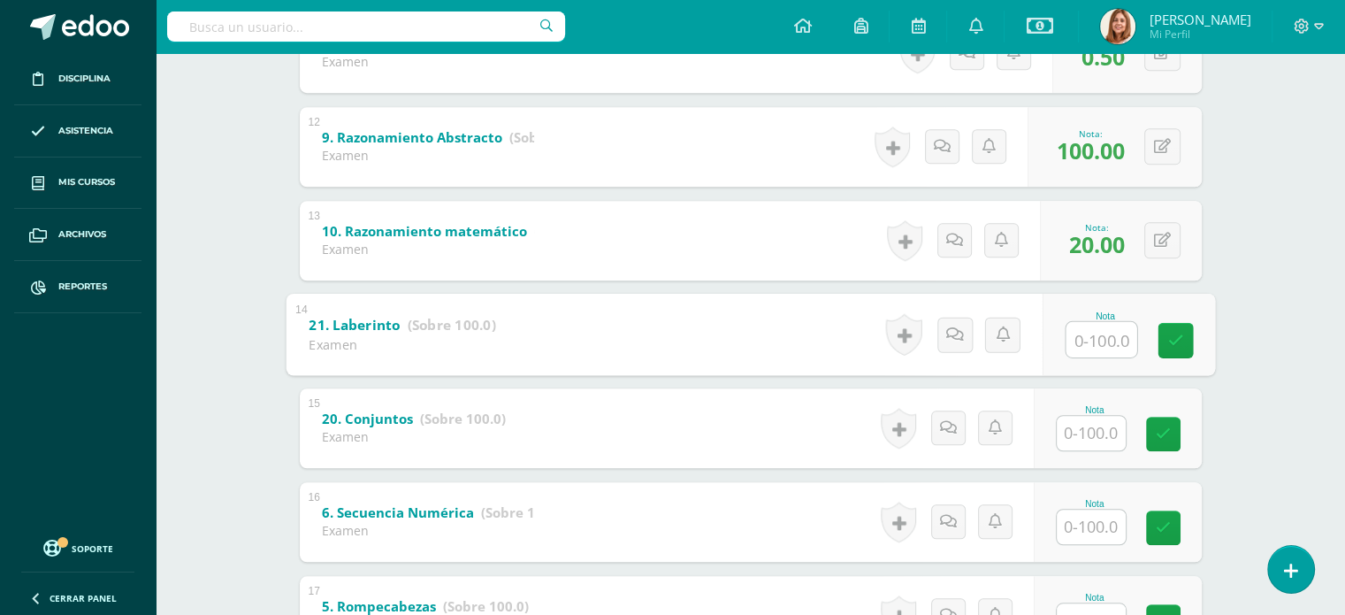
scroll to position [1369, 0]
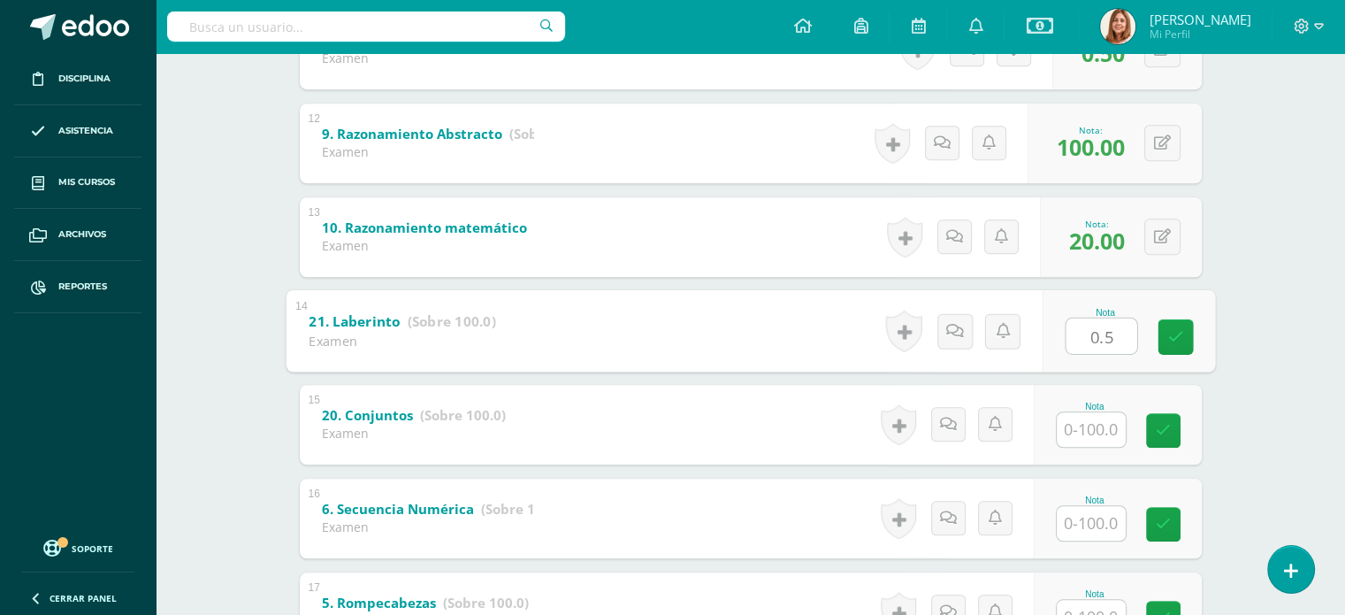
type input "0.5"
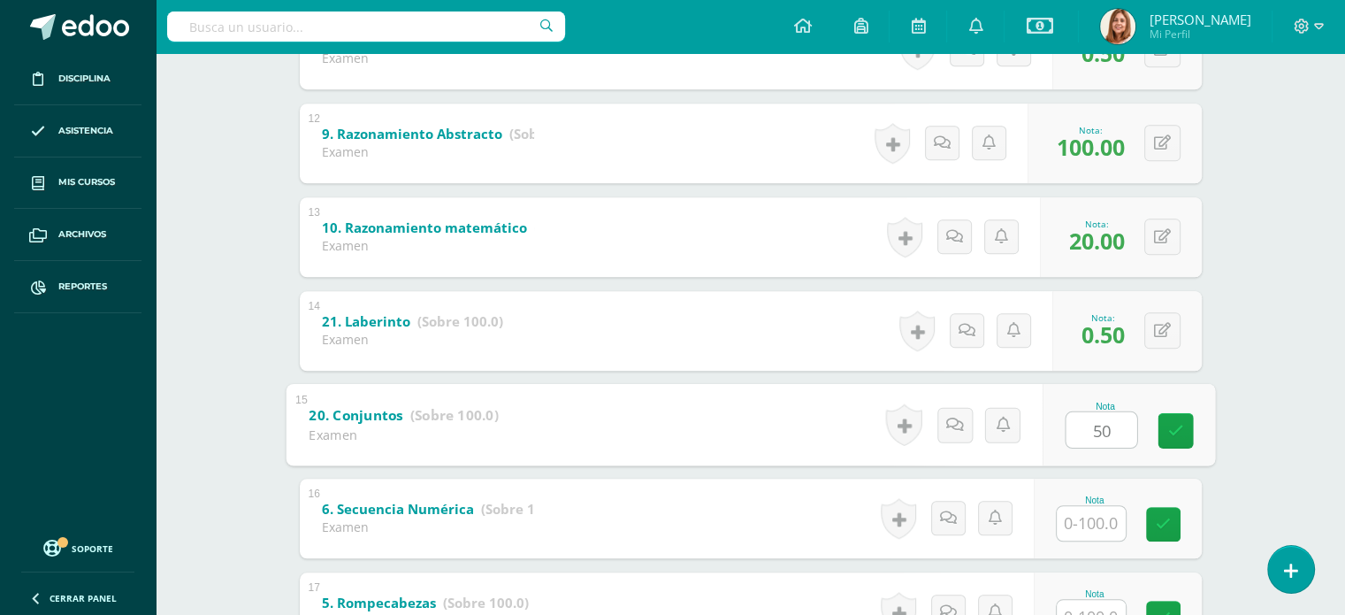
type input "50"
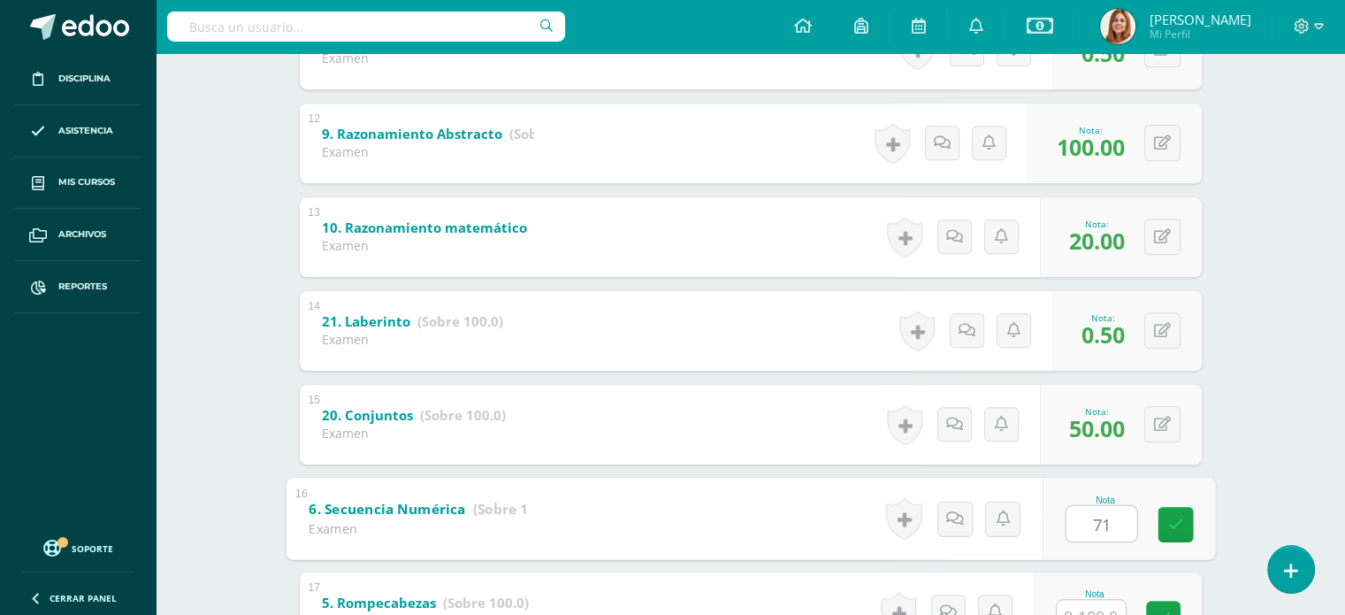
type input "71"
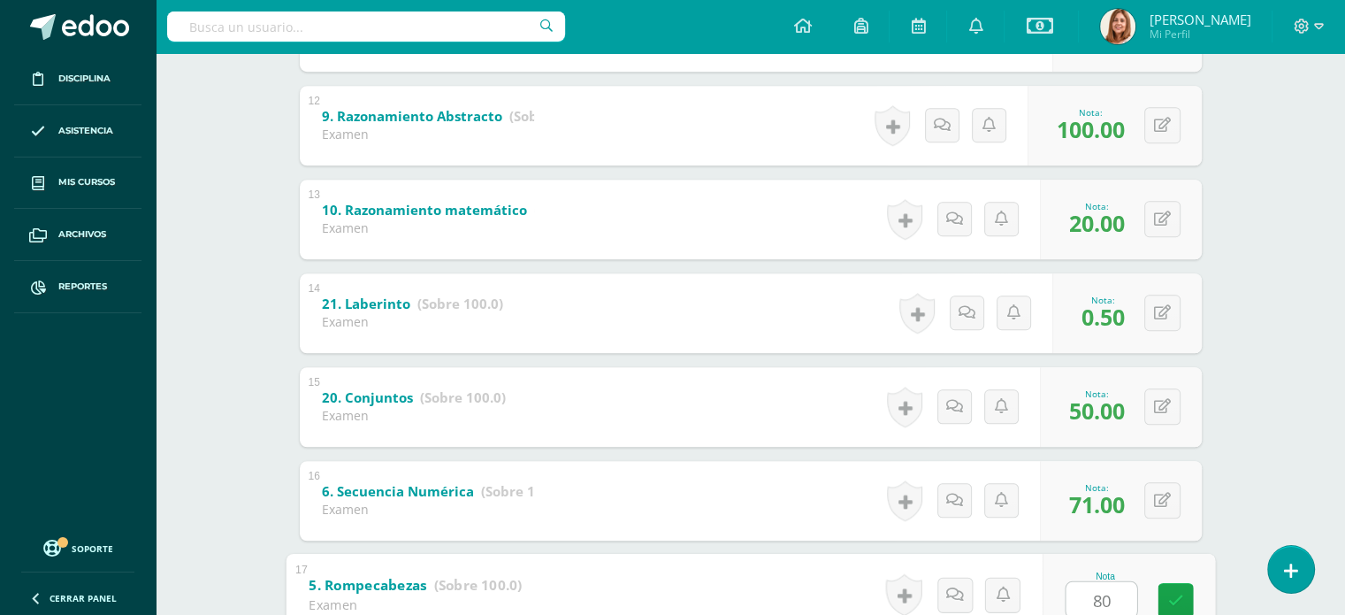
type input "80"
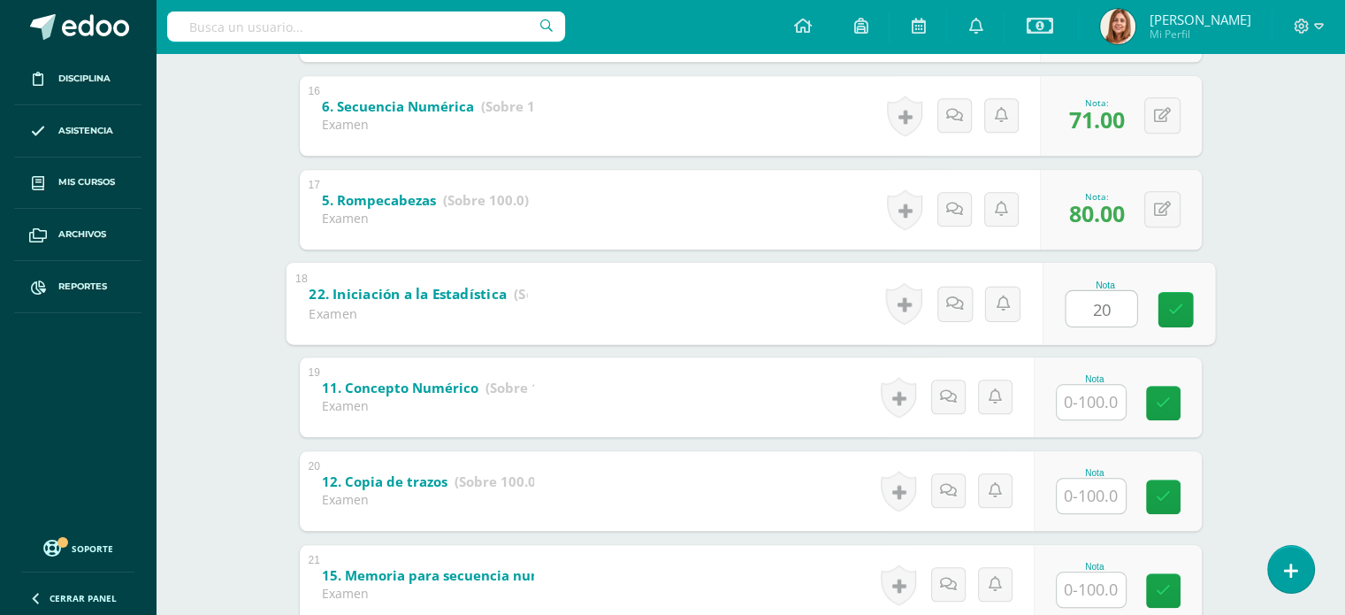
type input "20"
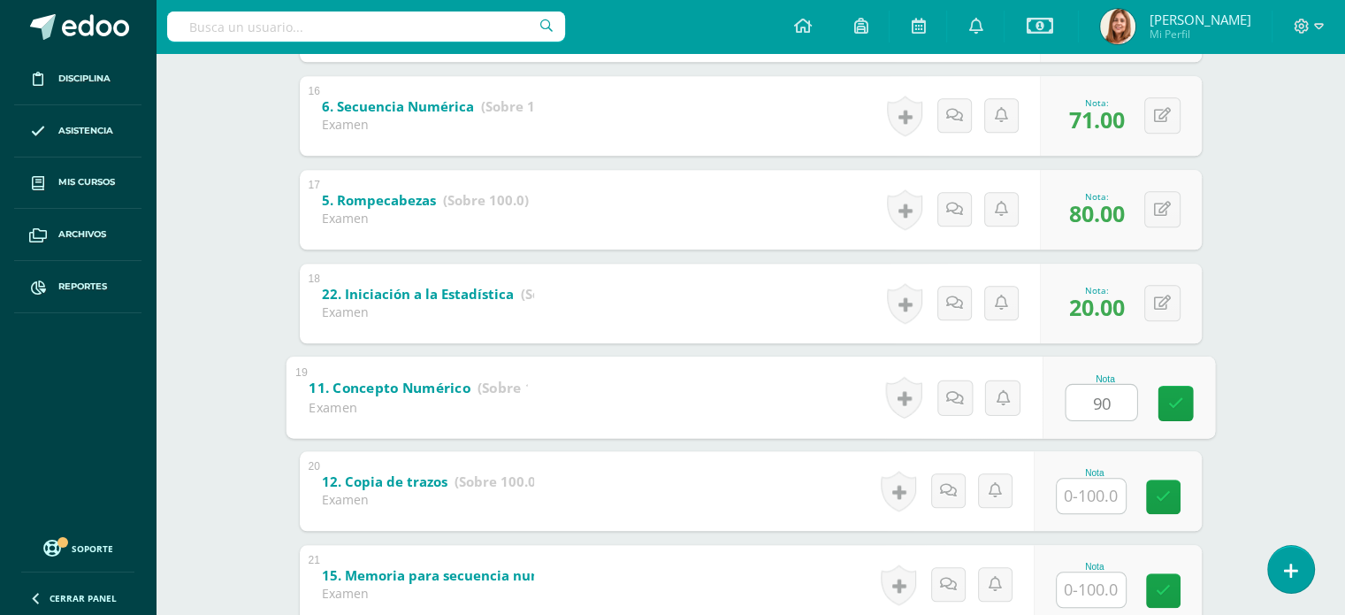
type input "90"
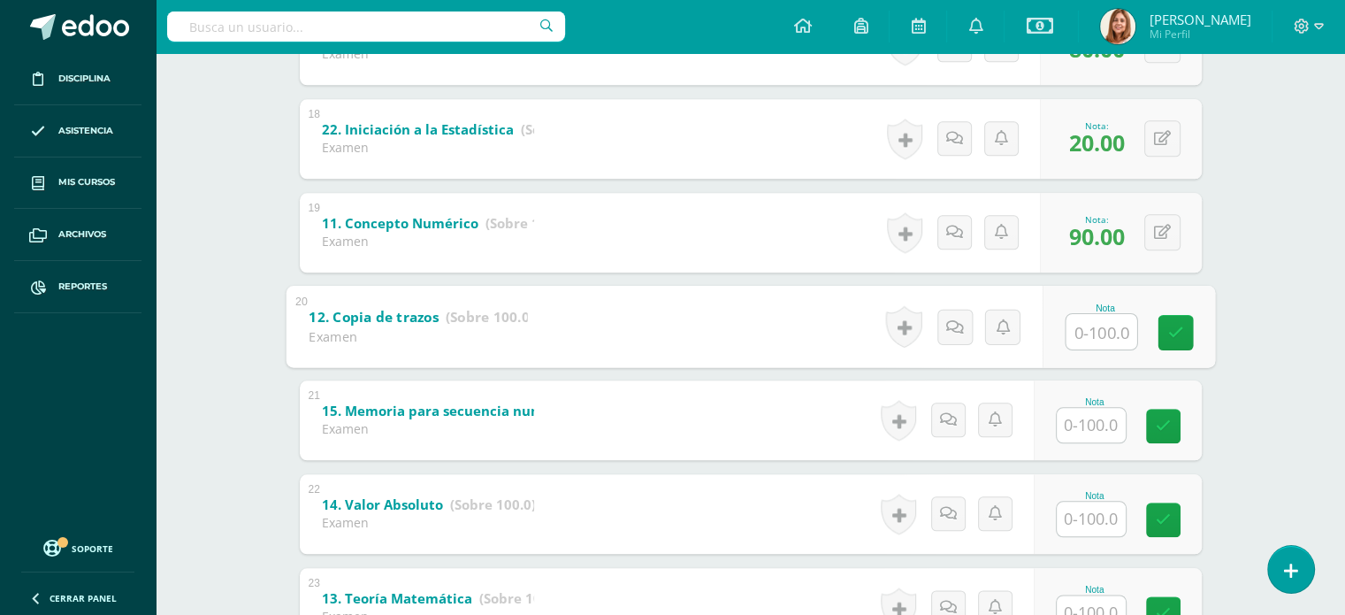
scroll to position [1938, 0]
type input "70"
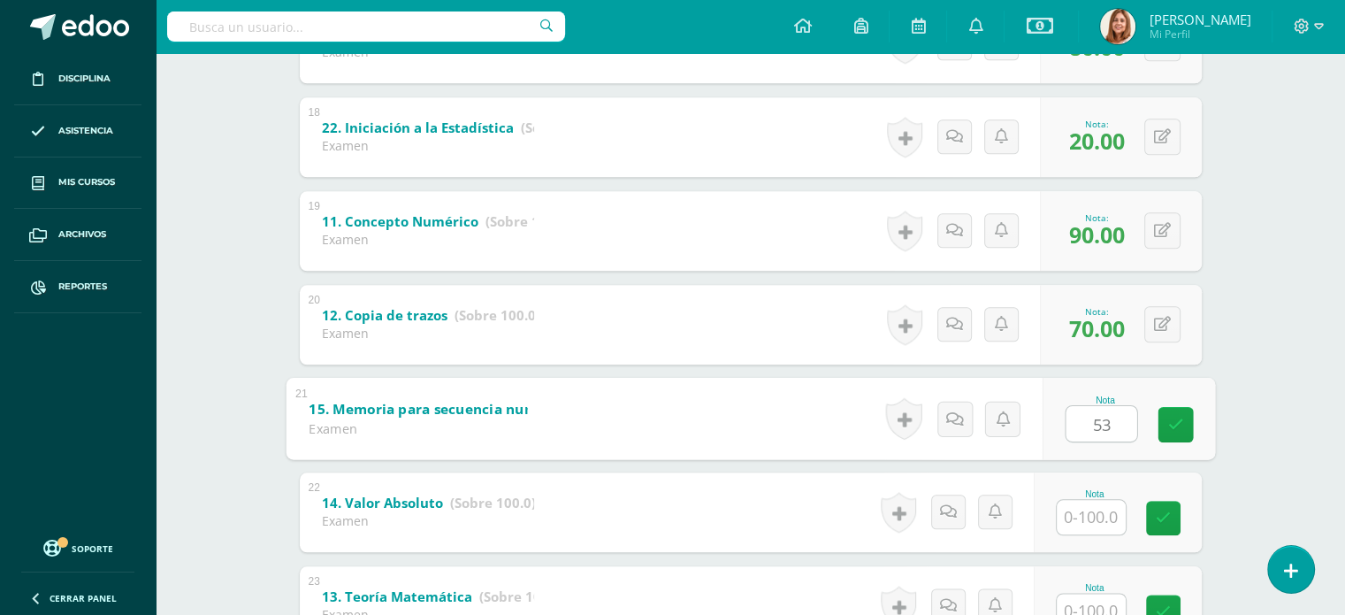
type input "53"
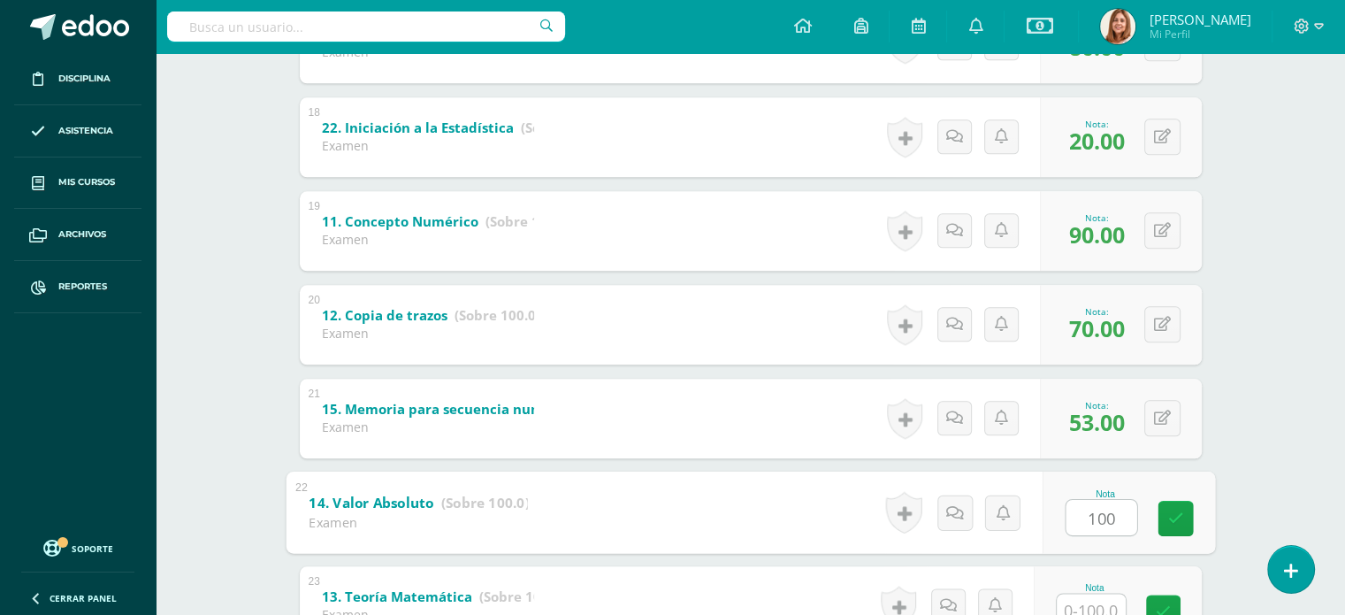
type input "100"
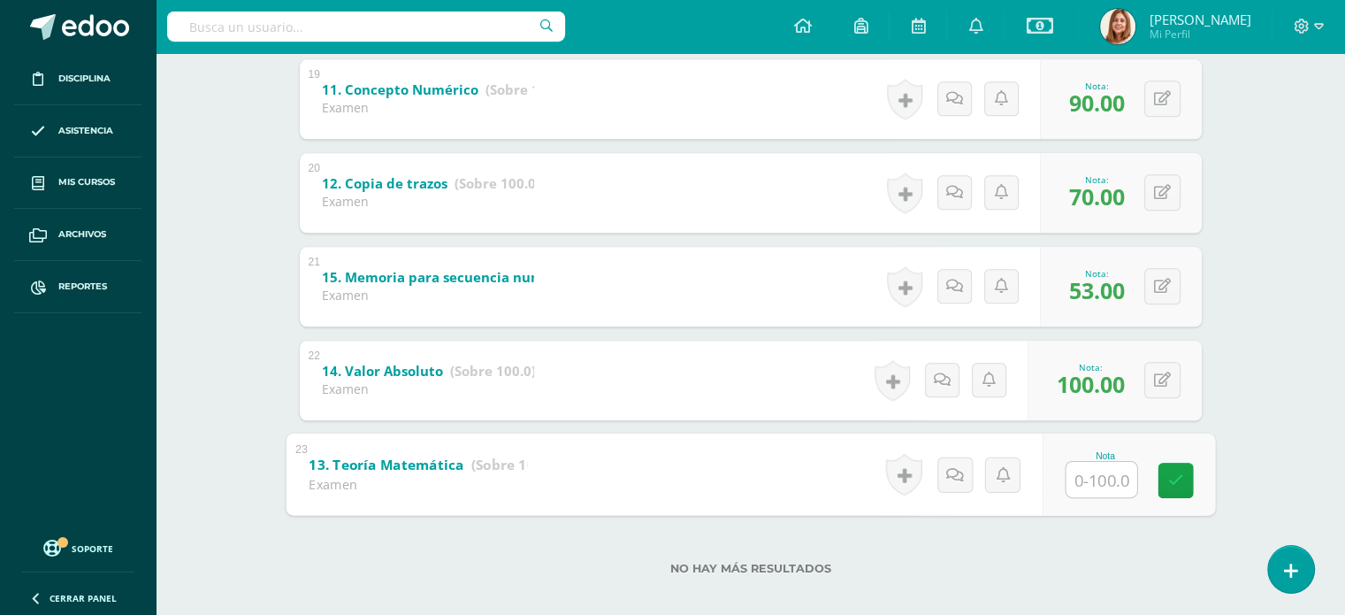
scroll to position [2085, 0]
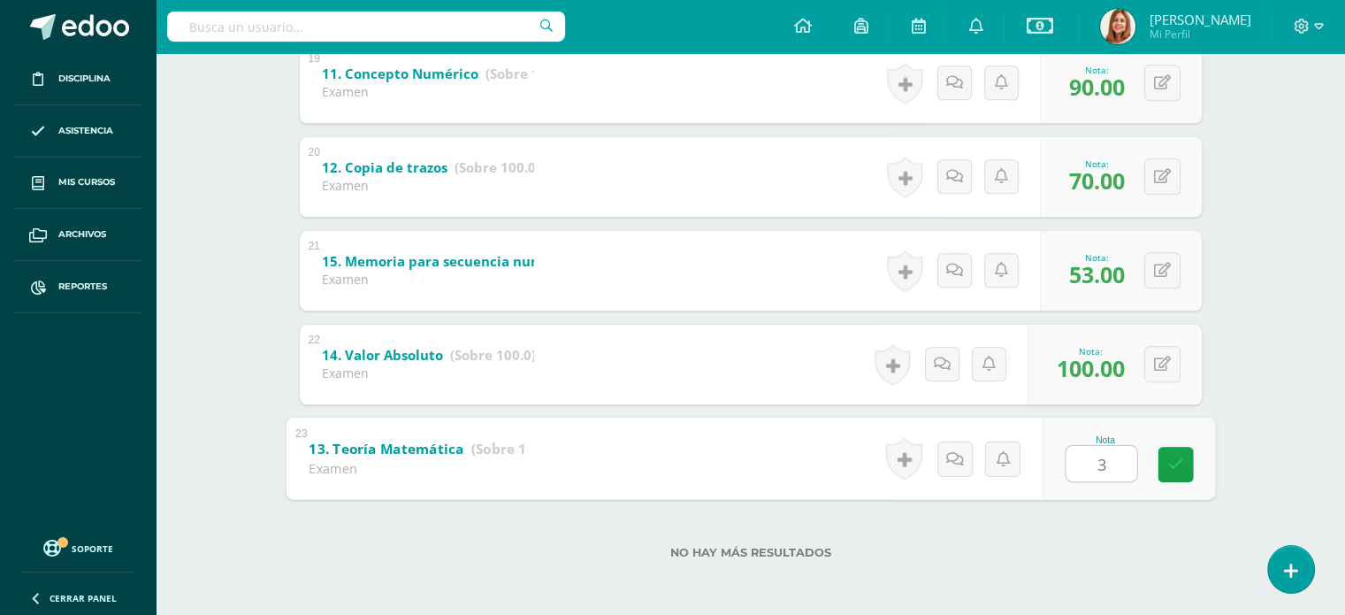
type input "30"
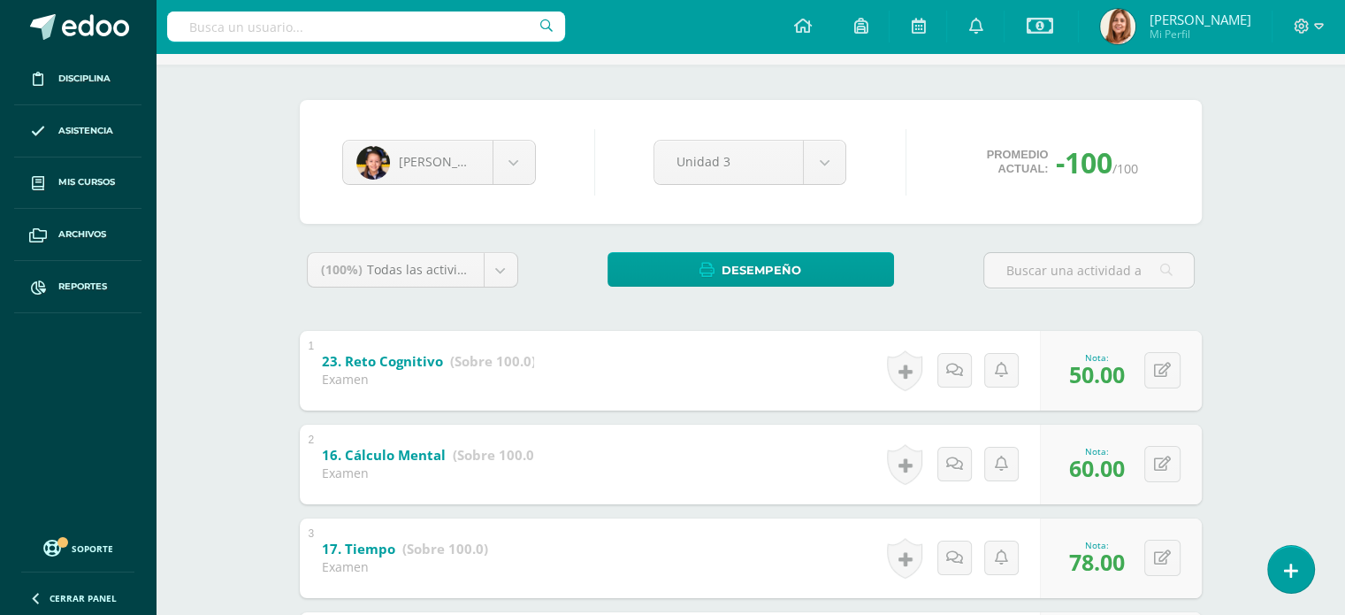
scroll to position [0, 0]
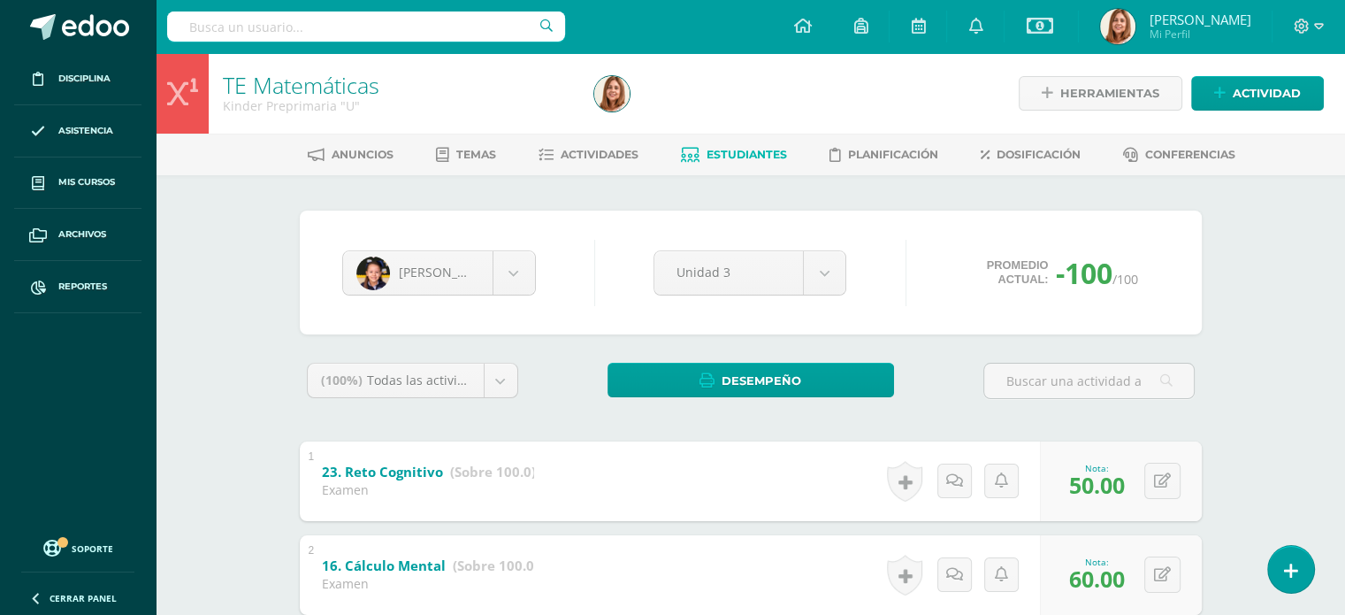
click at [764, 150] on span "Estudiantes" at bounding box center [747, 154] width 80 height 13
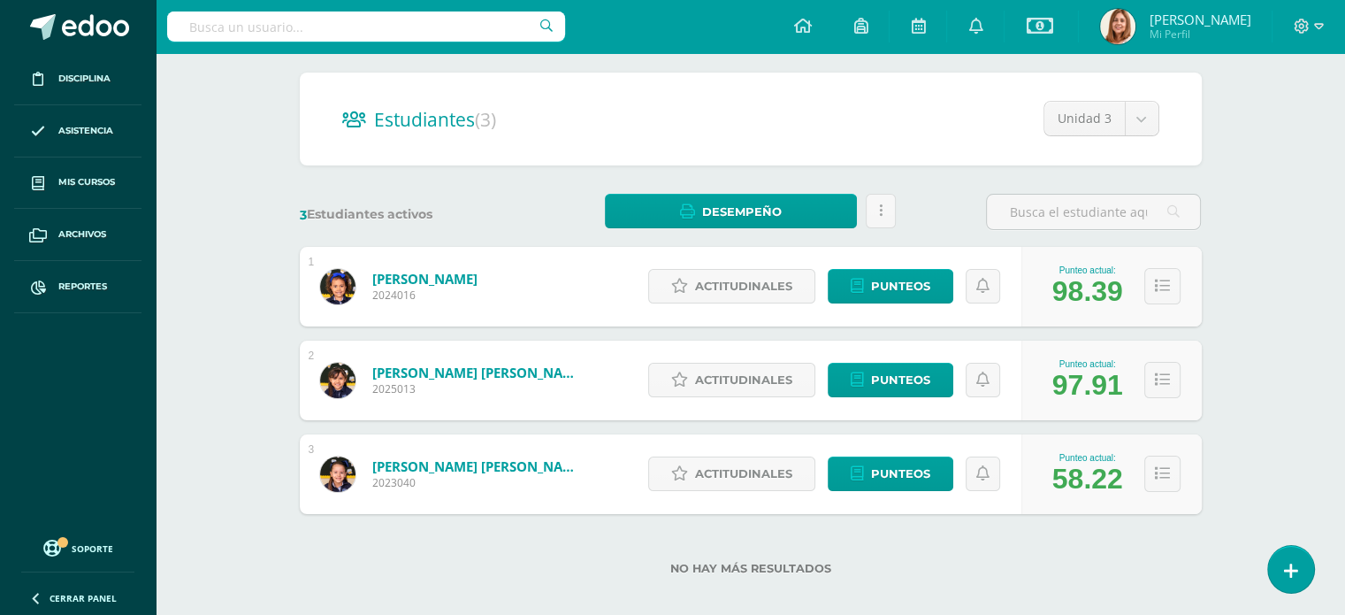
scroll to position [145, 0]
